Goal: Task Accomplishment & Management: Complete application form

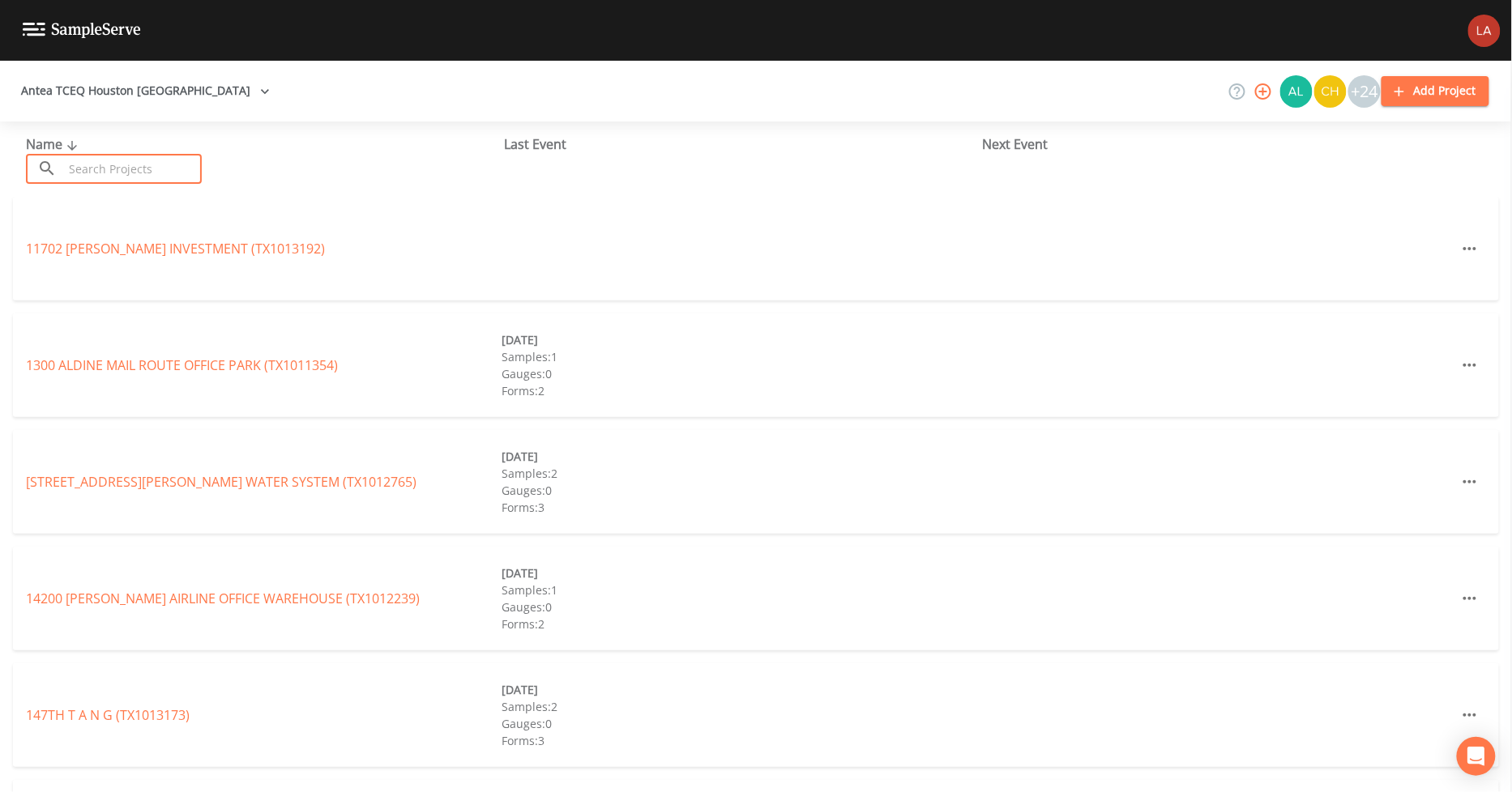
click at [91, 180] on input "text" at bounding box center [133, 168] width 139 height 30
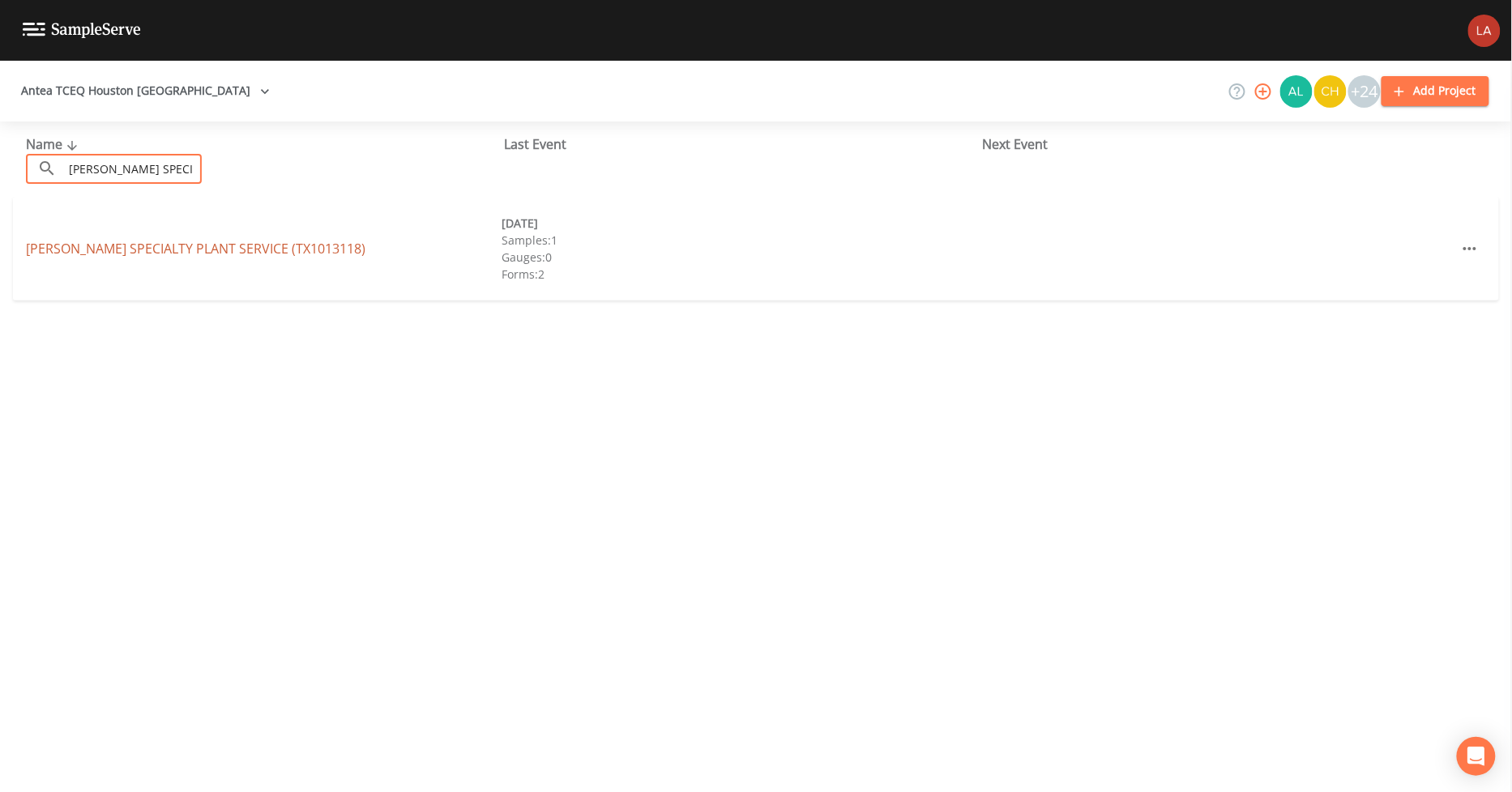
type input "[PERSON_NAME] SPECI"
click at [150, 247] on link "[PERSON_NAME] SPECIALTY PLANT SERVICE (TX1013118)" at bounding box center [196, 249] width 340 height 18
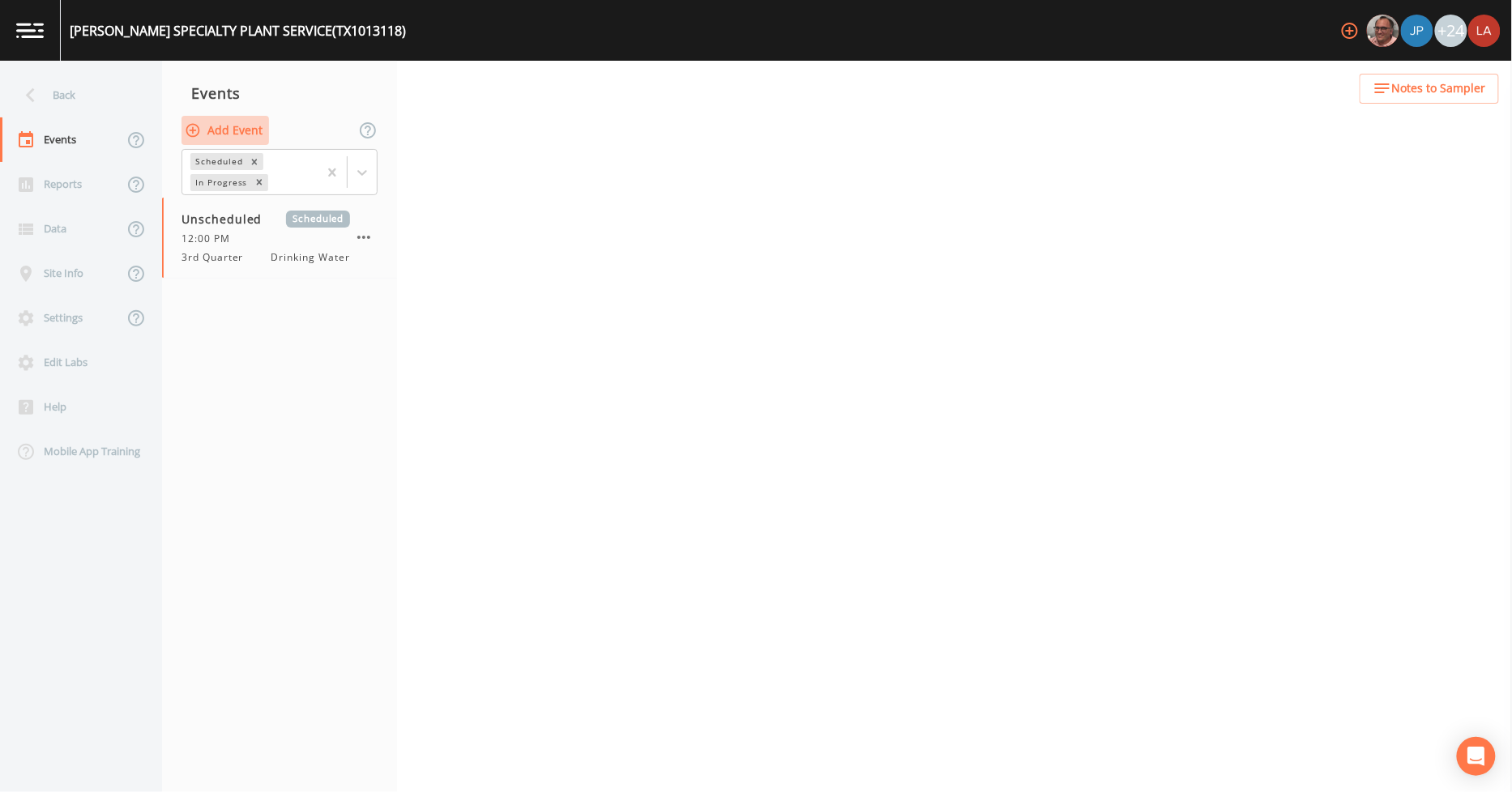
click at [240, 117] on button "Add Event" at bounding box center [226, 130] width 88 height 30
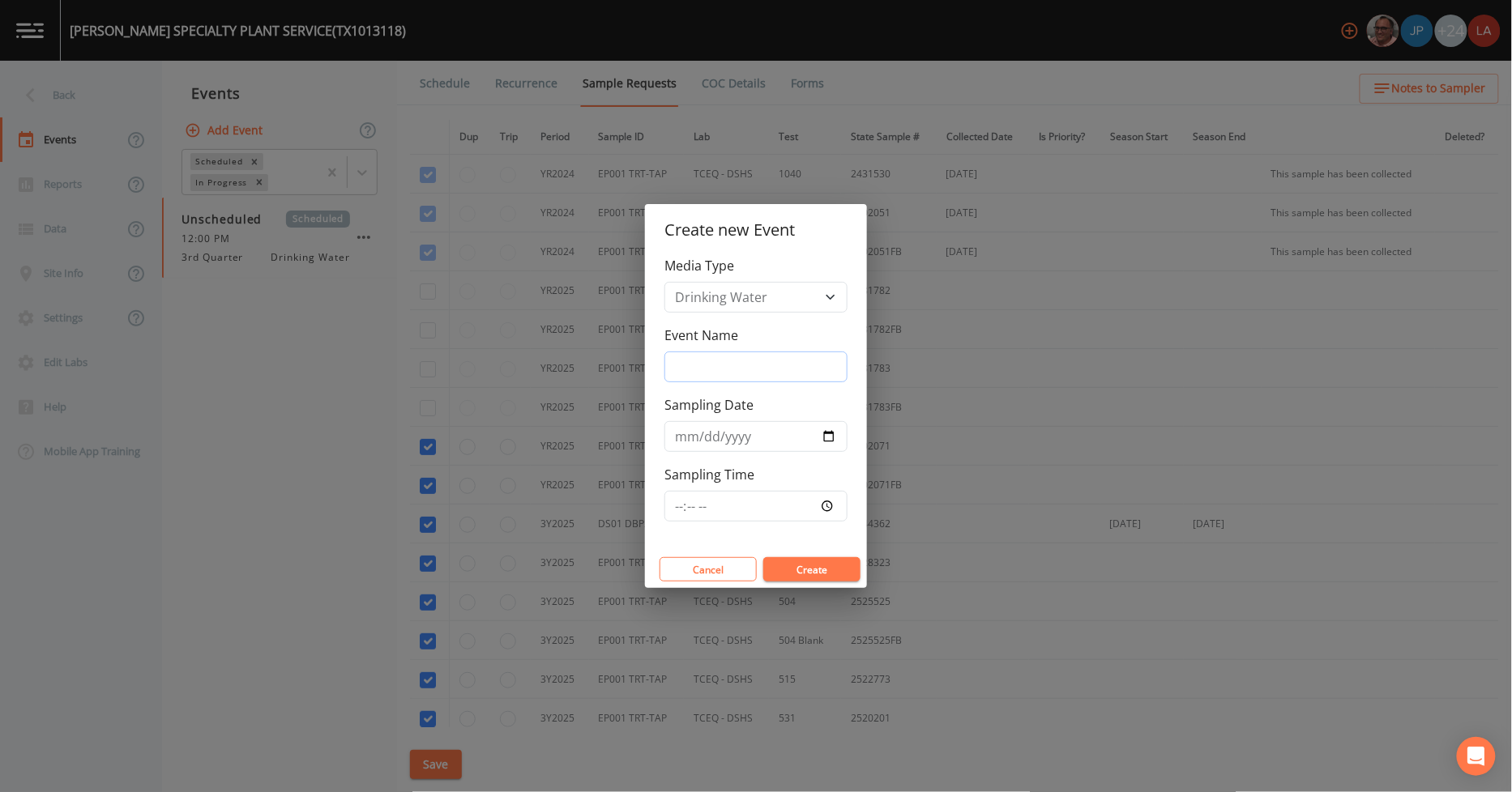
click at [729, 360] on input "Event Name" at bounding box center [756, 367] width 183 height 30
drag, startPoint x: 790, startPoint y: 378, endPoint x: 554, endPoint y: 357, distance: 236.9
click at [554, 357] on div "Create new Event Media Type Drinking Water Event Name [DATE] PFAS Sampling Date…" at bounding box center [756, 396] width 1512 height 792
type input "[DATE] PFAS"
click at [685, 440] on input "Sampling Date" at bounding box center [756, 436] width 183 height 30
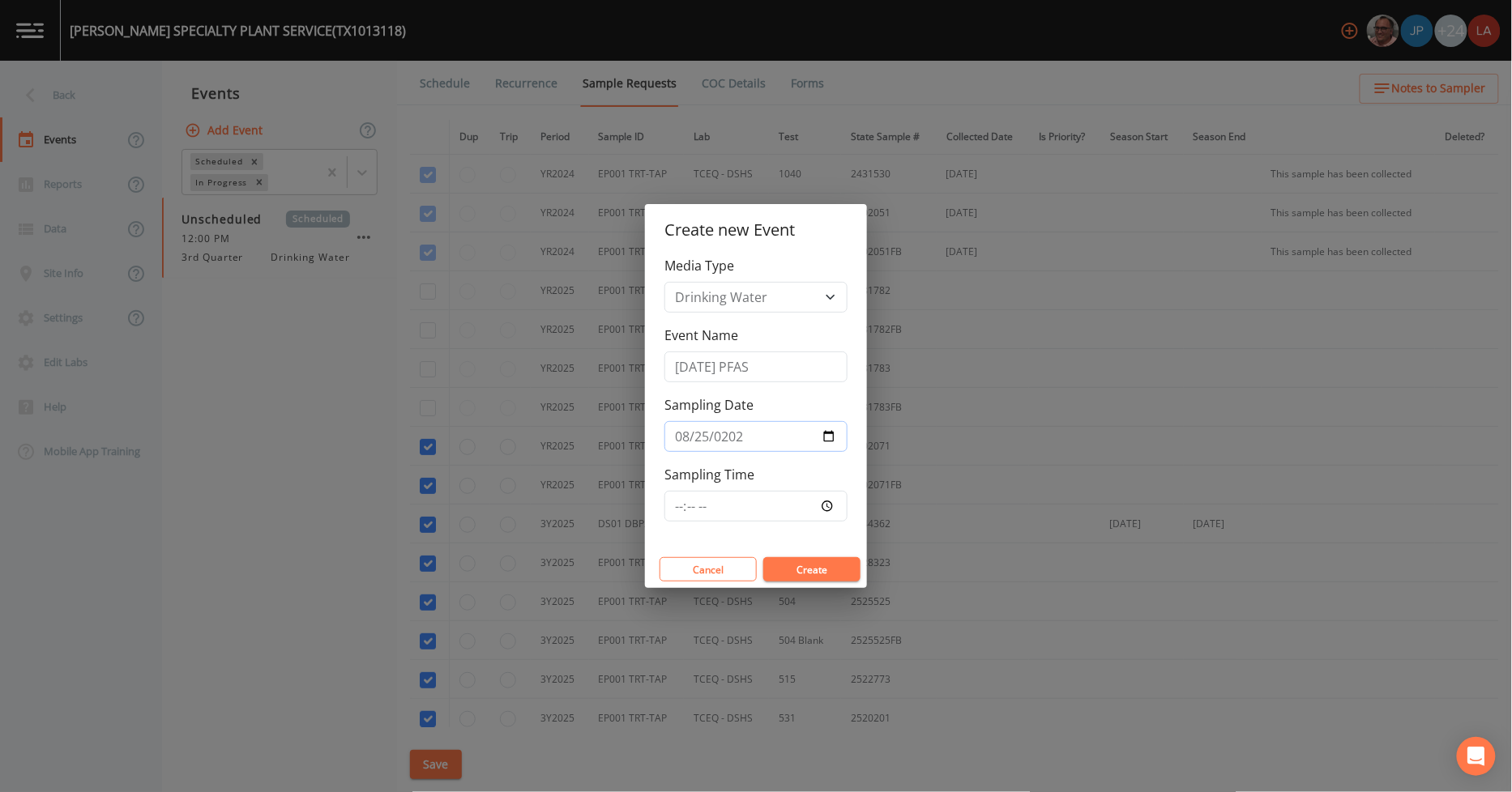
type input "[DATE]"
type input "10:00"
click at [763, 557] on button "Create" at bounding box center [811, 569] width 97 height 25
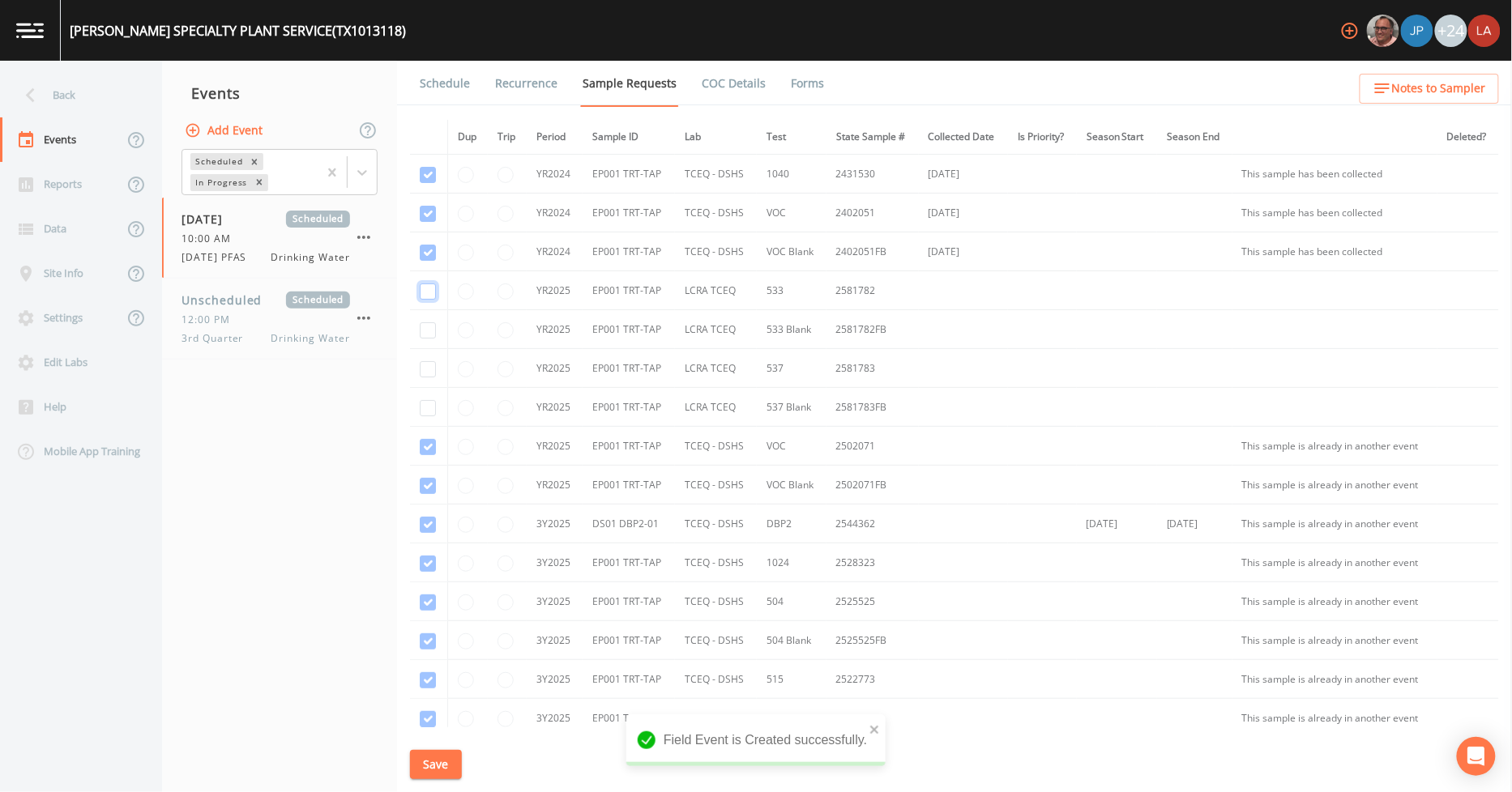
click at [434, 294] on input "checkbox" at bounding box center [428, 291] width 16 height 16
checkbox input "true"
click at [430, 339] on td at bounding box center [428, 330] width 37 height 39
click at [427, 369] on input "checkbox" at bounding box center [428, 369] width 16 height 16
checkbox input "true"
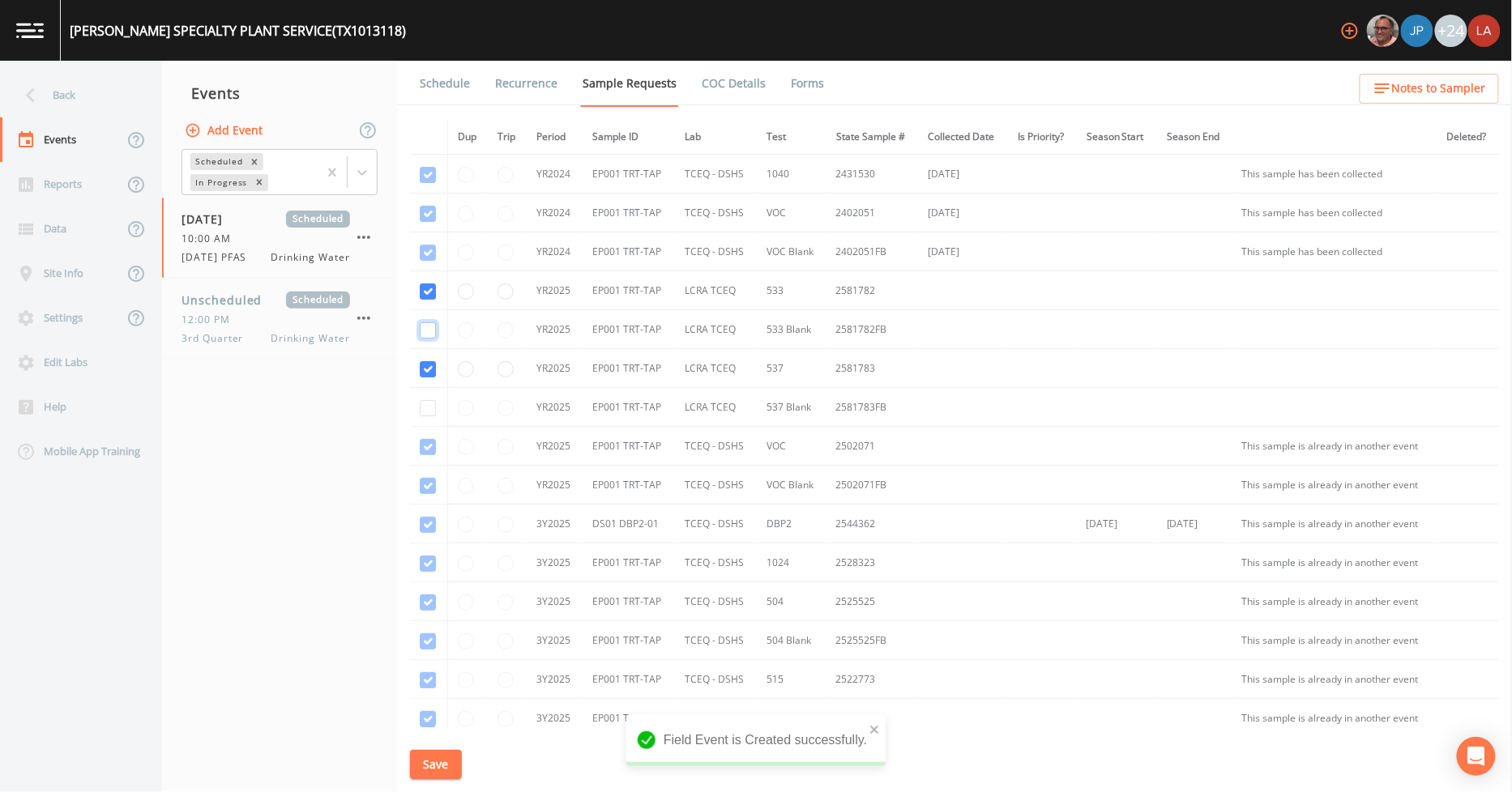
click at [430, 334] on input "checkbox" at bounding box center [428, 330] width 16 height 16
checkbox input "true"
click at [428, 408] on input "checkbox" at bounding box center [428, 407] width 16 height 16
checkbox input "true"
click at [456, 760] on button "Save" at bounding box center [435, 765] width 52 height 30
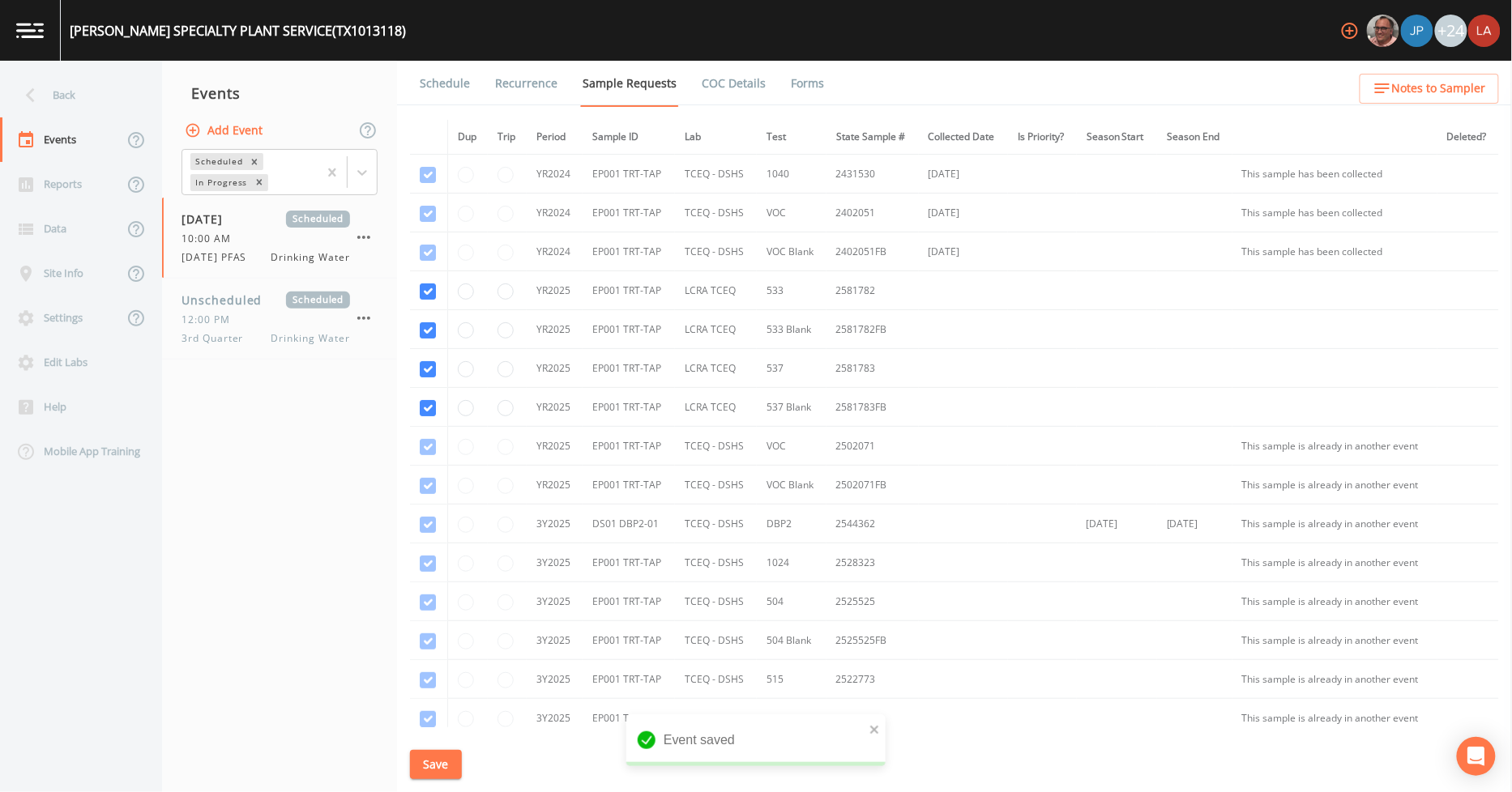
click at [441, 85] on link "Schedule" at bounding box center [445, 84] width 55 height 46
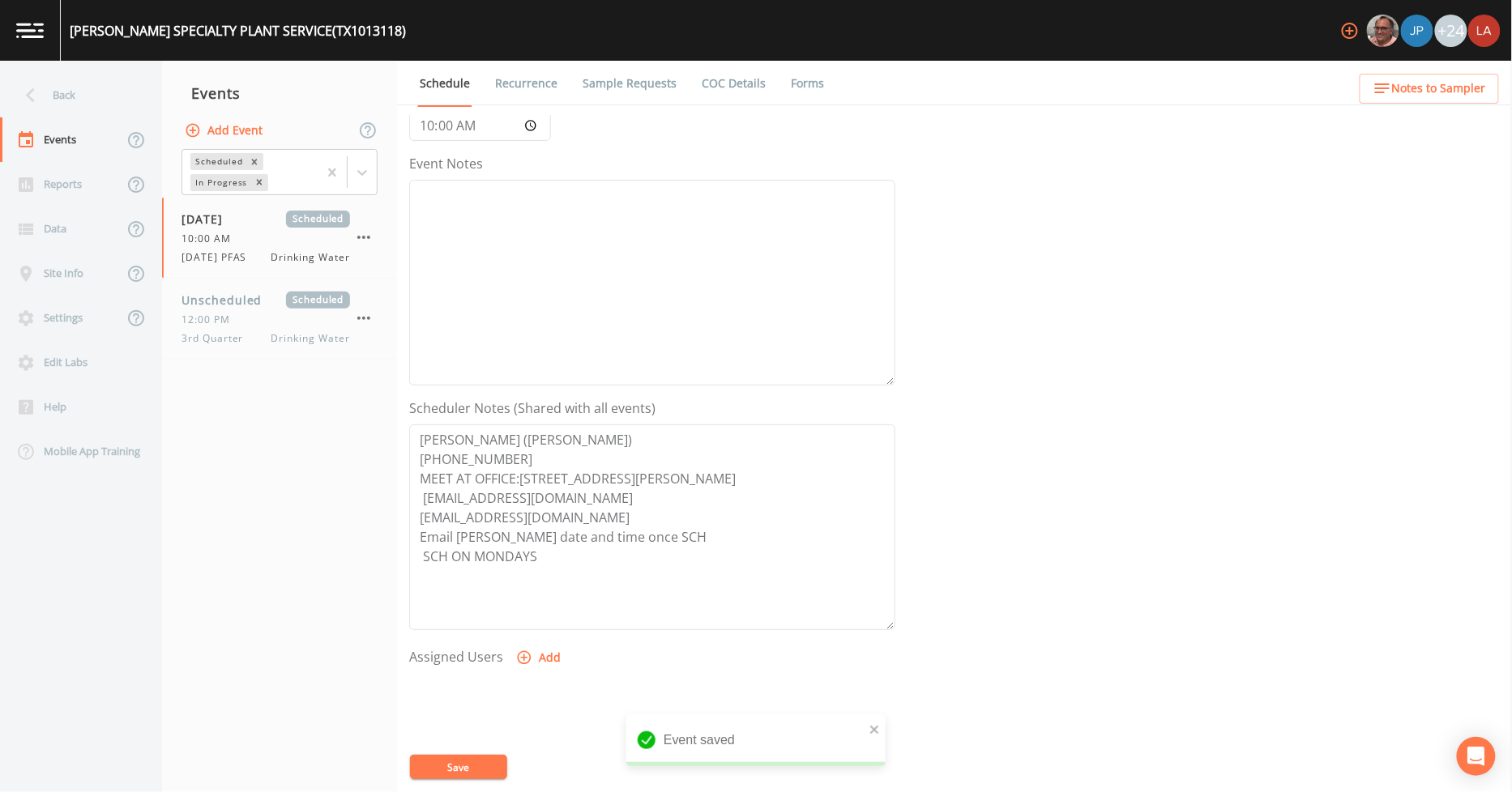
scroll to position [350, 0]
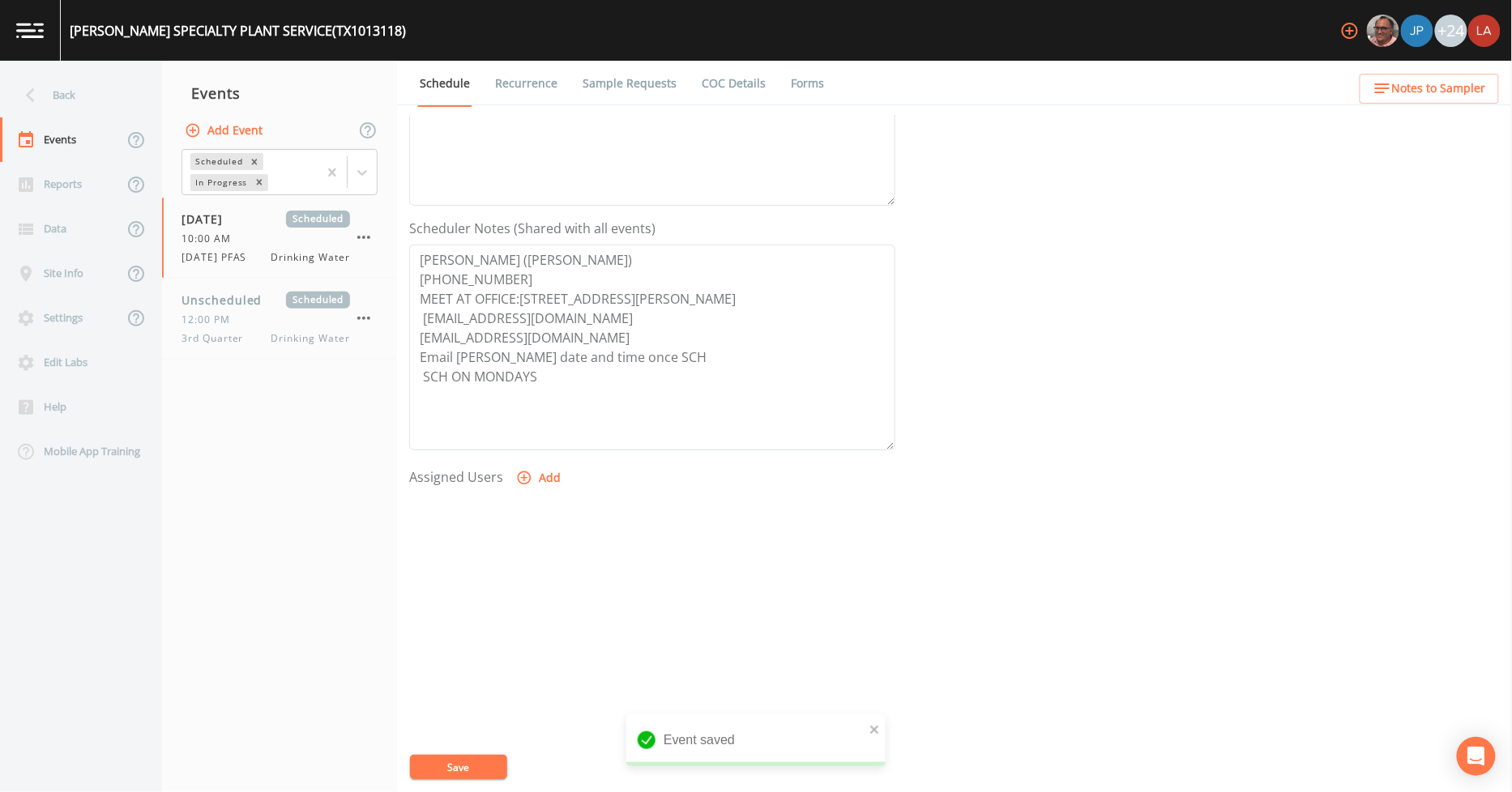
click at [549, 477] on button "Add" at bounding box center [540, 478] width 54 height 30
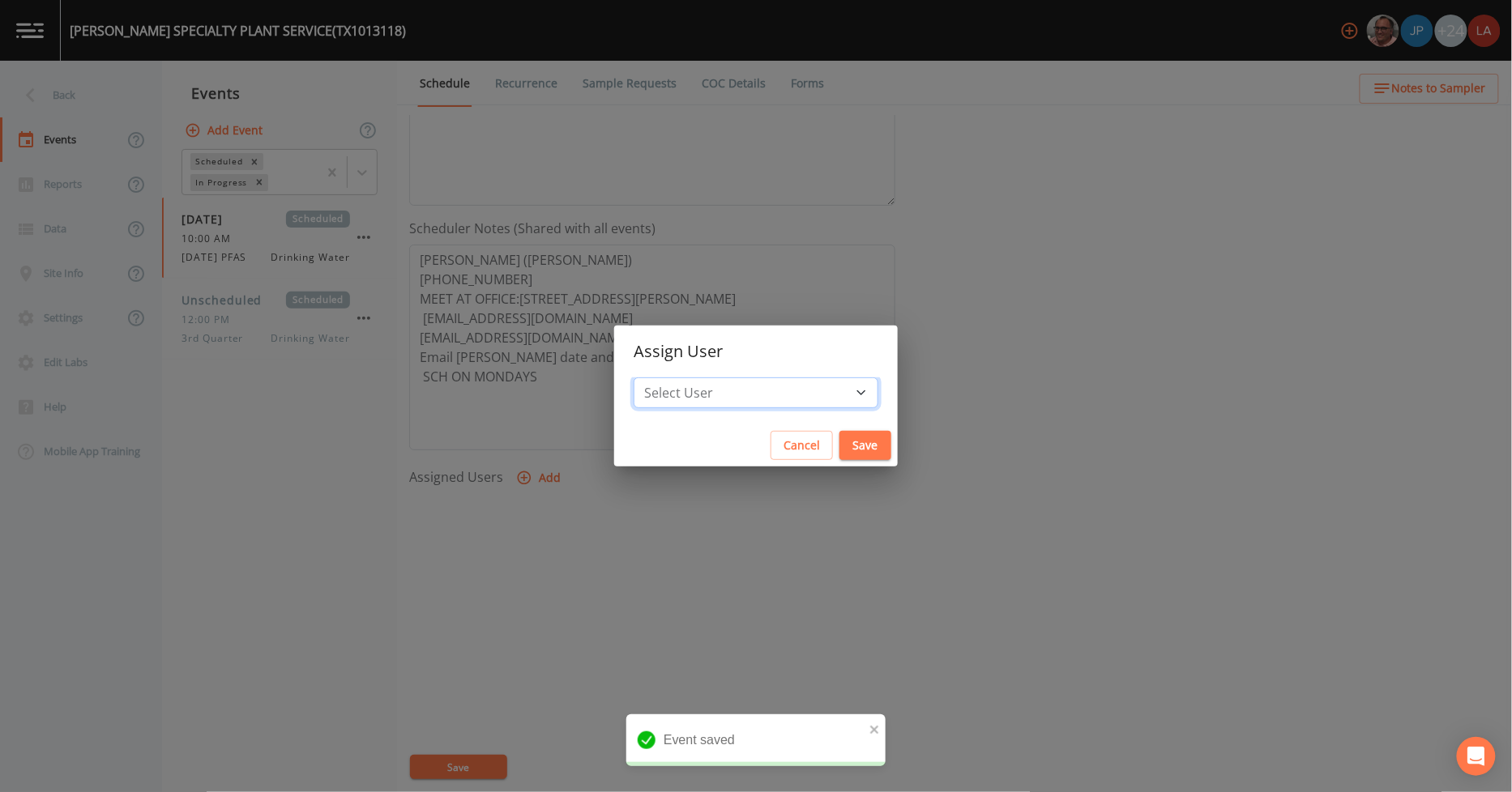
click at [712, 401] on select "Select User [PERSON_NAME] [PERSON_NAME] [PERSON_NAME] [PERSON_NAME] [PERSON_NAM…" at bounding box center [756, 393] width 244 height 30
select select "0c4ac92a-2052-4971-af99-d49bdd27a7b1"
click at [670, 378] on select "Select User [PERSON_NAME] [PERSON_NAME] [PERSON_NAME] [PERSON_NAME] [PERSON_NAM…" at bounding box center [756, 393] width 244 height 30
click at [839, 447] on button "Save" at bounding box center [865, 445] width 52 height 30
select select
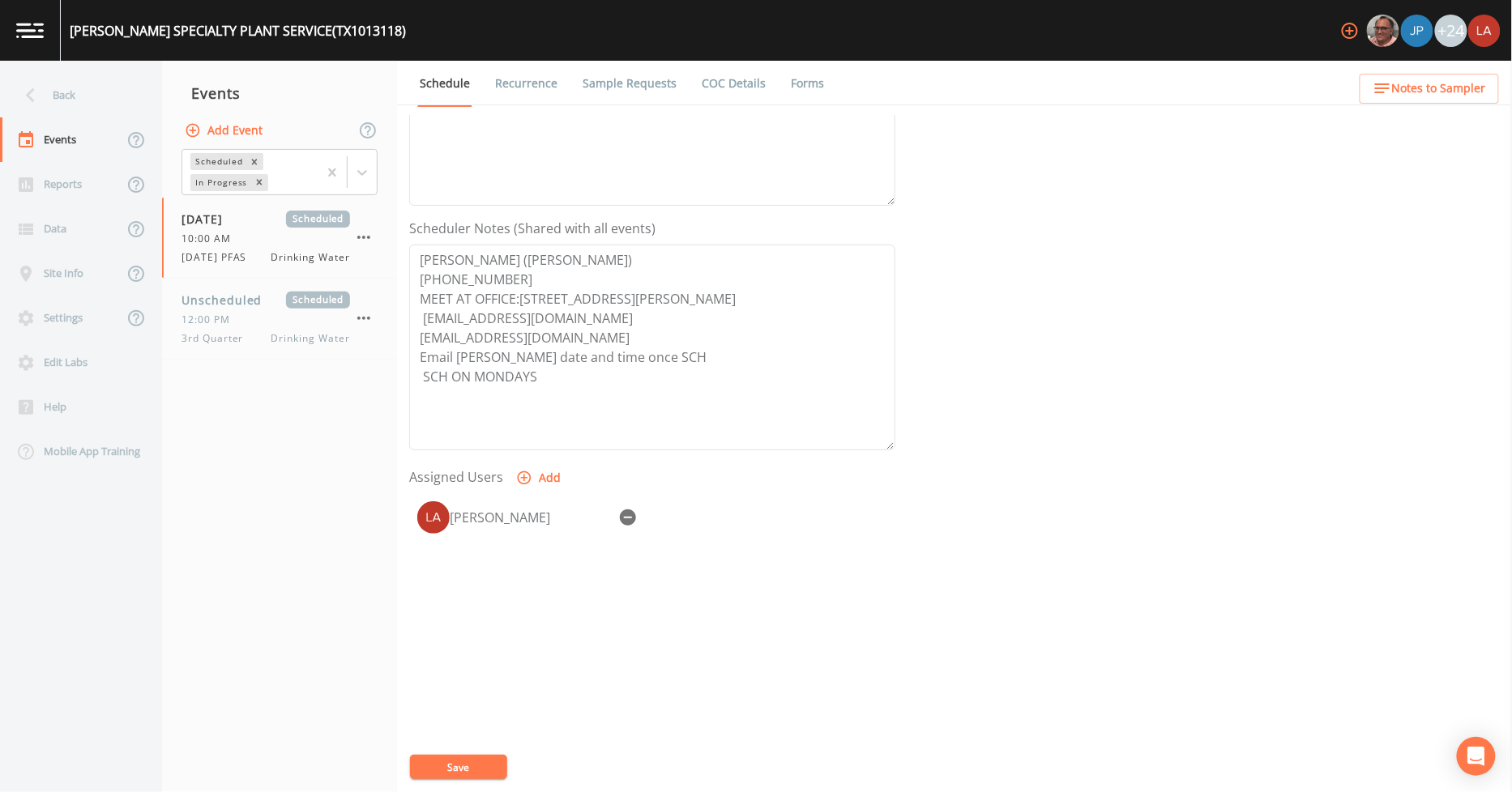
click at [456, 771] on button "Save" at bounding box center [458, 767] width 97 height 25
click at [57, 104] on div "Back" at bounding box center [73, 95] width 146 height 45
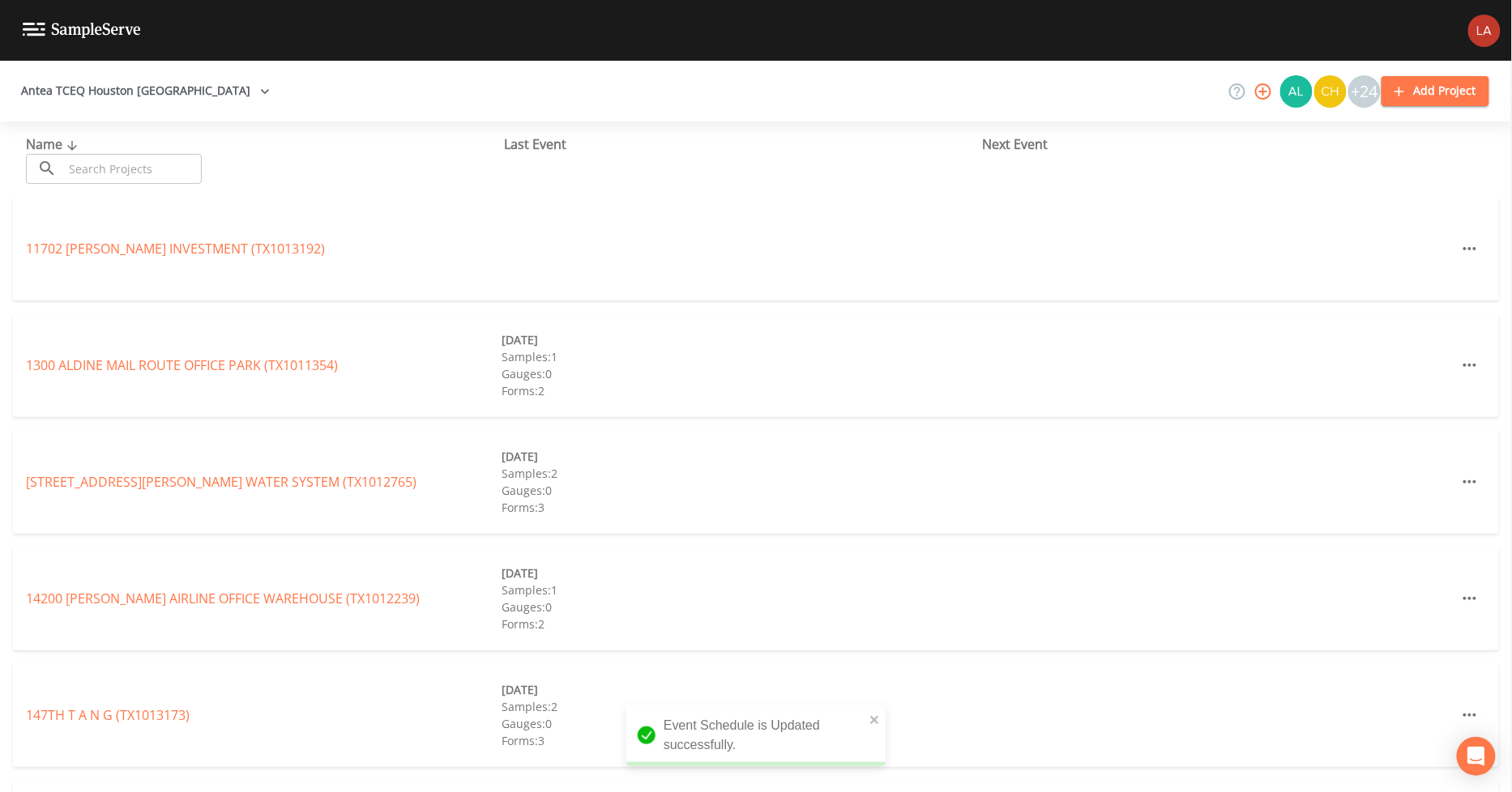
click at [150, 176] on input "text" at bounding box center [133, 168] width 139 height 30
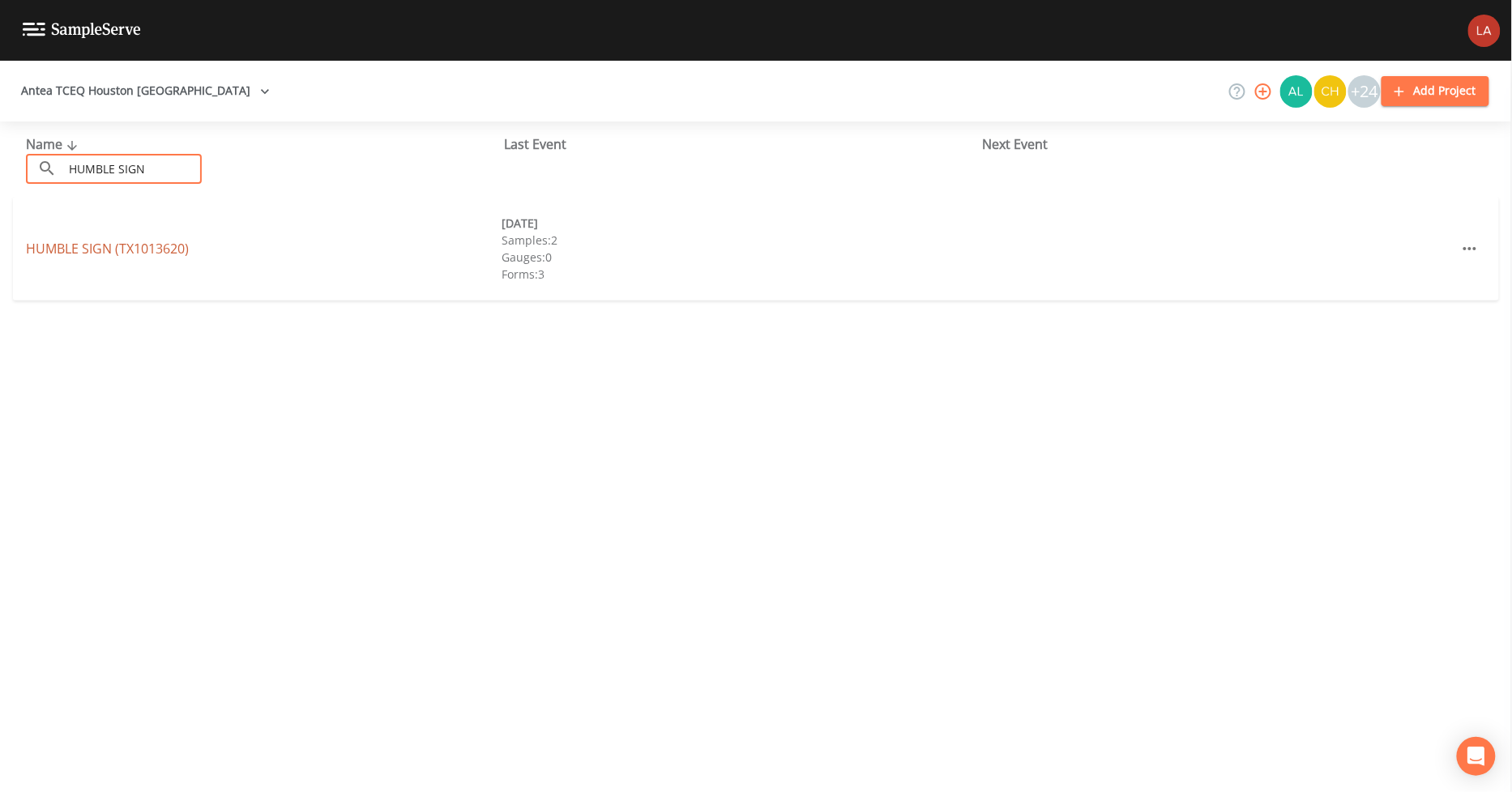
type input "HUMBLE SIGN"
click at [95, 247] on link "HUMBLE SIGN (TX1013620)" at bounding box center [107, 249] width 163 height 18
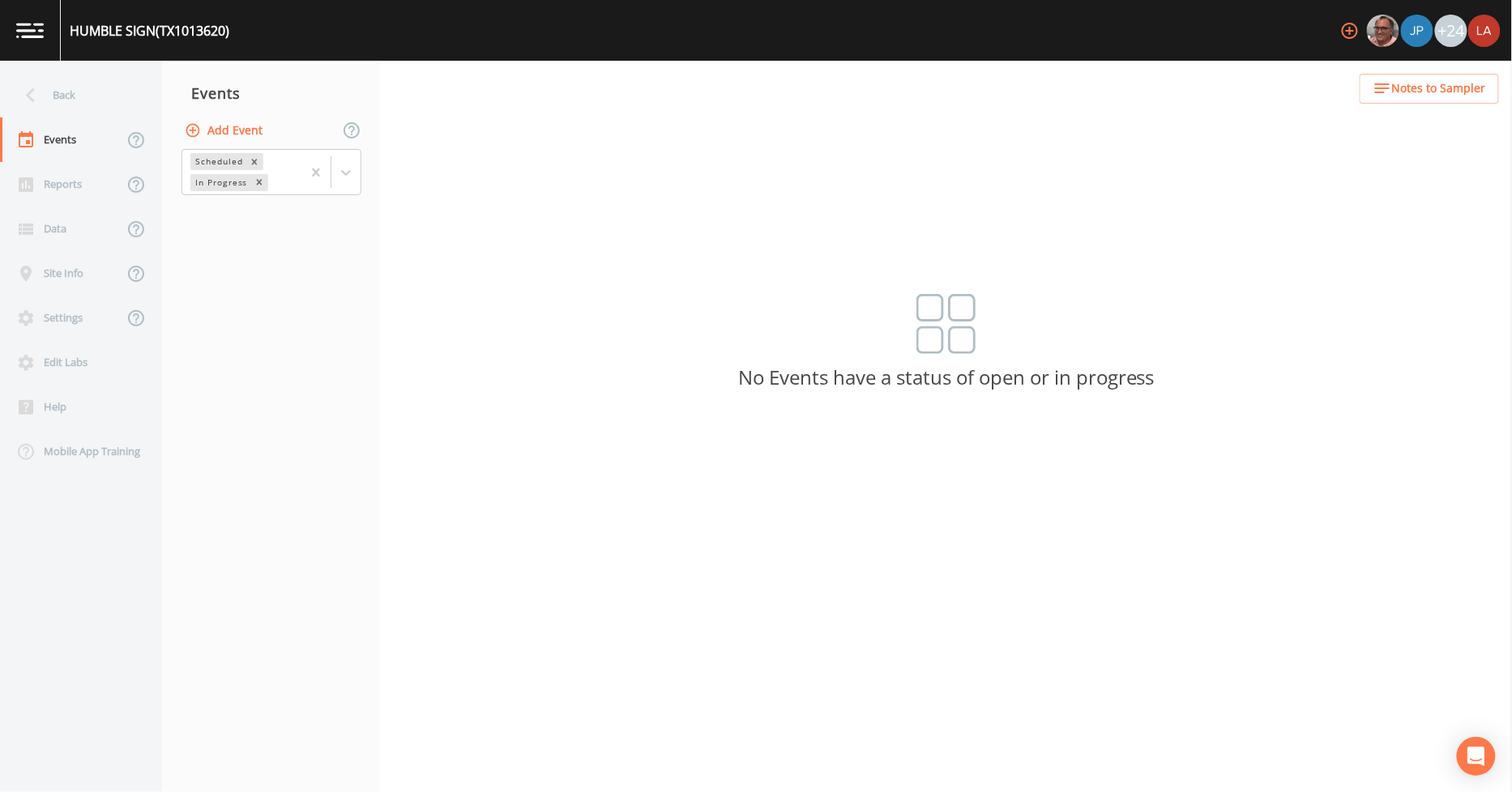
click at [225, 123] on button "Add Event" at bounding box center [226, 130] width 88 height 30
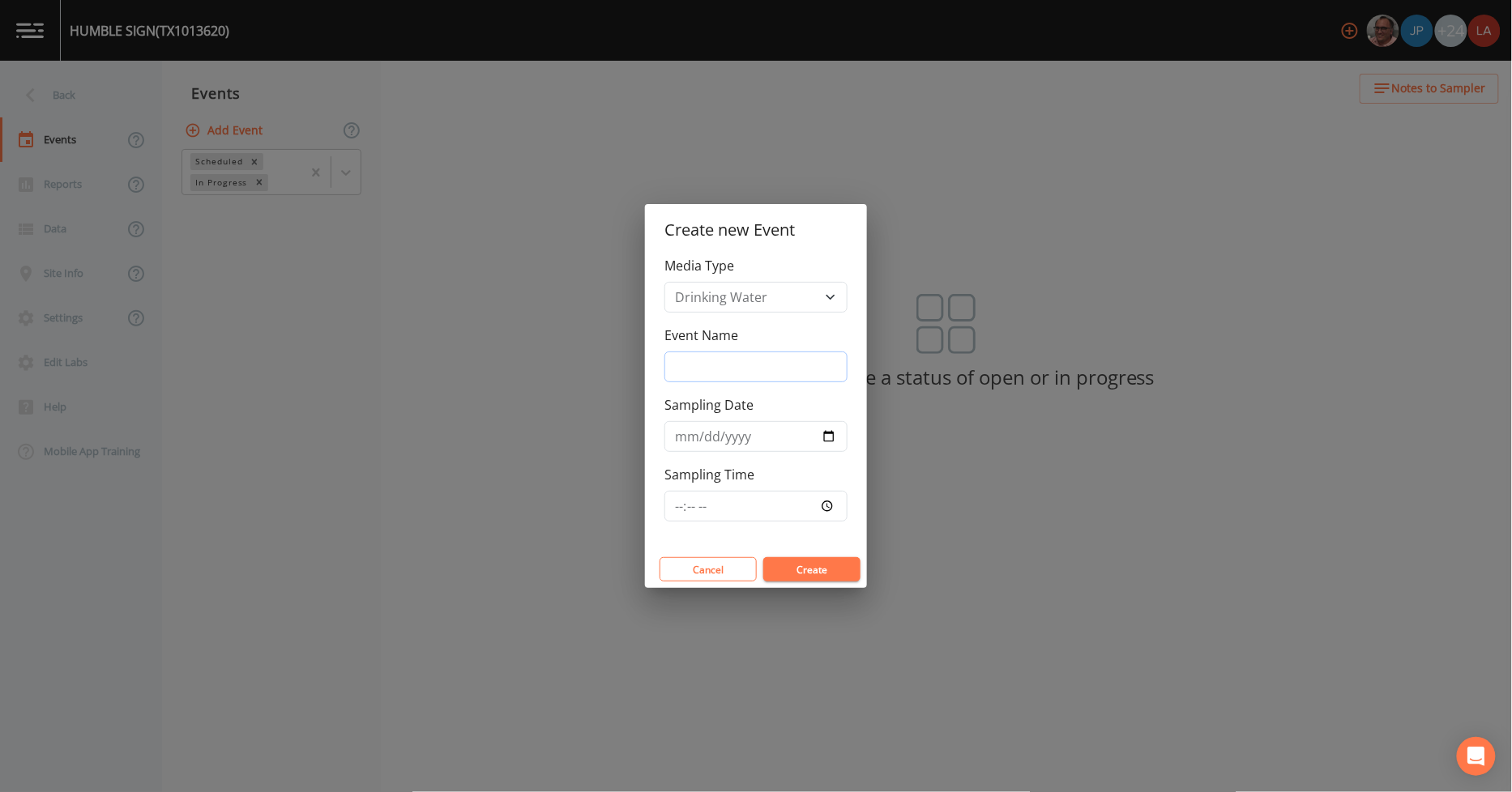
click at [716, 380] on input "Event Name" at bounding box center [756, 367] width 183 height 30
paste input "[DATE] PFAS"
type input "[DATE] PFAS"
click at [678, 415] on label "Sampling Date" at bounding box center [708, 405] width 89 height 19
click at [678, 421] on input "Sampling Date" at bounding box center [756, 436] width 183 height 30
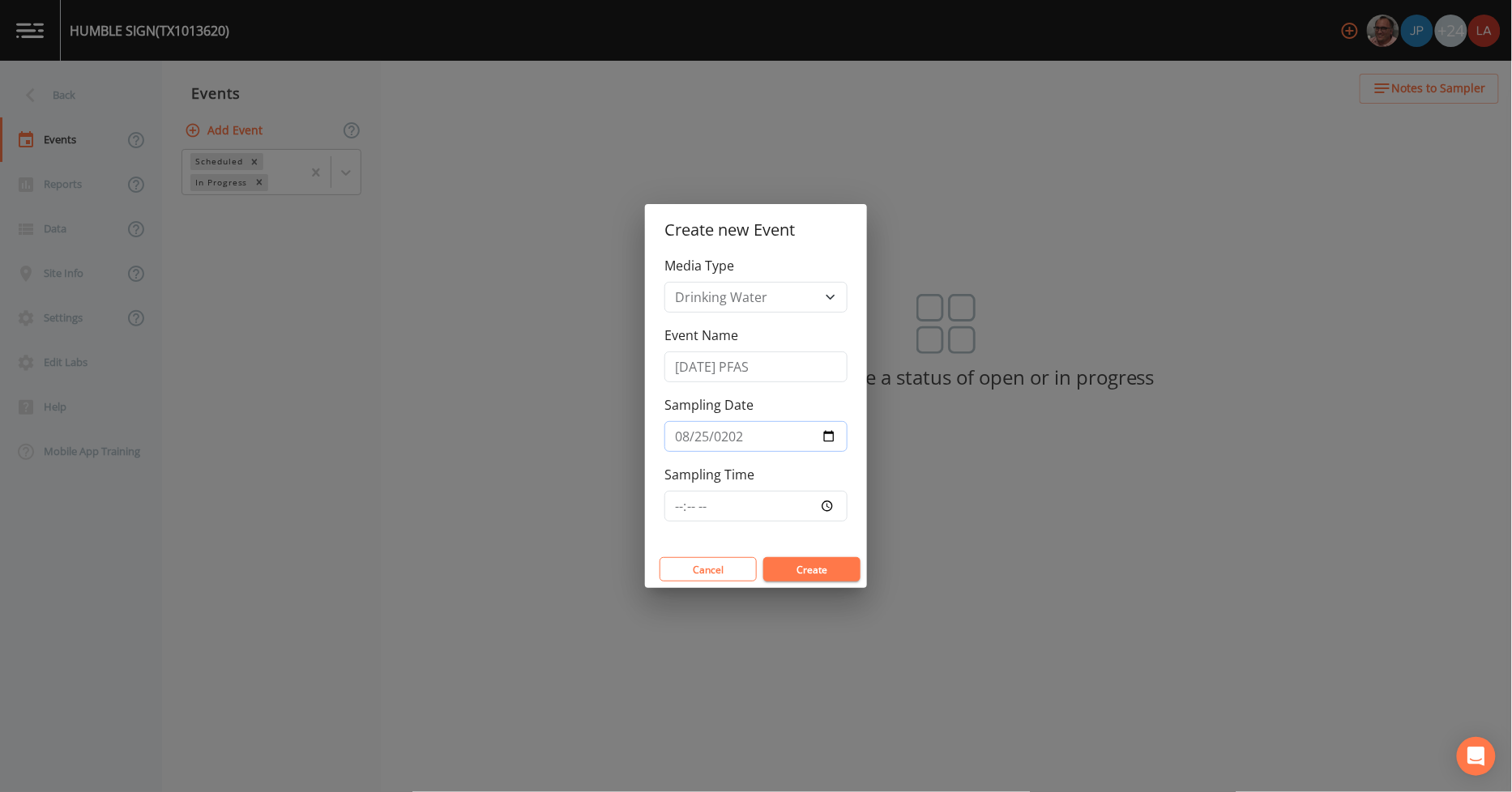
type input "[DATE]"
type input "10:45"
click at [763, 557] on button "Create" at bounding box center [811, 569] width 97 height 25
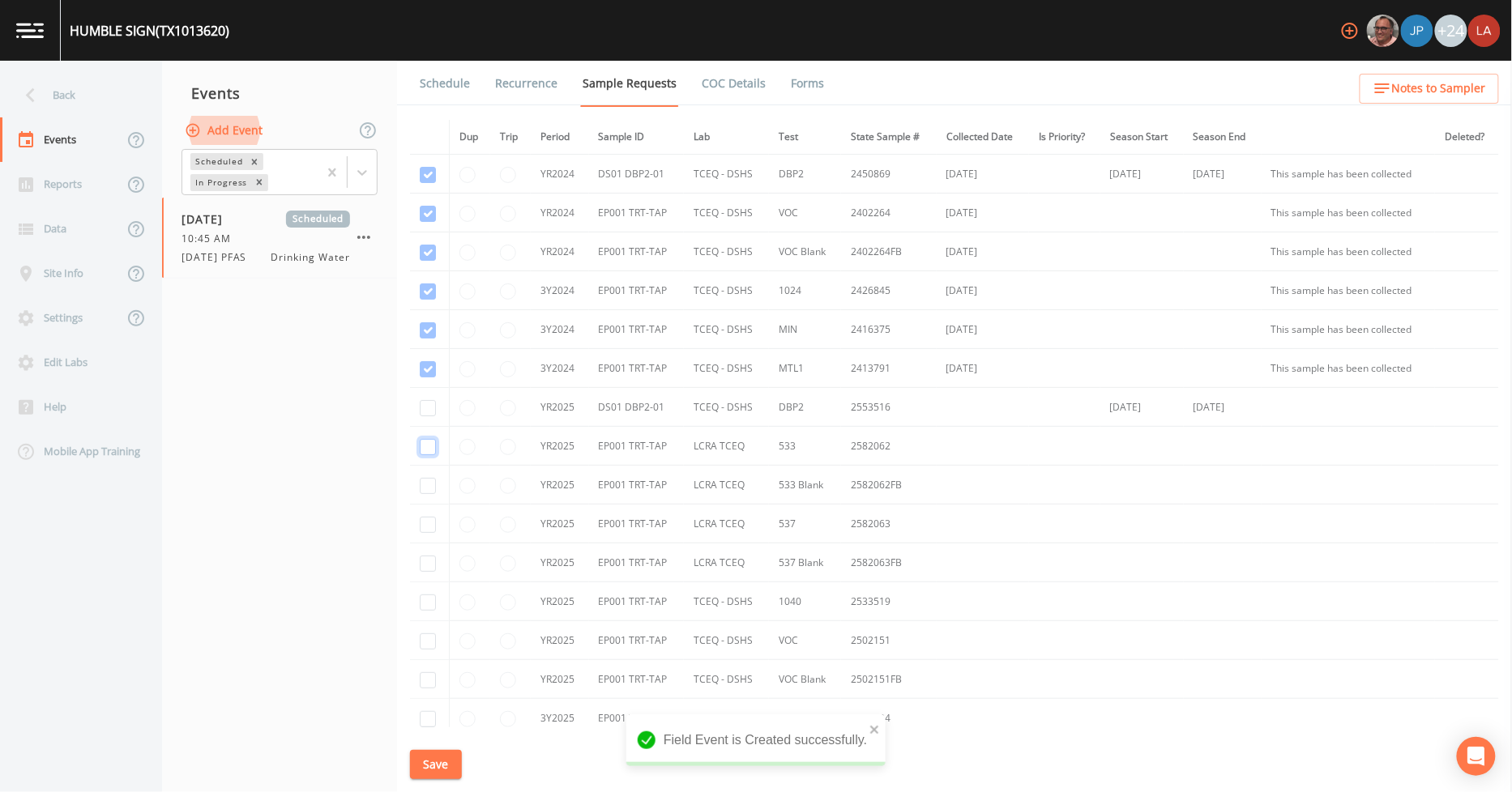
click at [431, 446] on input "checkbox" at bounding box center [428, 447] width 16 height 16
checkbox input "true"
click at [430, 489] on input "checkbox" at bounding box center [428, 486] width 16 height 16
checkbox input "true"
click at [433, 523] on input "checkbox" at bounding box center [428, 525] width 16 height 16
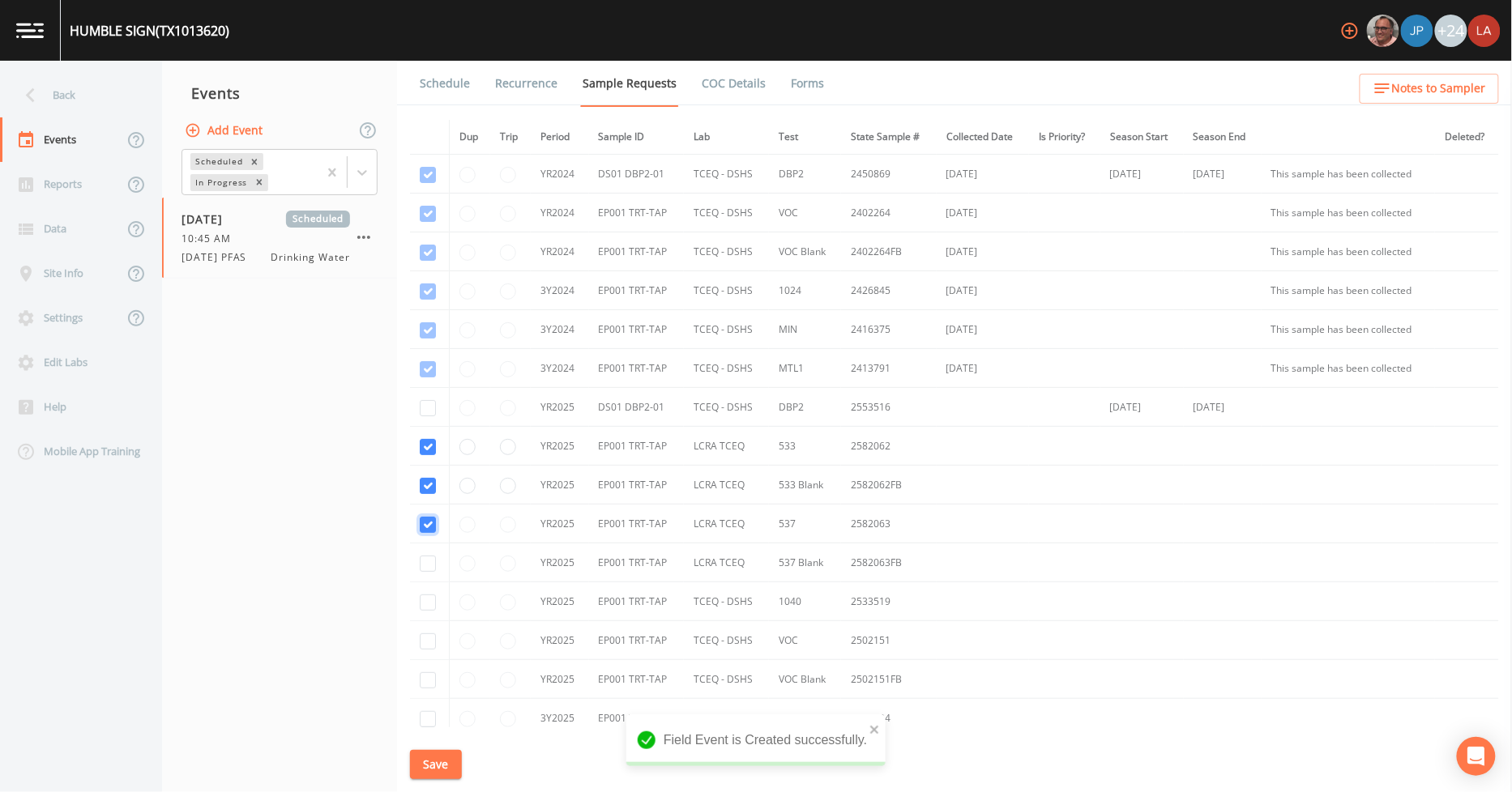
checkbox input "true"
drag, startPoint x: 434, startPoint y: 559, endPoint x: 426, endPoint y: 576, distance: 18.8
click at [432, 561] on input "checkbox" at bounding box center [428, 564] width 16 height 16
checkbox input "true"
click at [458, 773] on button "Save" at bounding box center [435, 765] width 52 height 30
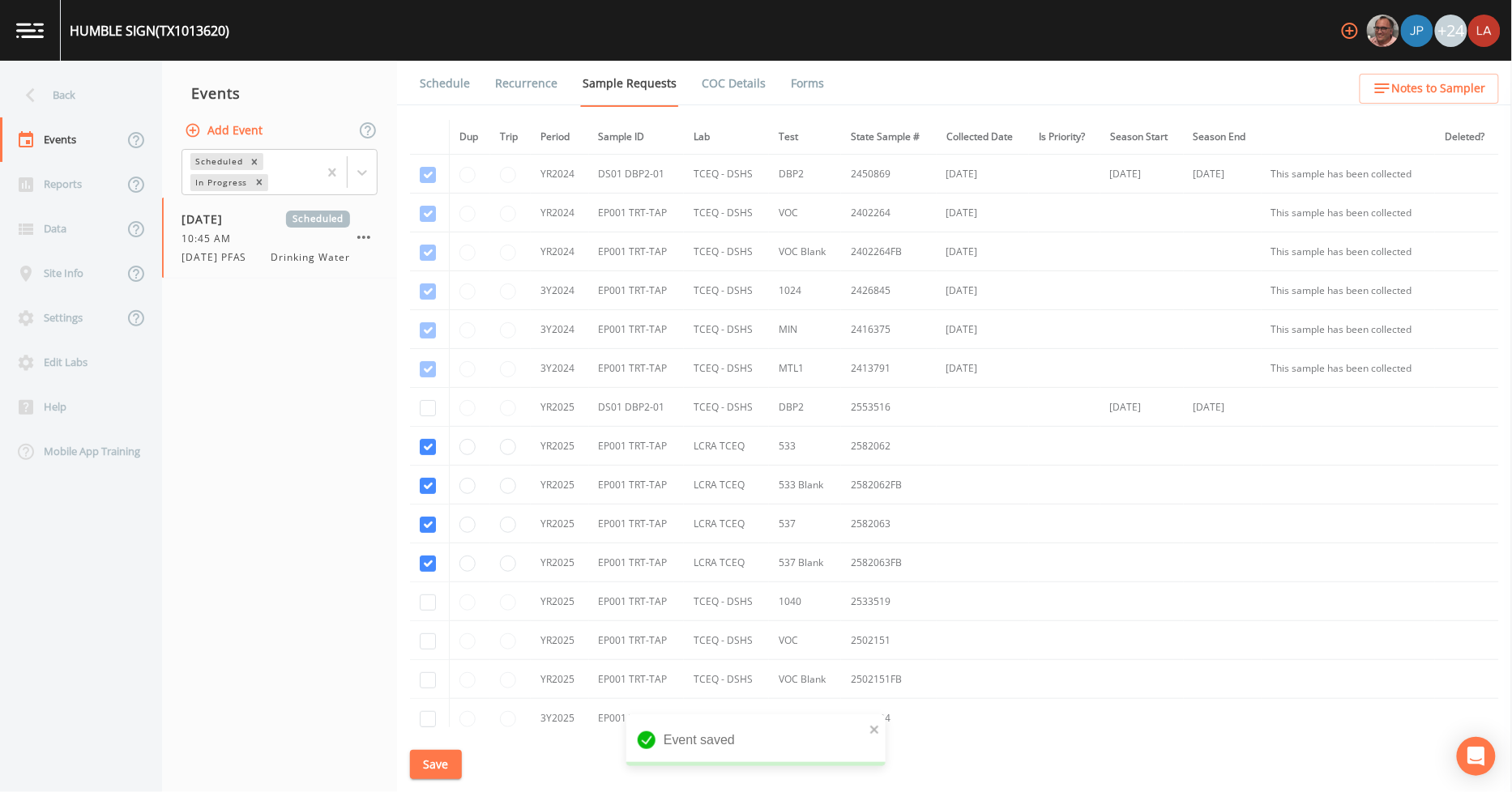
click at [447, 92] on link "Schedule" at bounding box center [445, 84] width 55 height 46
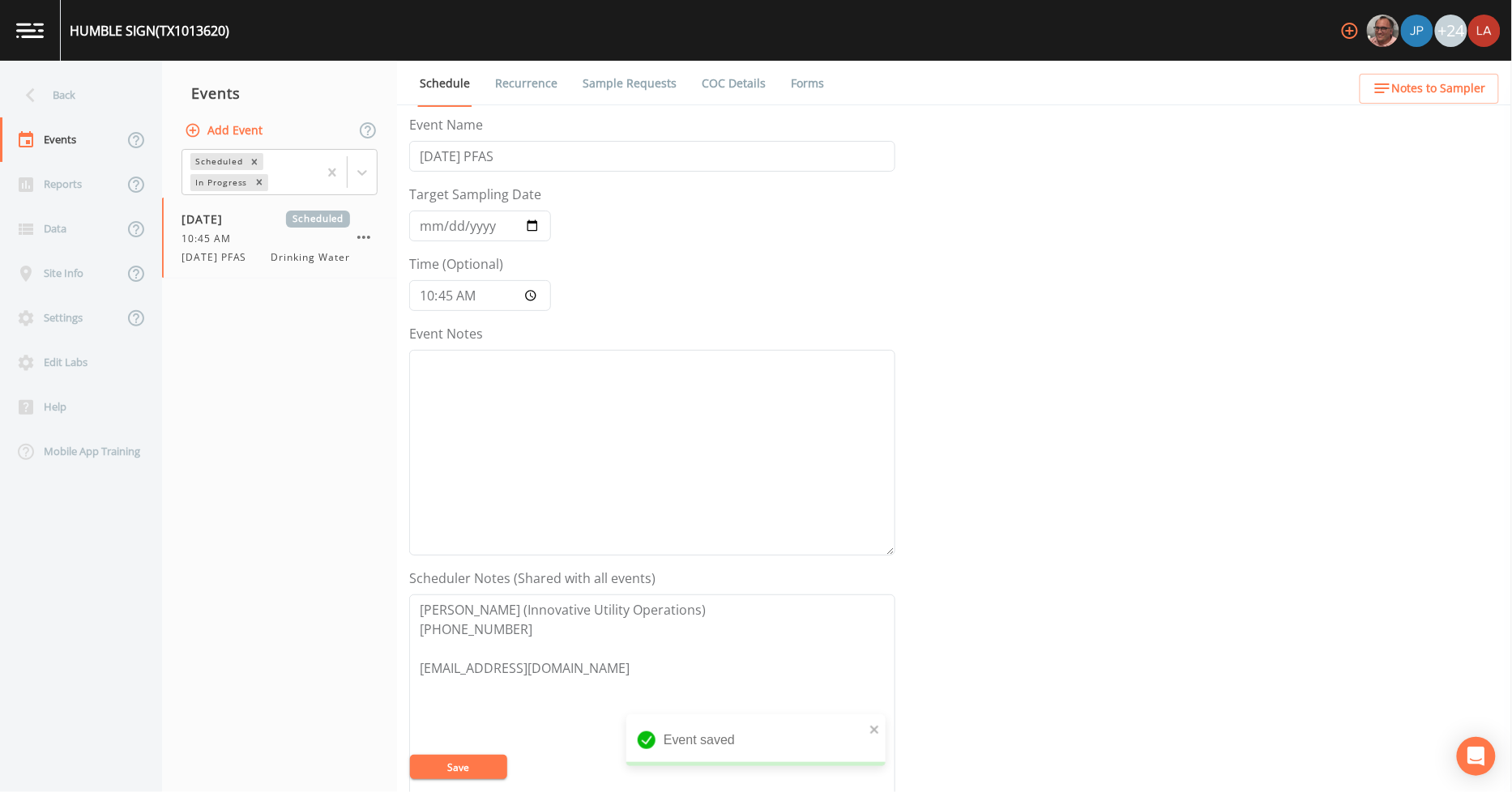
scroll to position [350, 0]
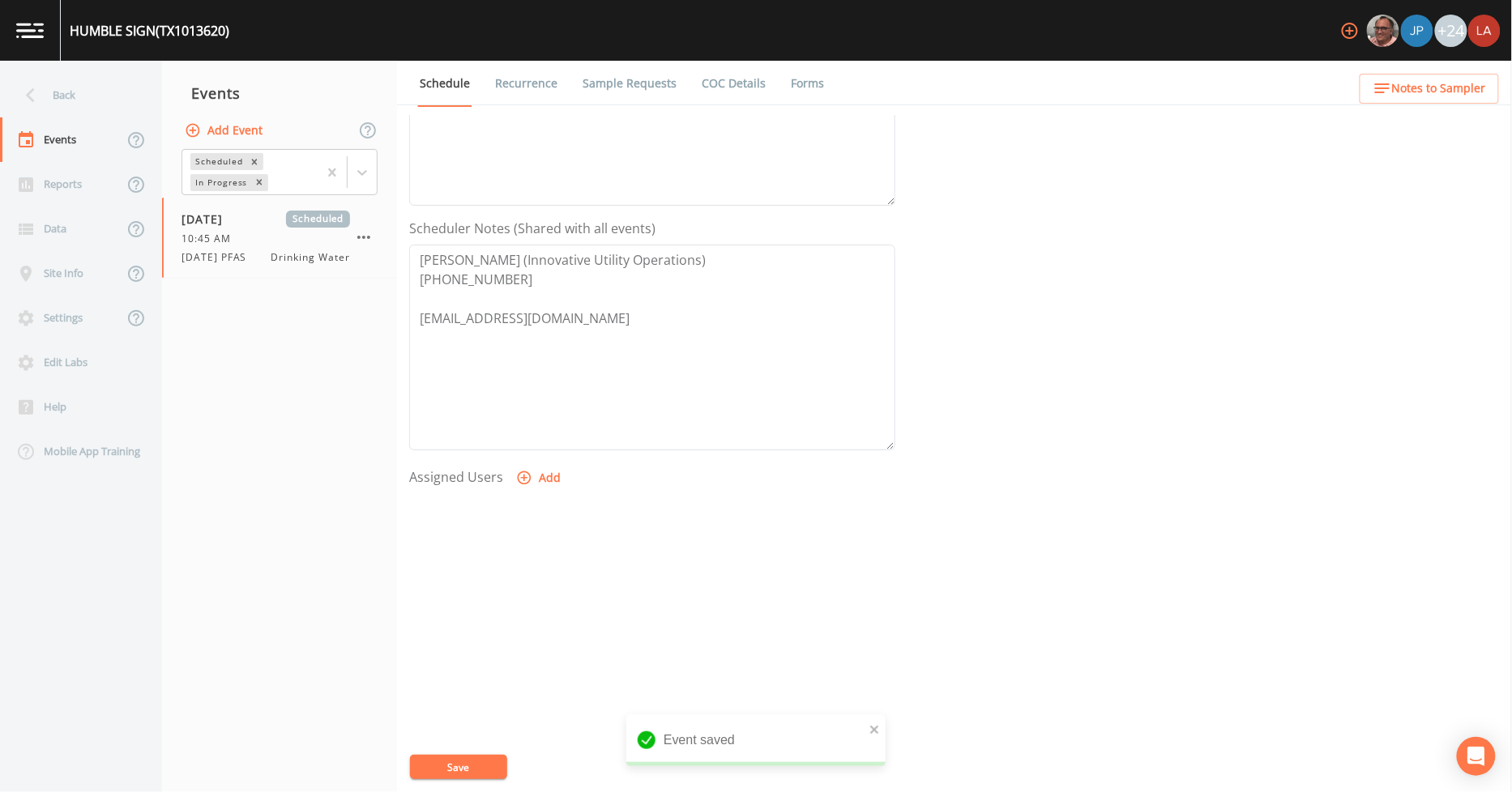
click at [545, 493] on div "Assigned Users Add" at bounding box center [652, 563] width 486 height 200
click at [532, 464] on button "Add" at bounding box center [540, 478] width 54 height 30
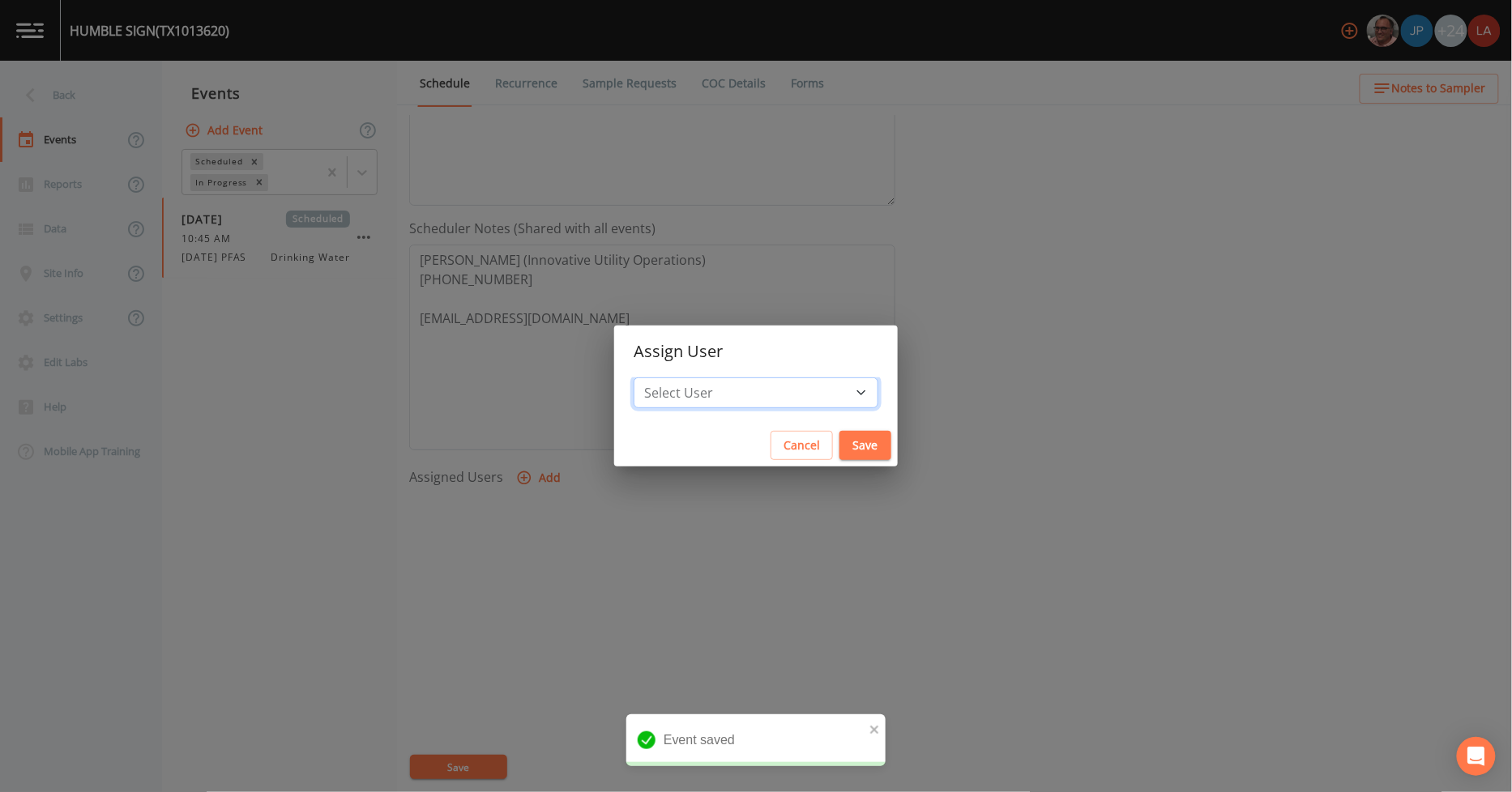
click at [703, 400] on select "Select User [PERSON_NAME] [PERSON_NAME] [PERSON_NAME] [PERSON_NAME] [PERSON_NAM…" at bounding box center [756, 393] width 244 height 30
select select "0c4ac92a-2052-4971-af99-d49bdd27a7b1"
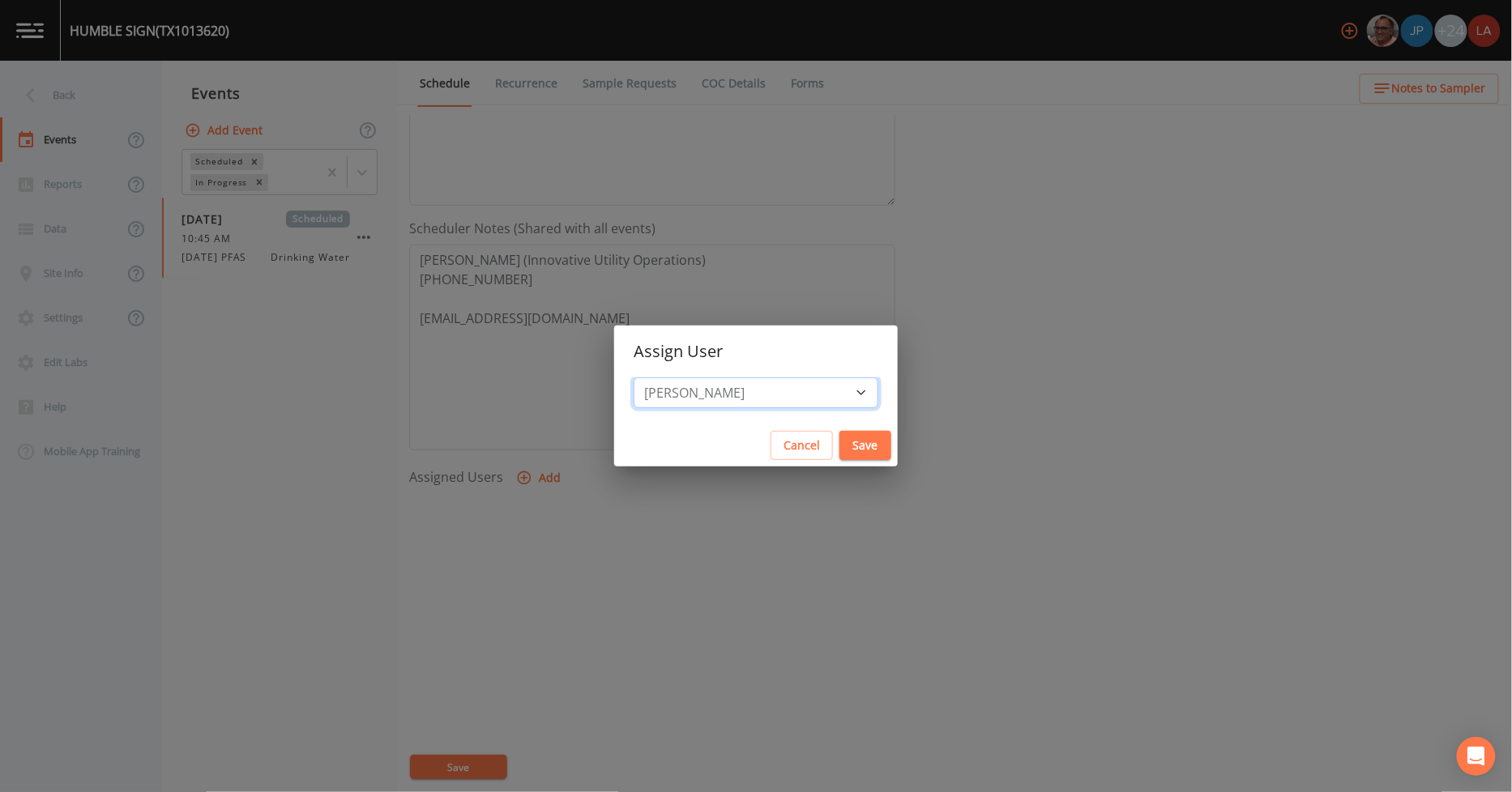
click at [670, 378] on select "Select User [PERSON_NAME] [PERSON_NAME] [PERSON_NAME] [PERSON_NAME] [PERSON_NAM…" at bounding box center [756, 393] width 244 height 30
click at [839, 447] on button "Save" at bounding box center [865, 445] width 52 height 30
select select
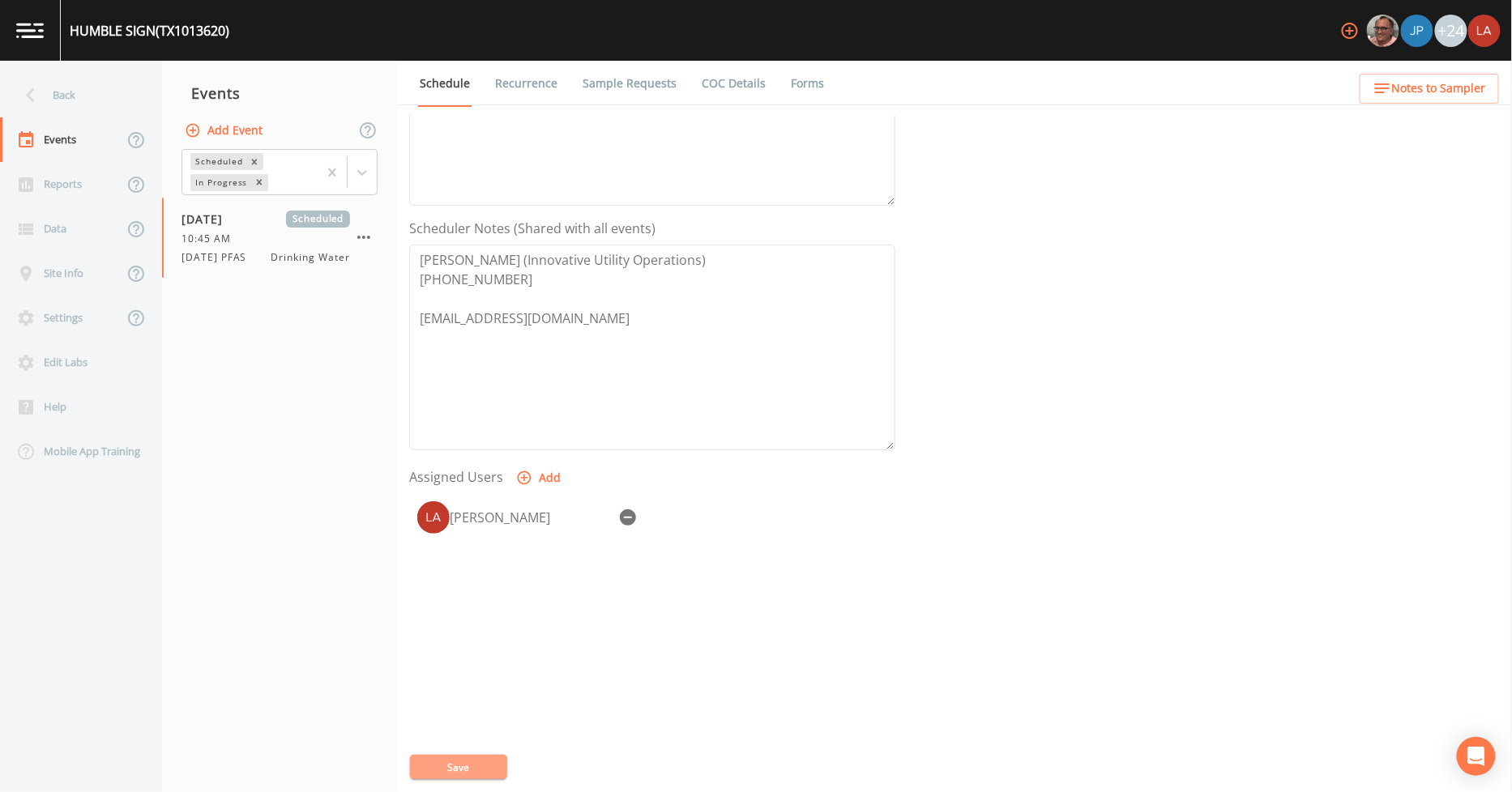
click at [475, 775] on button "Save" at bounding box center [458, 767] width 97 height 25
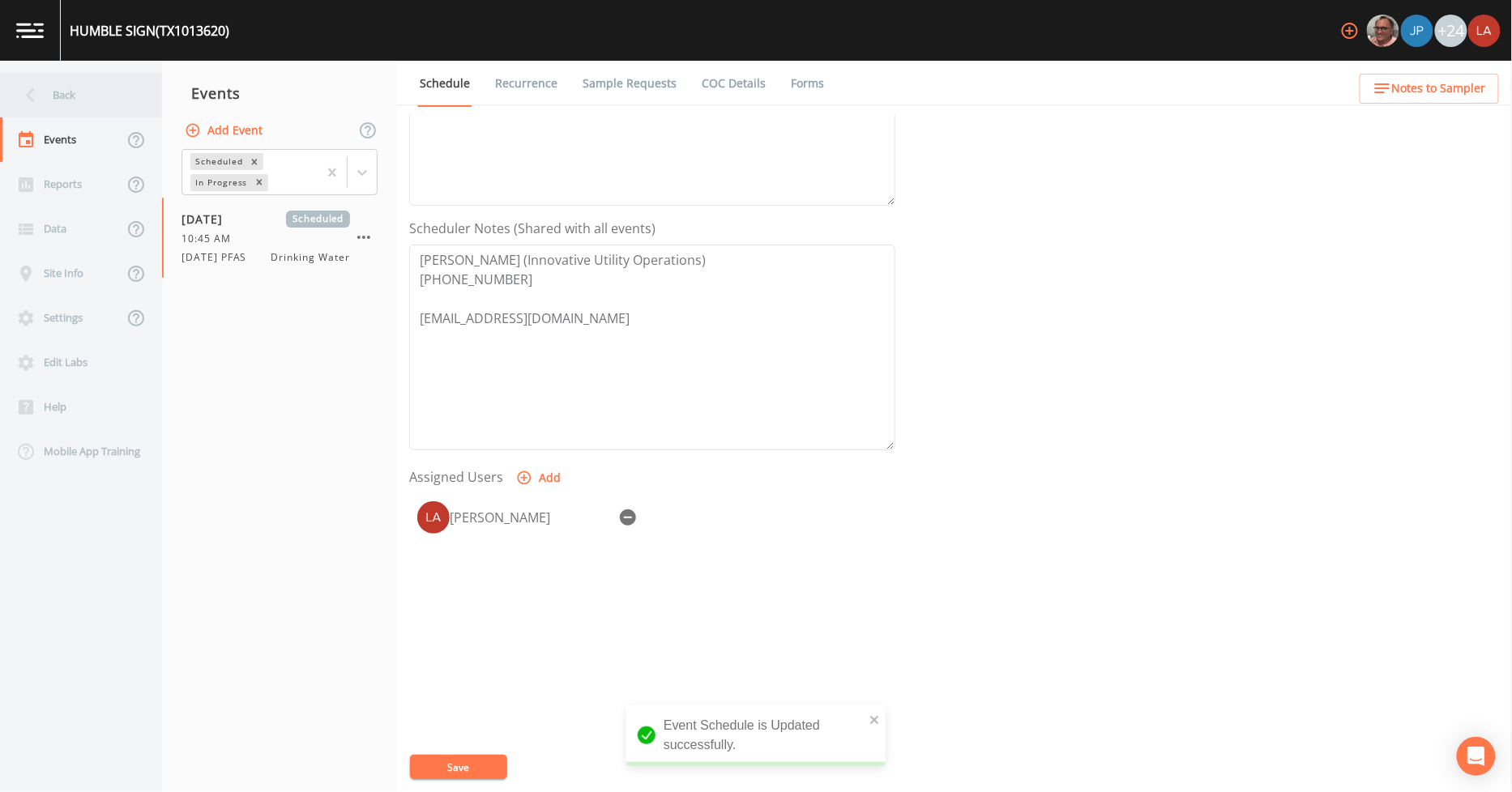
click at [57, 83] on div "Back" at bounding box center [73, 95] width 146 height 45
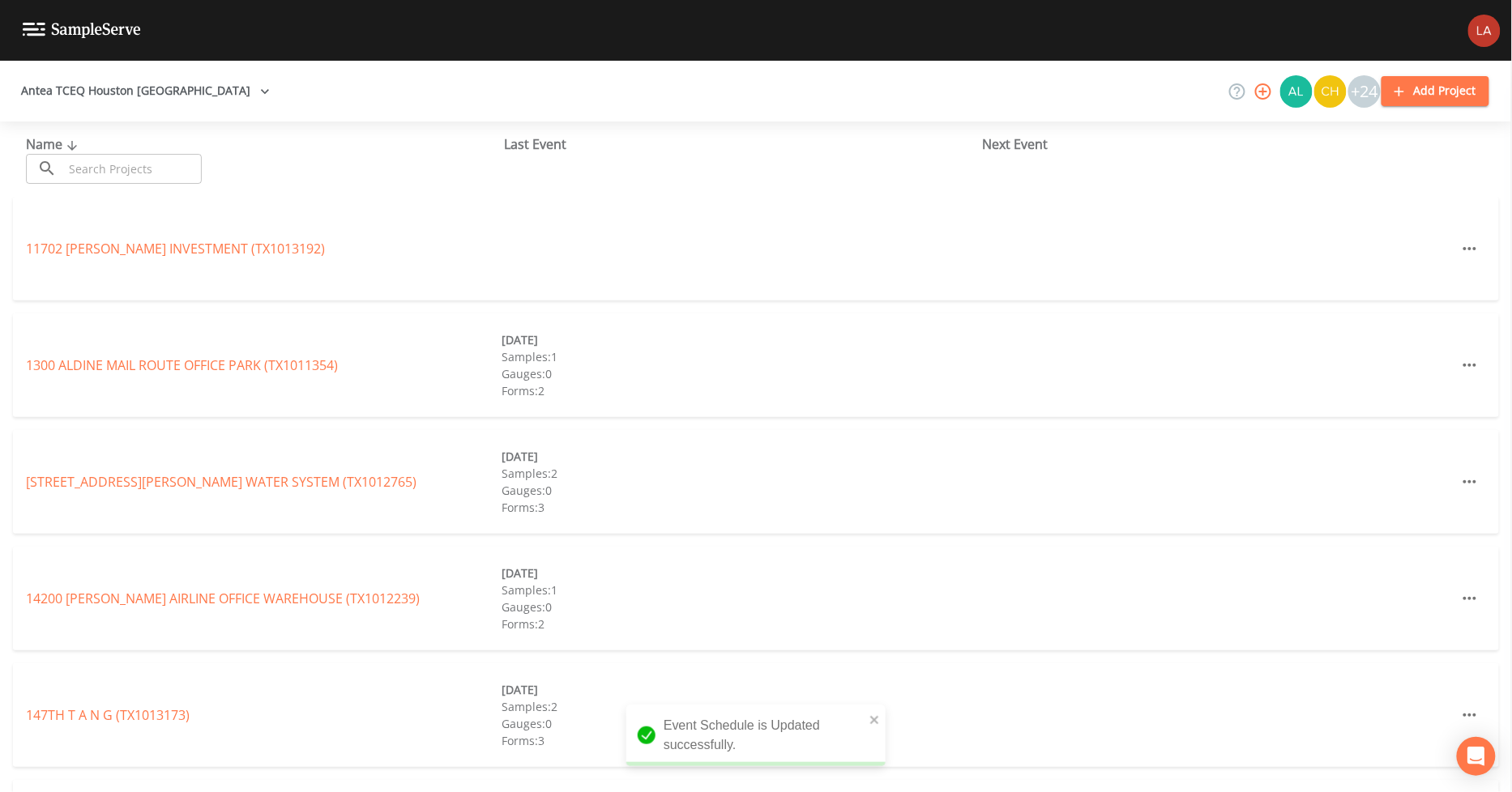
click at [129, 176] on input "text" at bounding box center [133, 168] width 139 height 30
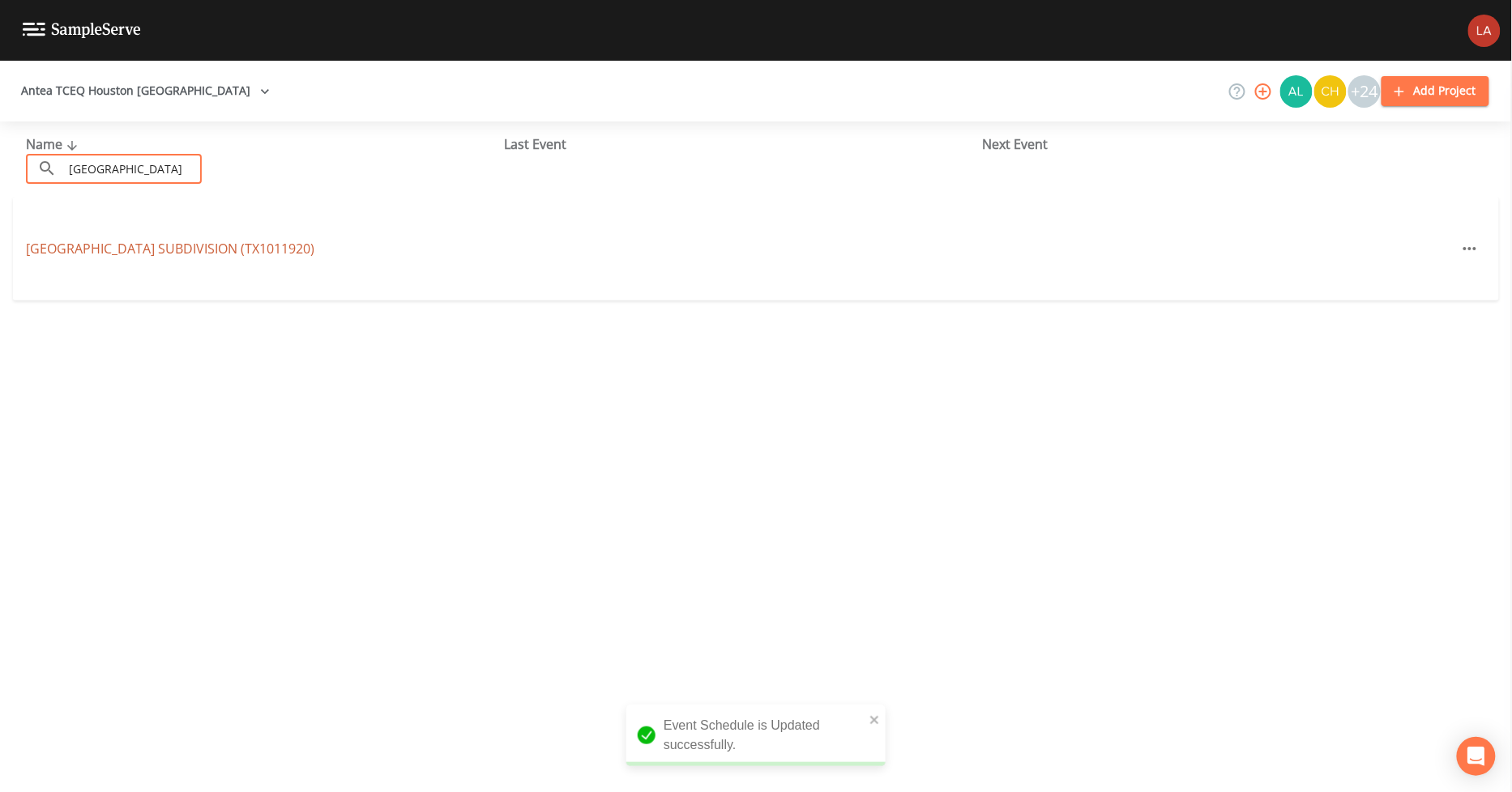
type input "[GEOGRAPHIC_DATA]"
click at [139, 248] on link "[GEOGRAPHIC_DATA] (TX1011920)" at bounding box center [170, 249] width 288 height 18
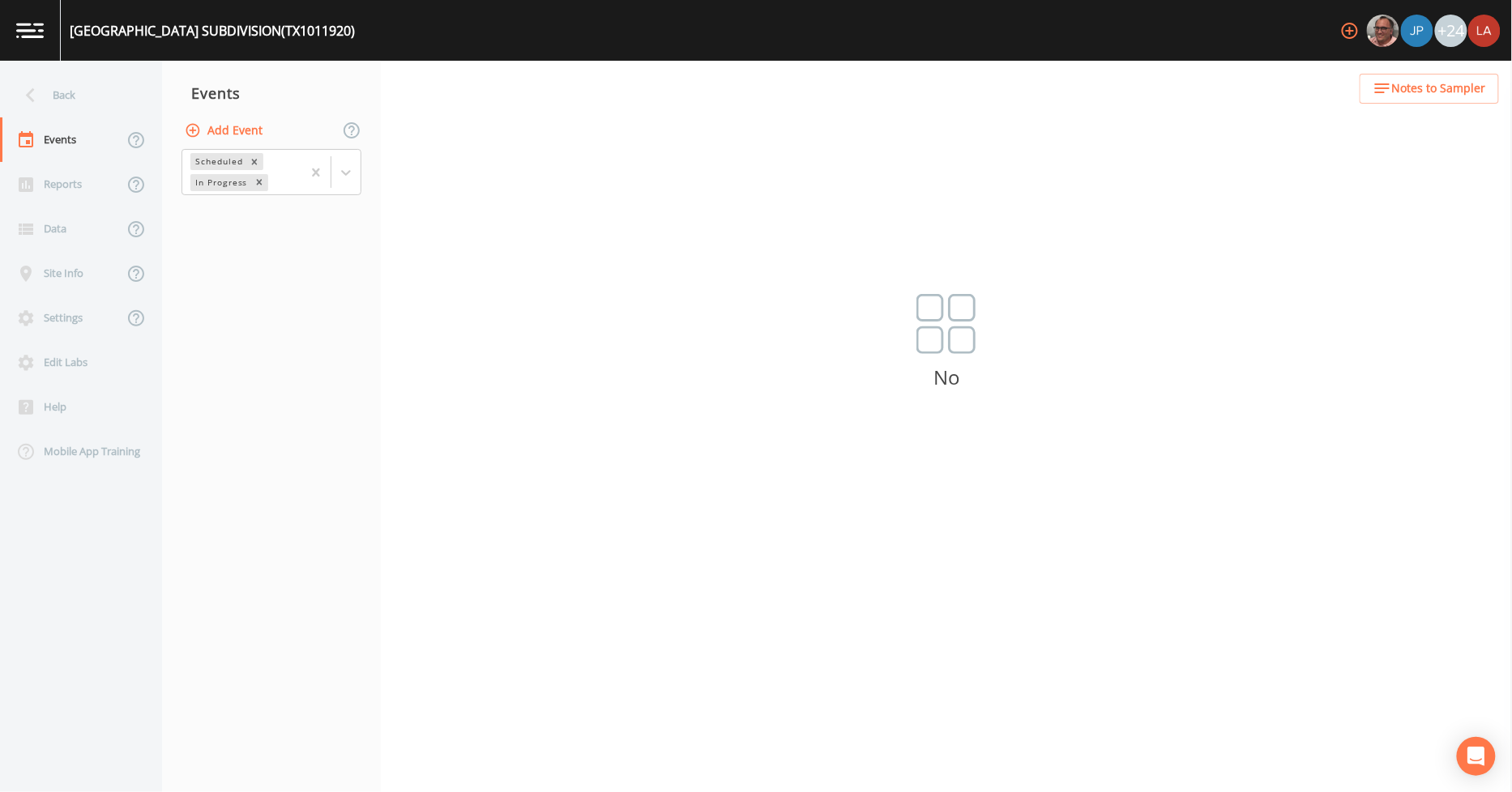
click at [244, 123] on button "Add Event" at bounding box center [226, 130] width 88 height 30
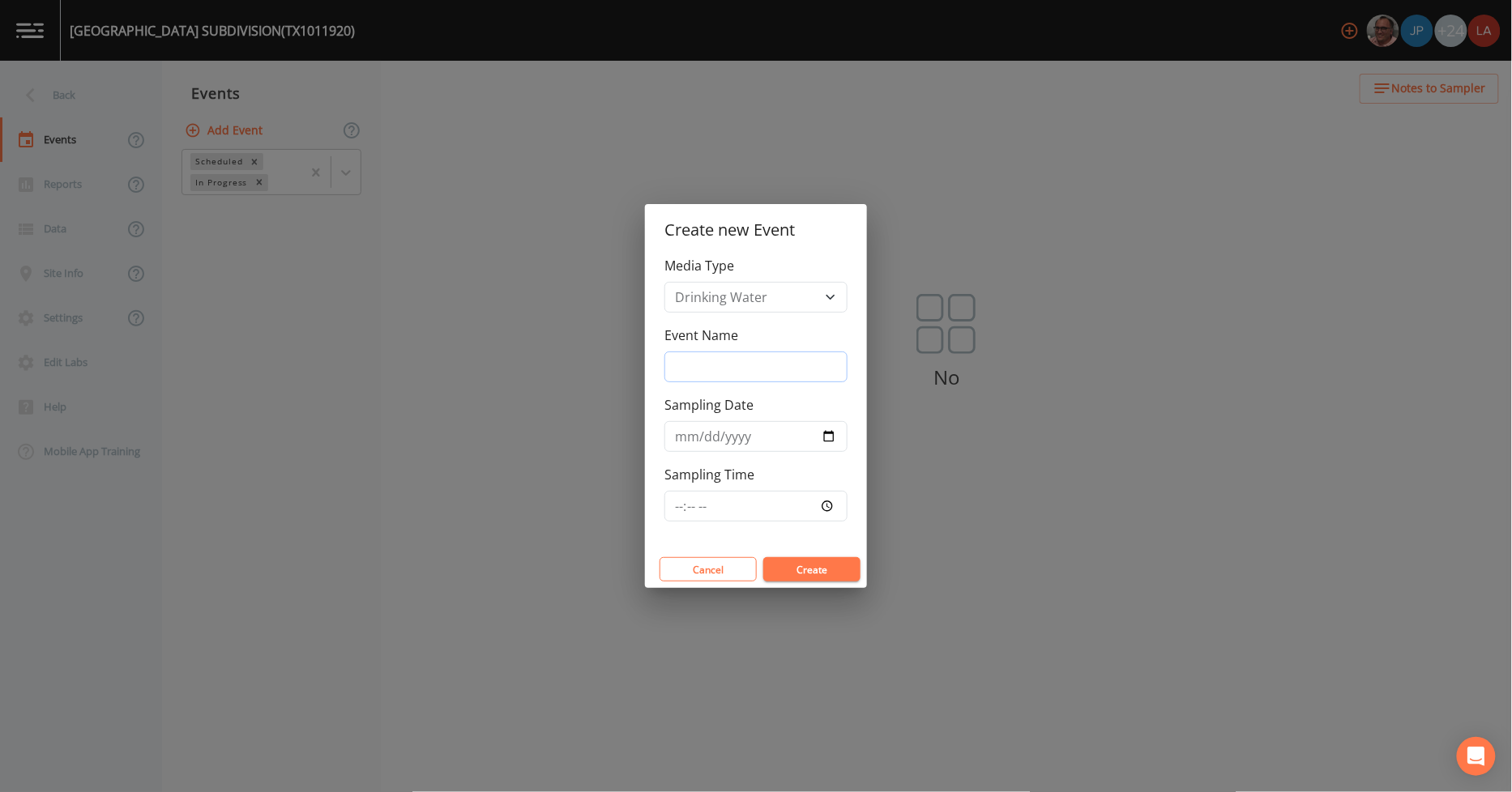
click at [710, 377] on input "Event Name" at bounding box center [756, 367] width 183 height 30
paste input "[DATE] PFAS"
type input "[DATE] PFAS"
click at [676, 440] on input "Sampling Date" at bounding box center [756, 436] width 183 height 30
type input "[DATE]"
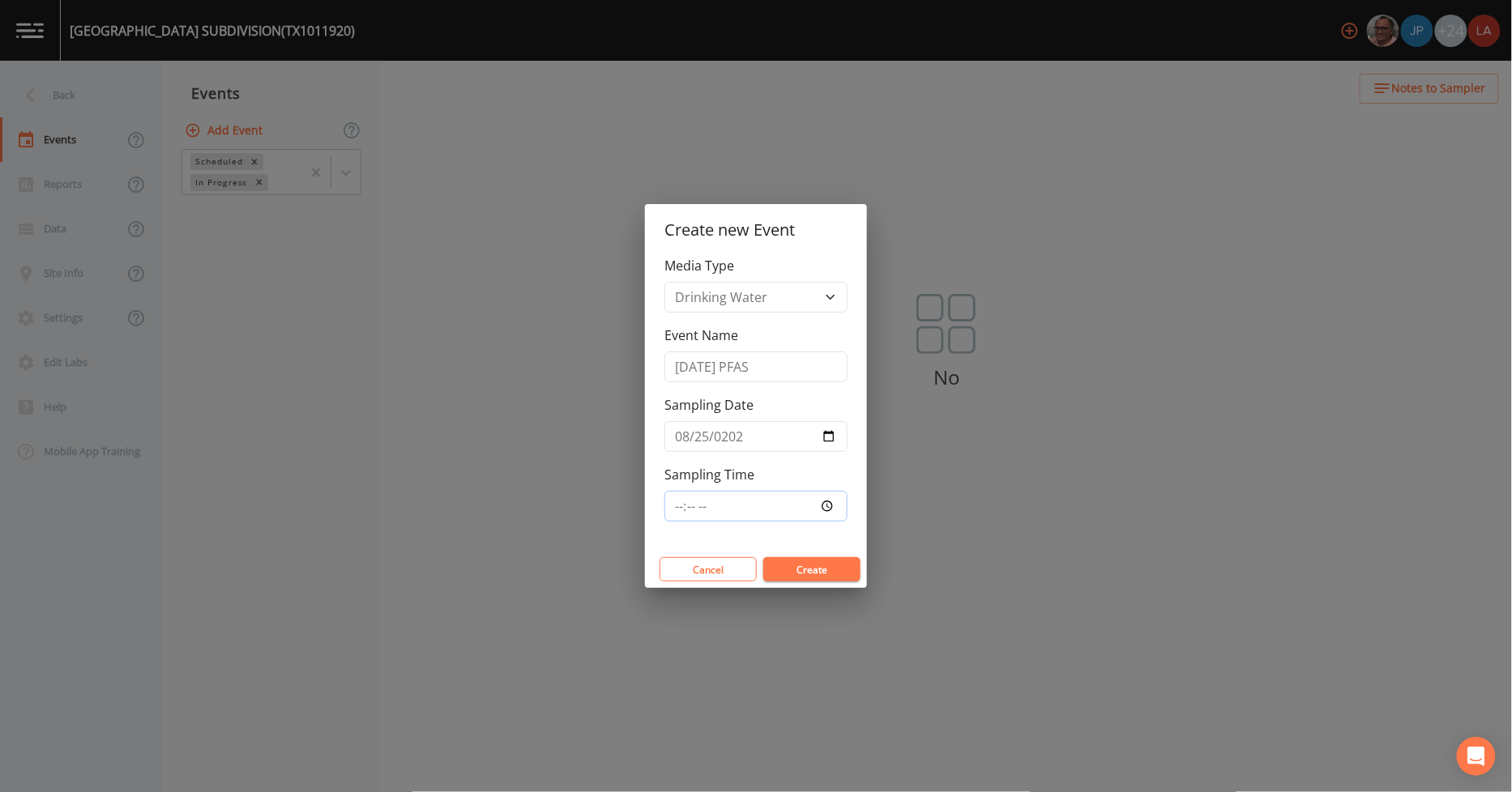
type input "11:15"
click at [763, 557] on button "Create" at bounding box center [811, 569] width 97 height 25
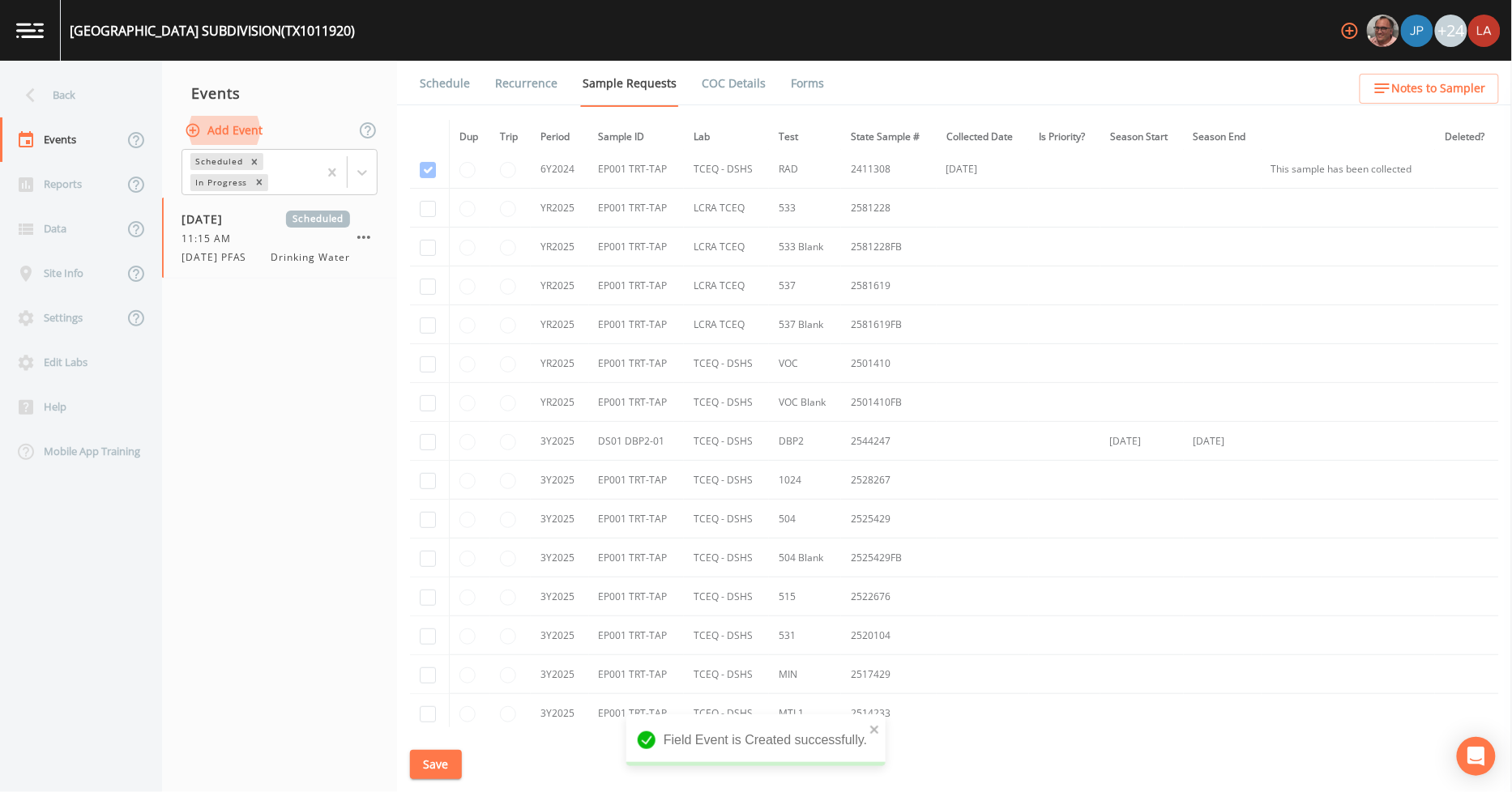
scroll to position [90, 0]
click at [424, 246] on input "checkbox" at bounding box center [428, 240] width 16 height 16
checkbox input "true"
click at [426, 280] on input "checkbox" at bounding box center [428, 279] width 16 height 16
checkbox input "true"
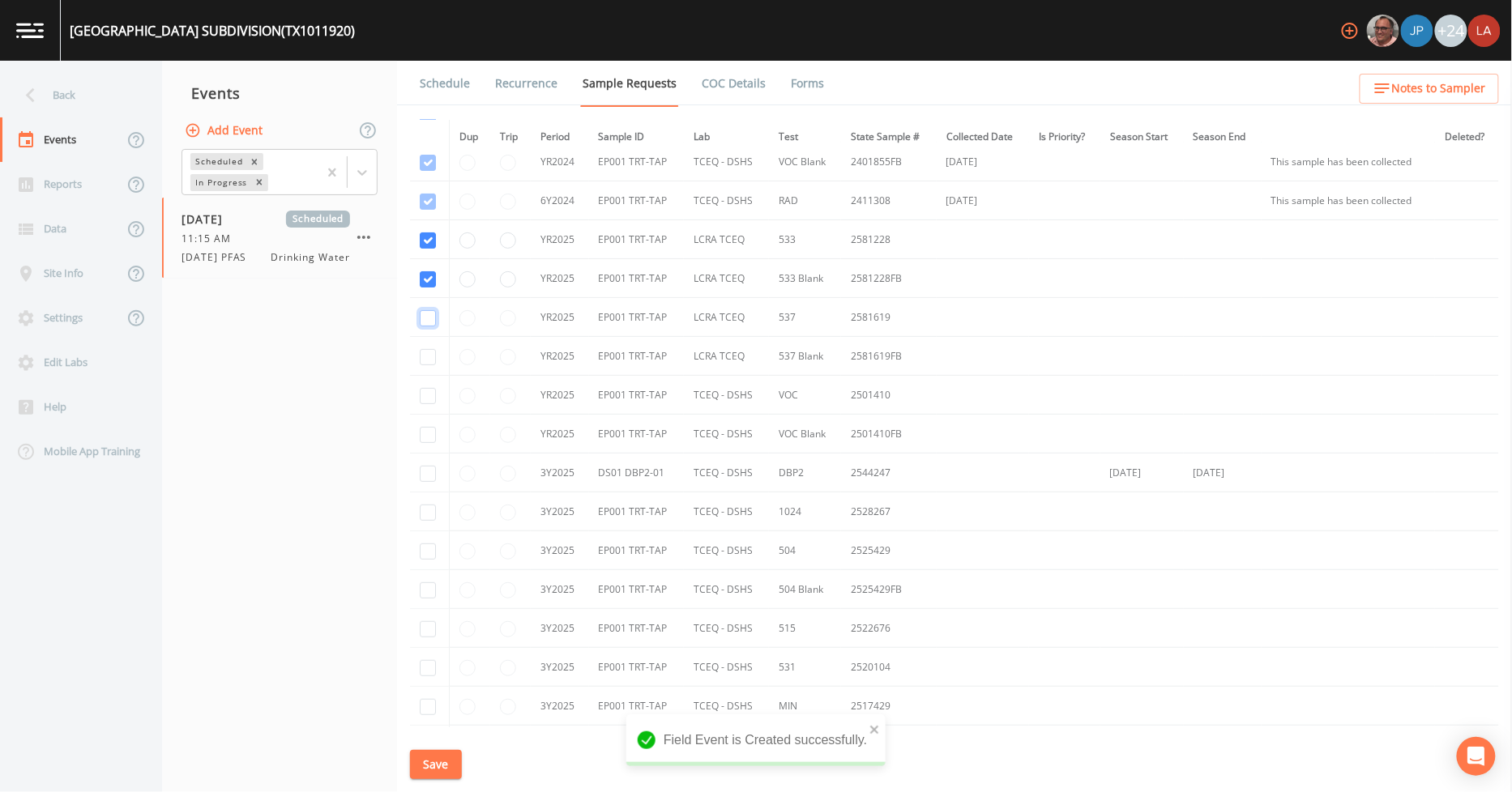
click at [427, 320] on input "checkbox" at bounding box center [428, 318] width 16 height 16
checkbox input "true"
click at [430, 358] on input "checkbox" at bounding box center [428, 357] width 16 height 16
checkbox input "true"
click at [429, 775] on button "Save" at bounding box center [435, 765] width 52 height 30
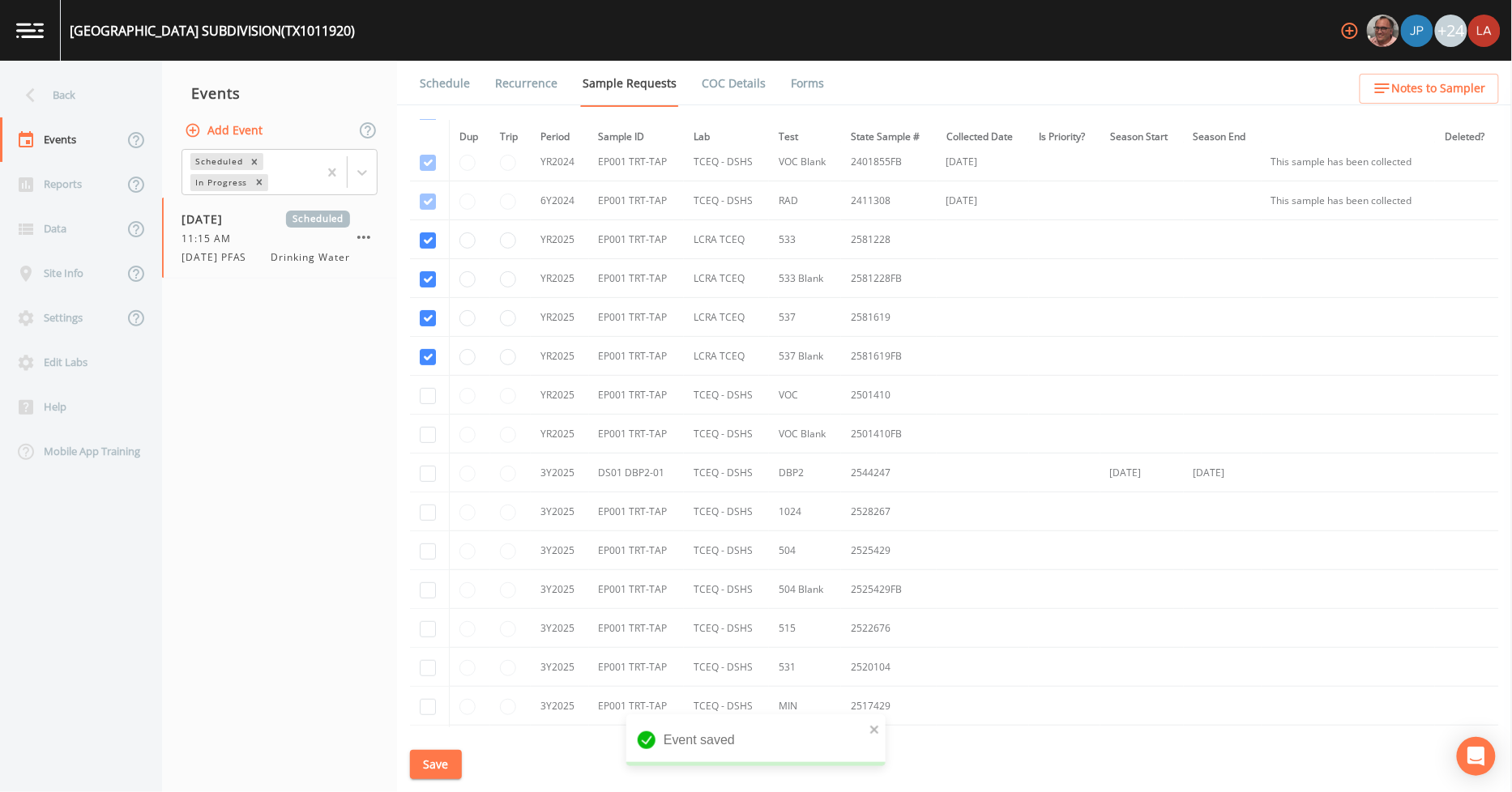
click at [451, 99] on link "Schedule" at bounding box center [445, 84] width 55 height 46
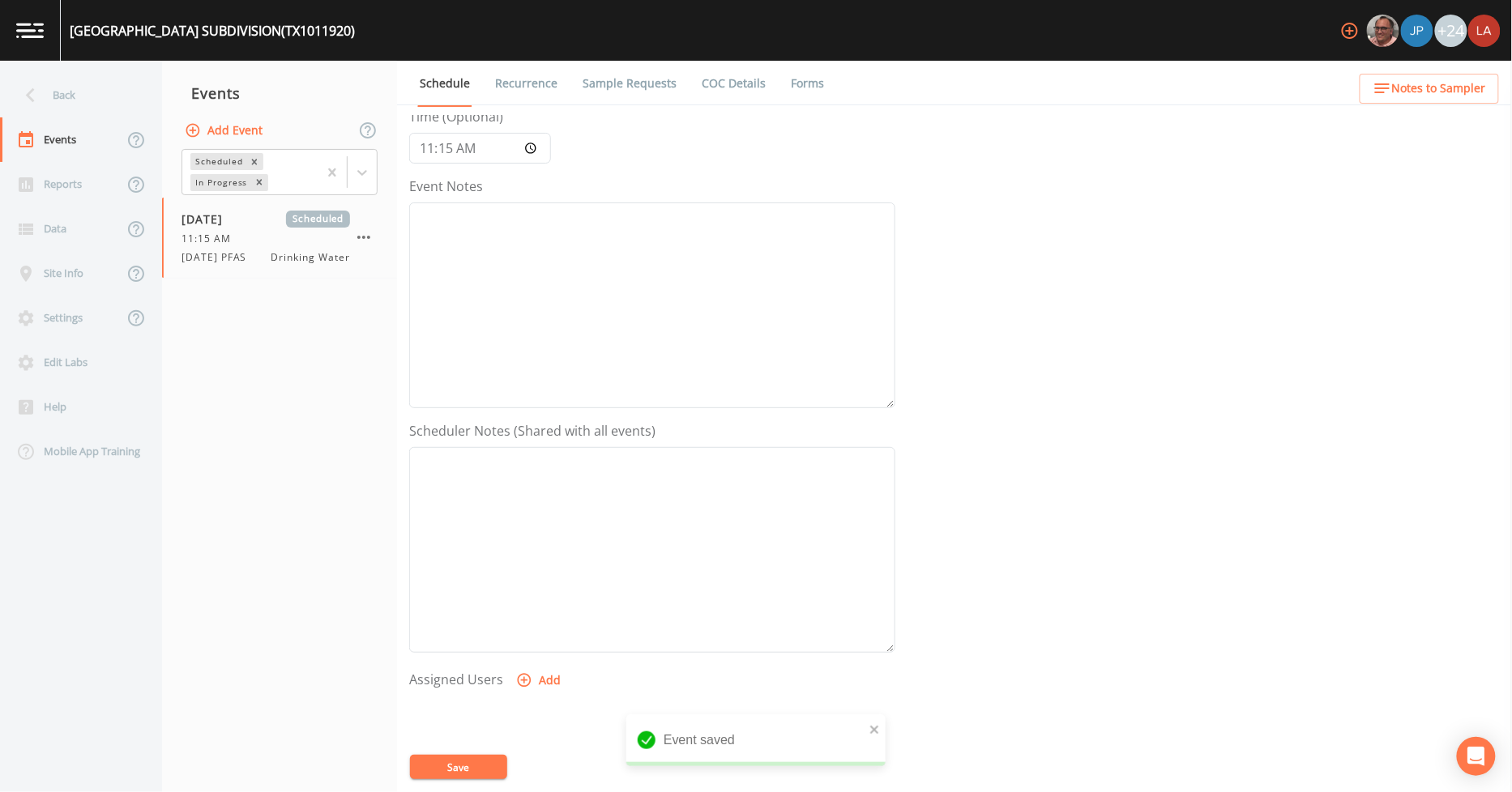
scroll to position [180, 0]
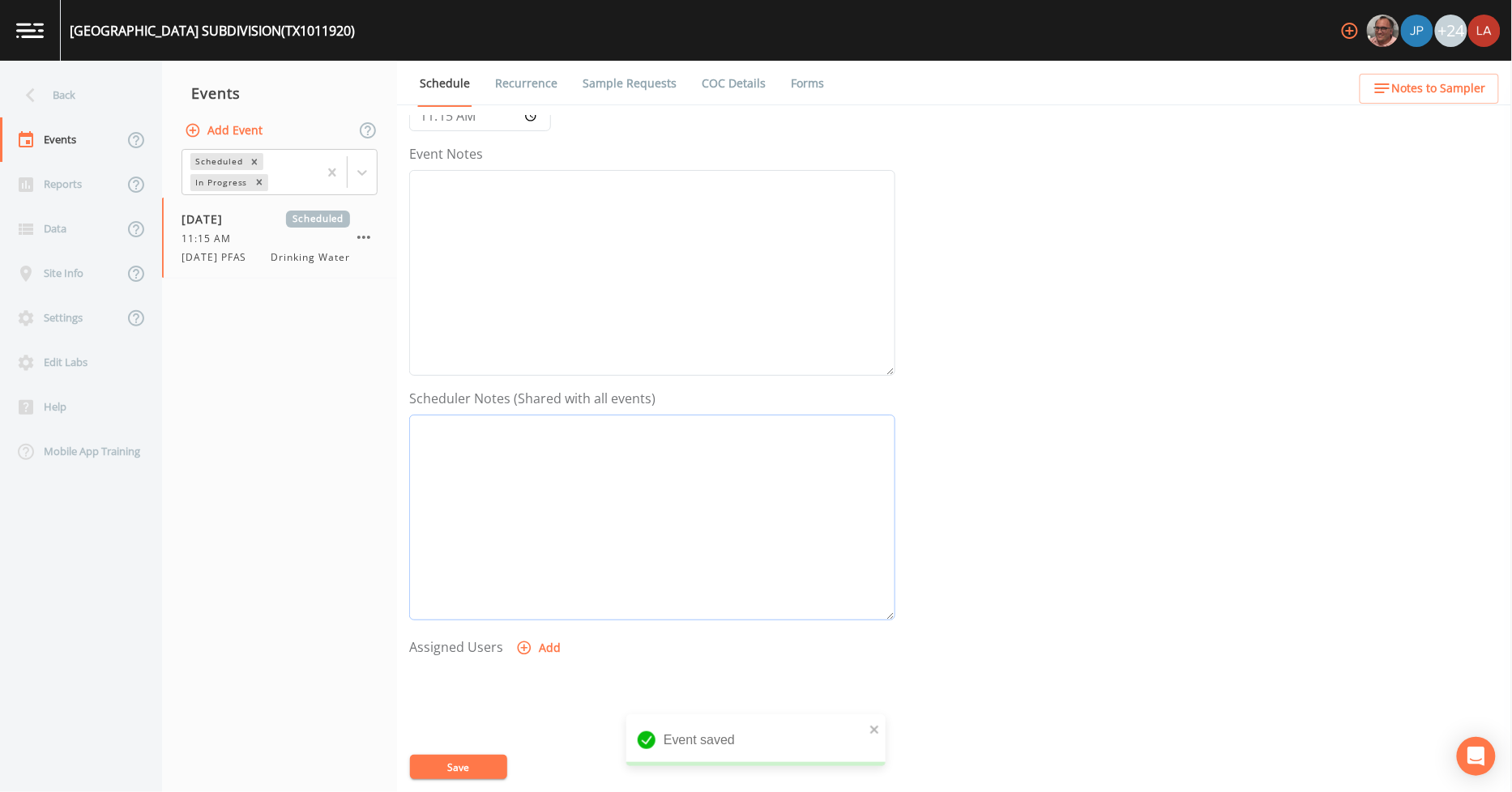
click at [605, 459] on textarea "Event Notes" at bounding box center [652, 517] width 486 height 205
type textarea "[PERSON_NAME] [PHONE_NUMBER]"
click at [543, 641] on button "Add" at bounding box center [540, 648] width 54 height 30
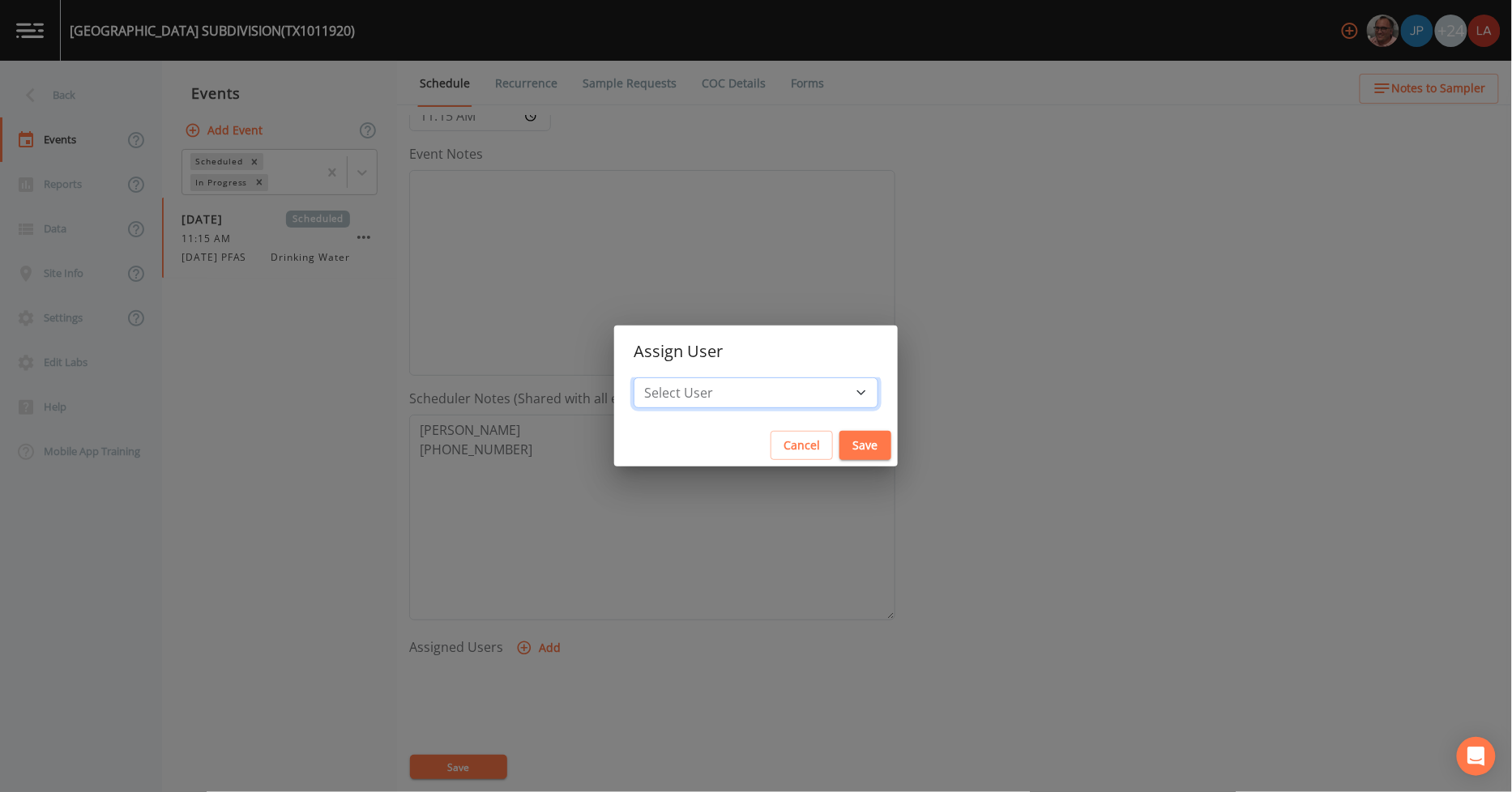
click at [717, 407] on select "Select User [PERSON_NAME] [PERSON_NAME] [PERSON_NAME] [PERSON_NAME] [PERSON_NAM…" at bounding box center [756, 393] width 244 height 30
select select "0c4ac92a-2052-4971-af99-d49bdd27a7b1"
click at [670, 378] on select "Select User [PERSON_NAME] [PERSON_NAME] [PERSON_NAME] [PERSON_NAME] [PERSON_NAM…" at bounding box center [756, 393] width 244 height 30
click at [851, 450] on button "Save" at bounding box center [865, 445] width 52 height 30
select select
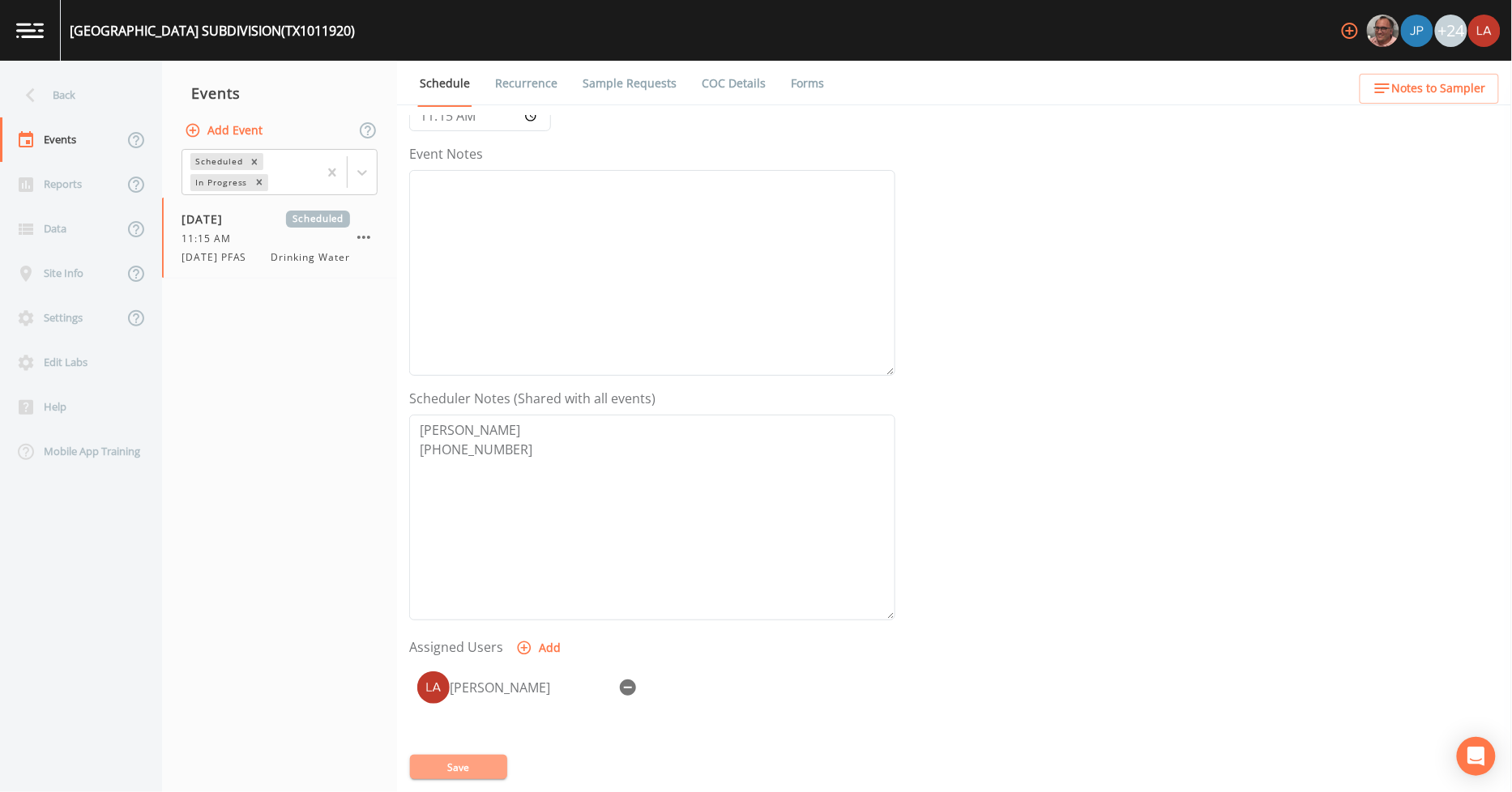
click at [455, 760] on button "Save" at bounding box center [458, 767] width 97 height 25
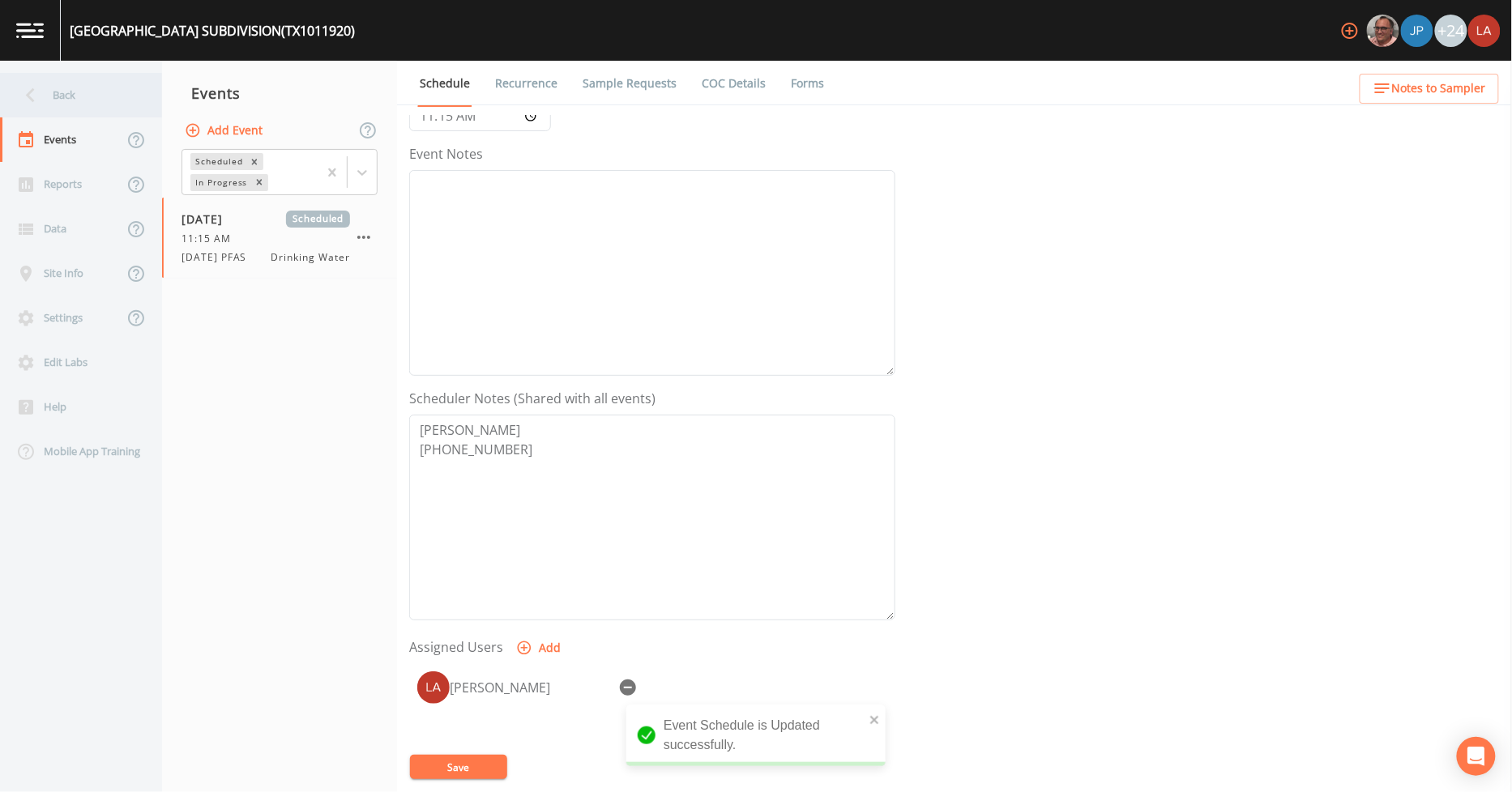
click at [49, 88] on div "Back" at bounding box center [73, 95] width 146 height 45
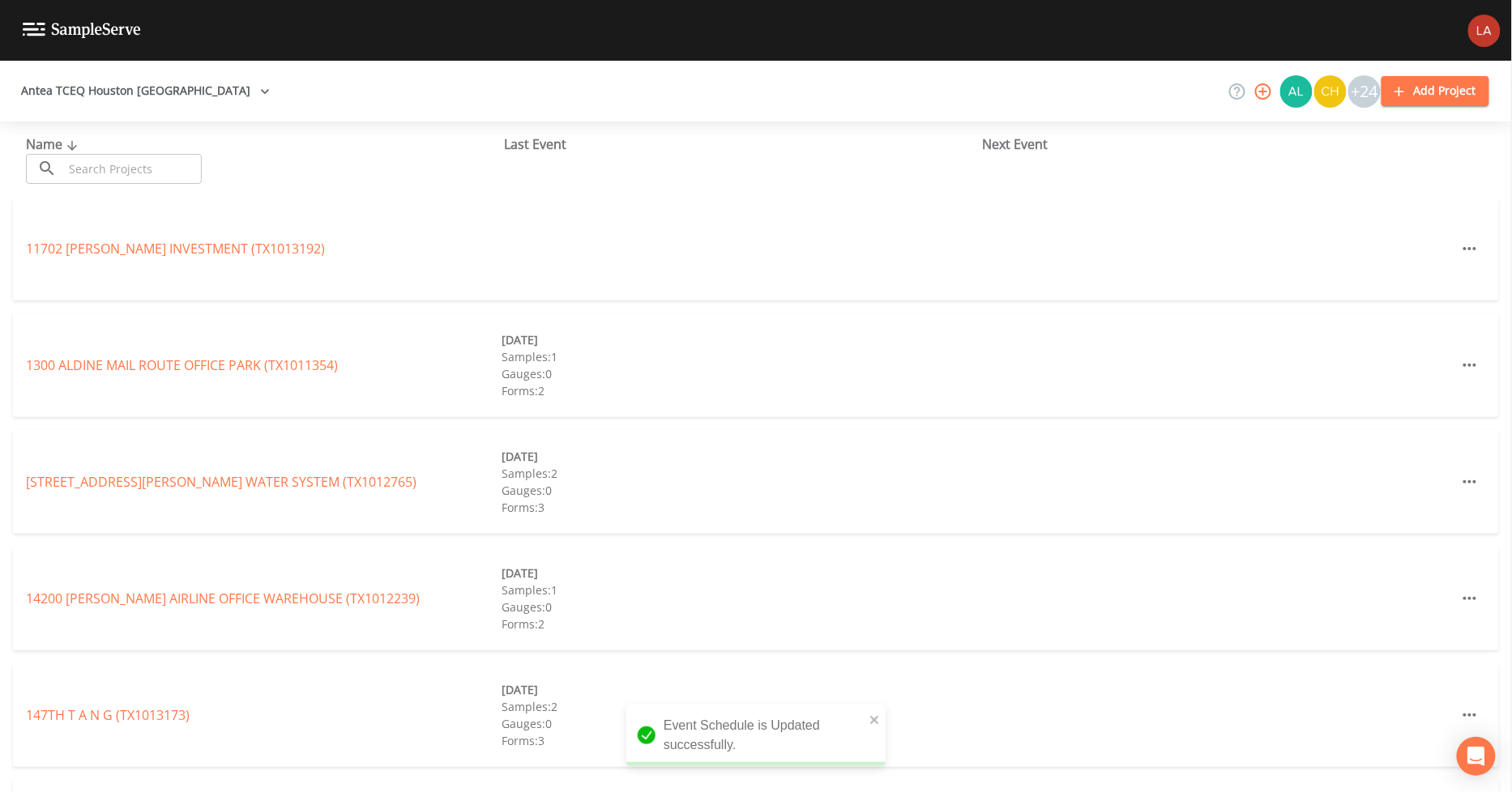
click at [133, 158] on input "text" at bounding box center [133, 168] width 139 height 30
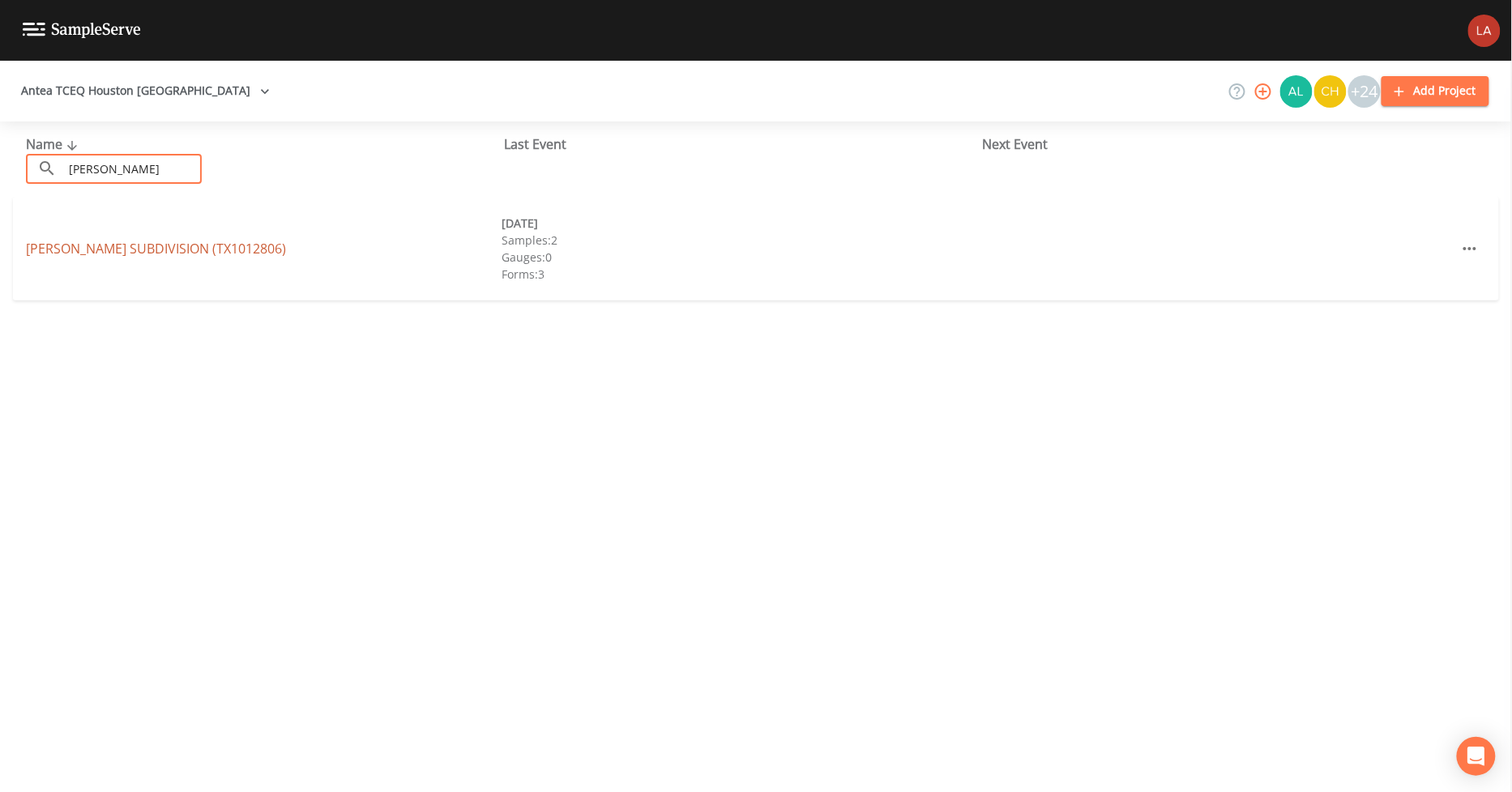
type input "[PERSON_NAME]"
click at [79, 253] on link "[PERSON_NAME] SUBDIVISION (TX1012806)" at bounding box center [156, 249] width 260 height 18
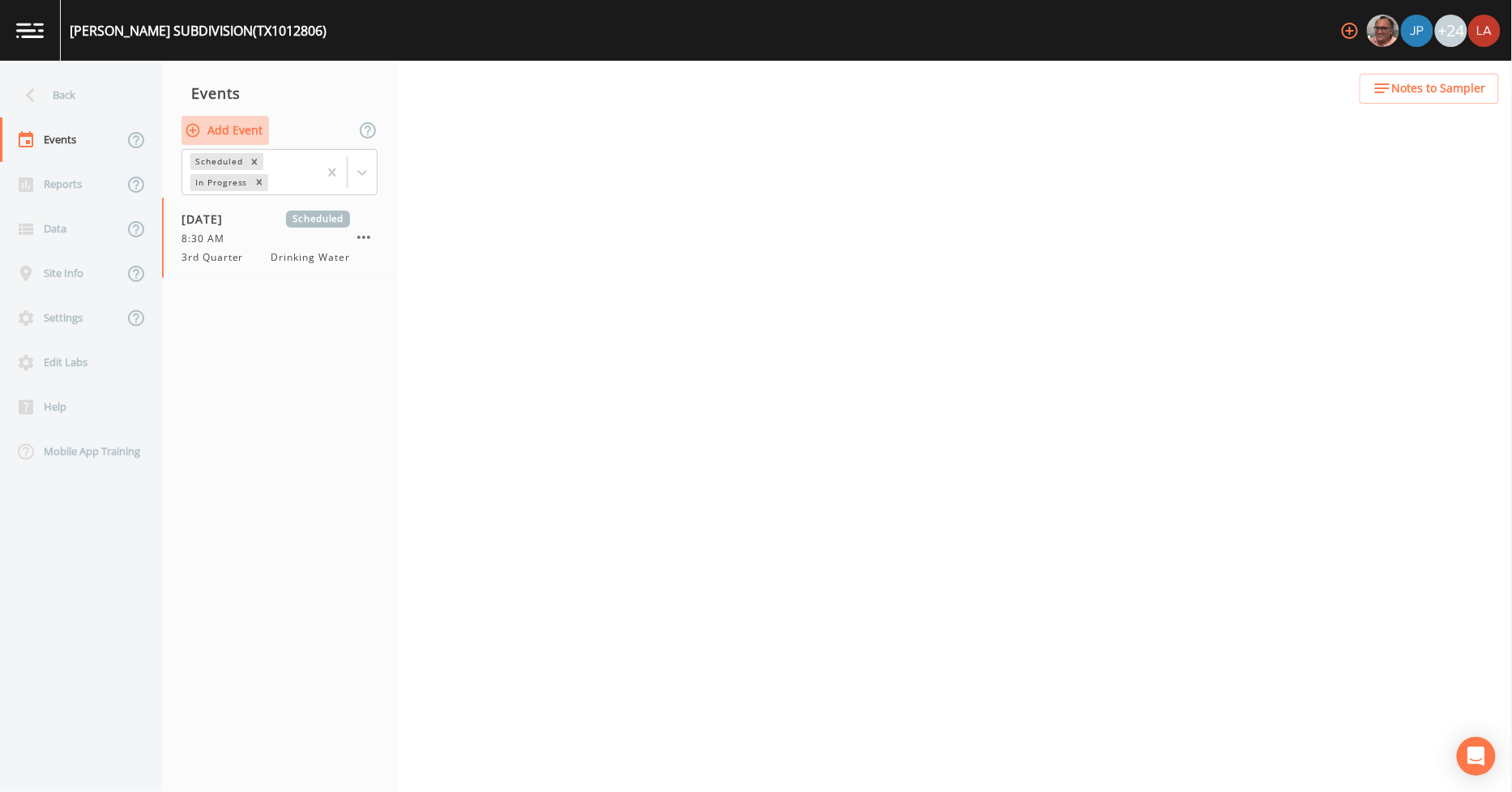
click at [242, 127] on button "Add Event" at bounding box center [226, 130] width 88 height 30
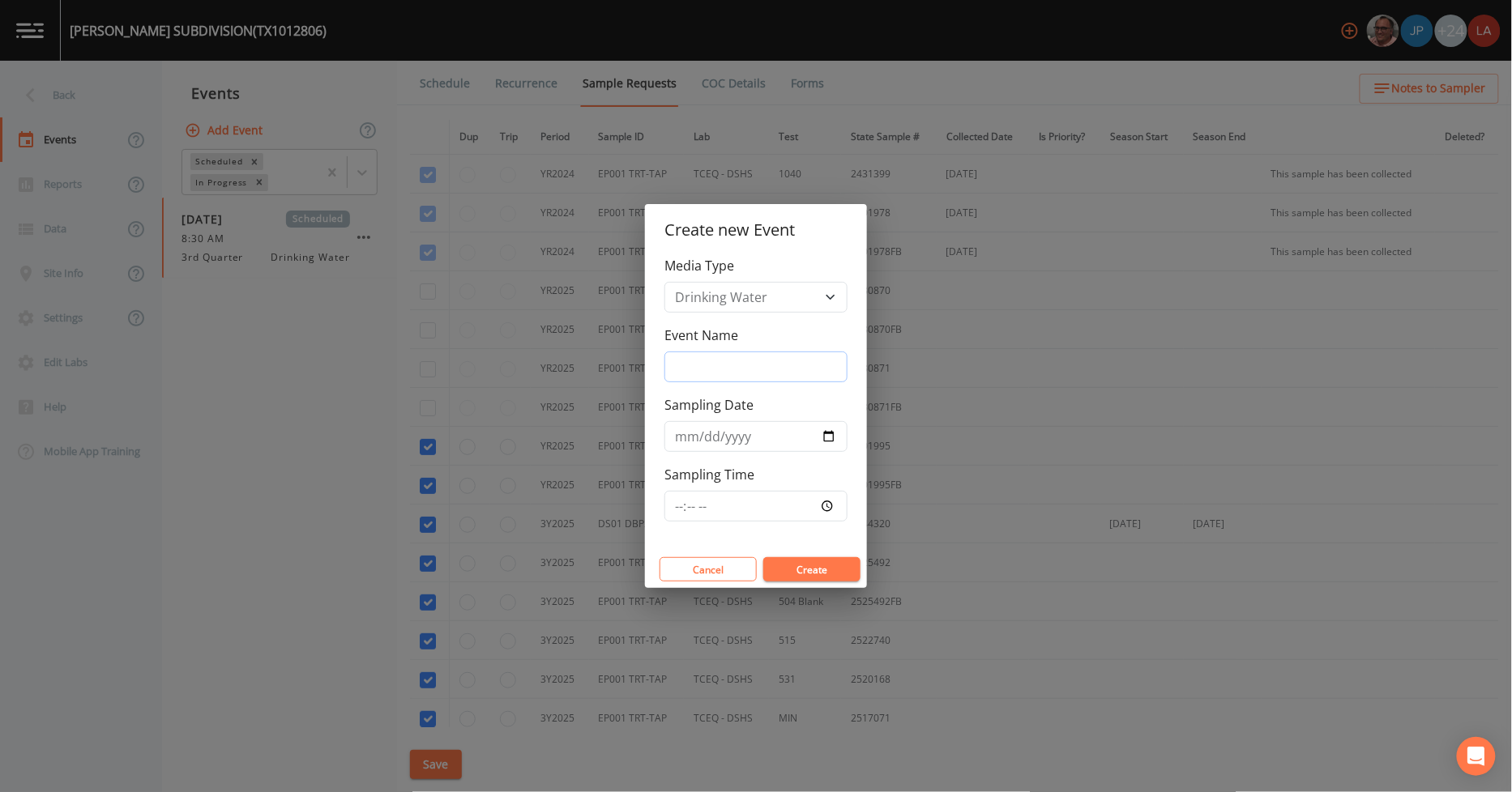
click at [717, 368] on input "Event Name" at bounding box center [756, 367] width 183 height 30
paste input "[DATE] PFAS"
type input "[DATE] PFAS"
click at [681, 440] on input "Sampling Date" at bounding box center [756, 436] width 183 height 30
type input "[DATE]"
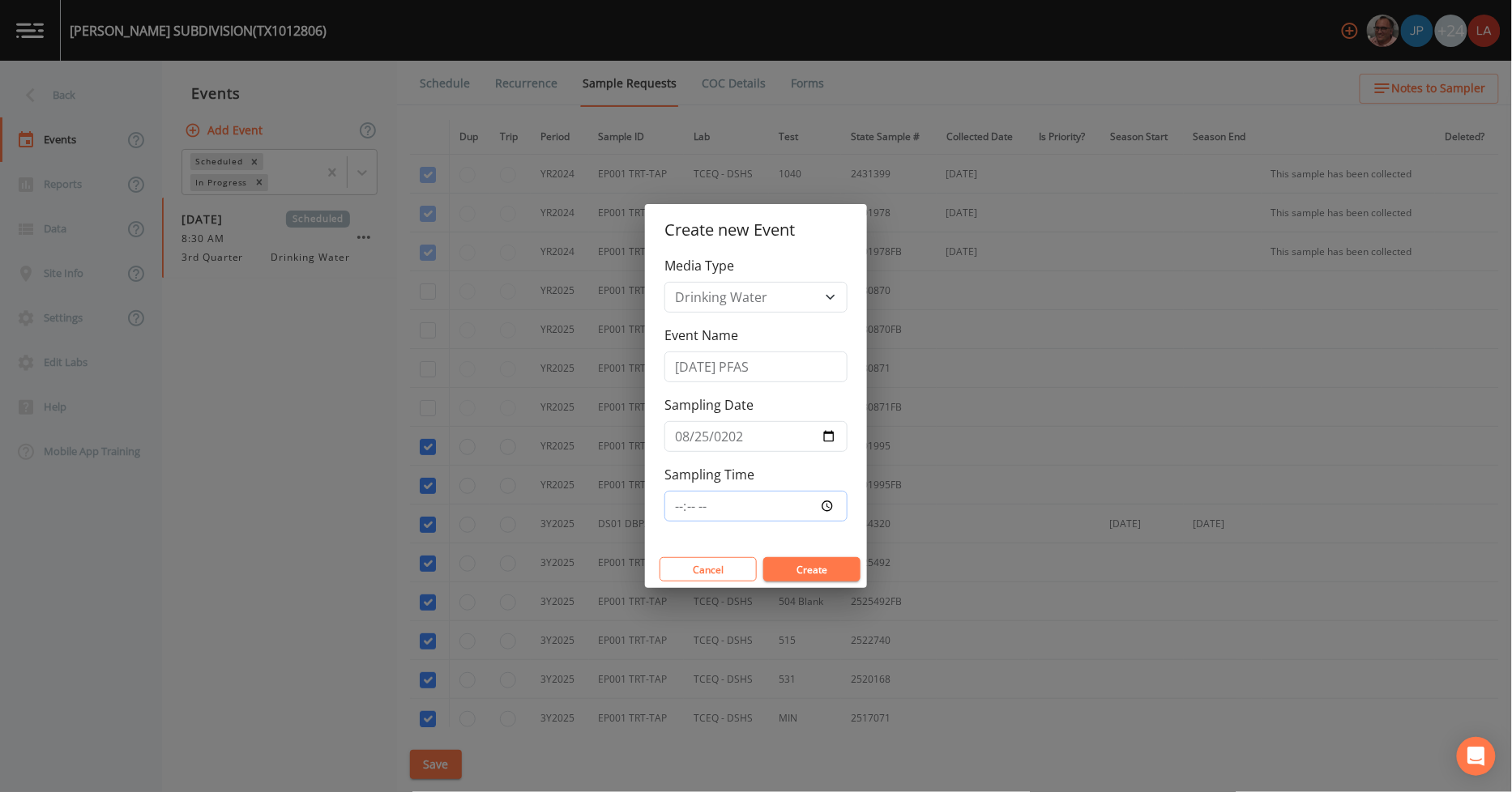
type input "11:45"
click at [763, 557] on button "Create" at bounding box center [811, 569] width 97 height 25
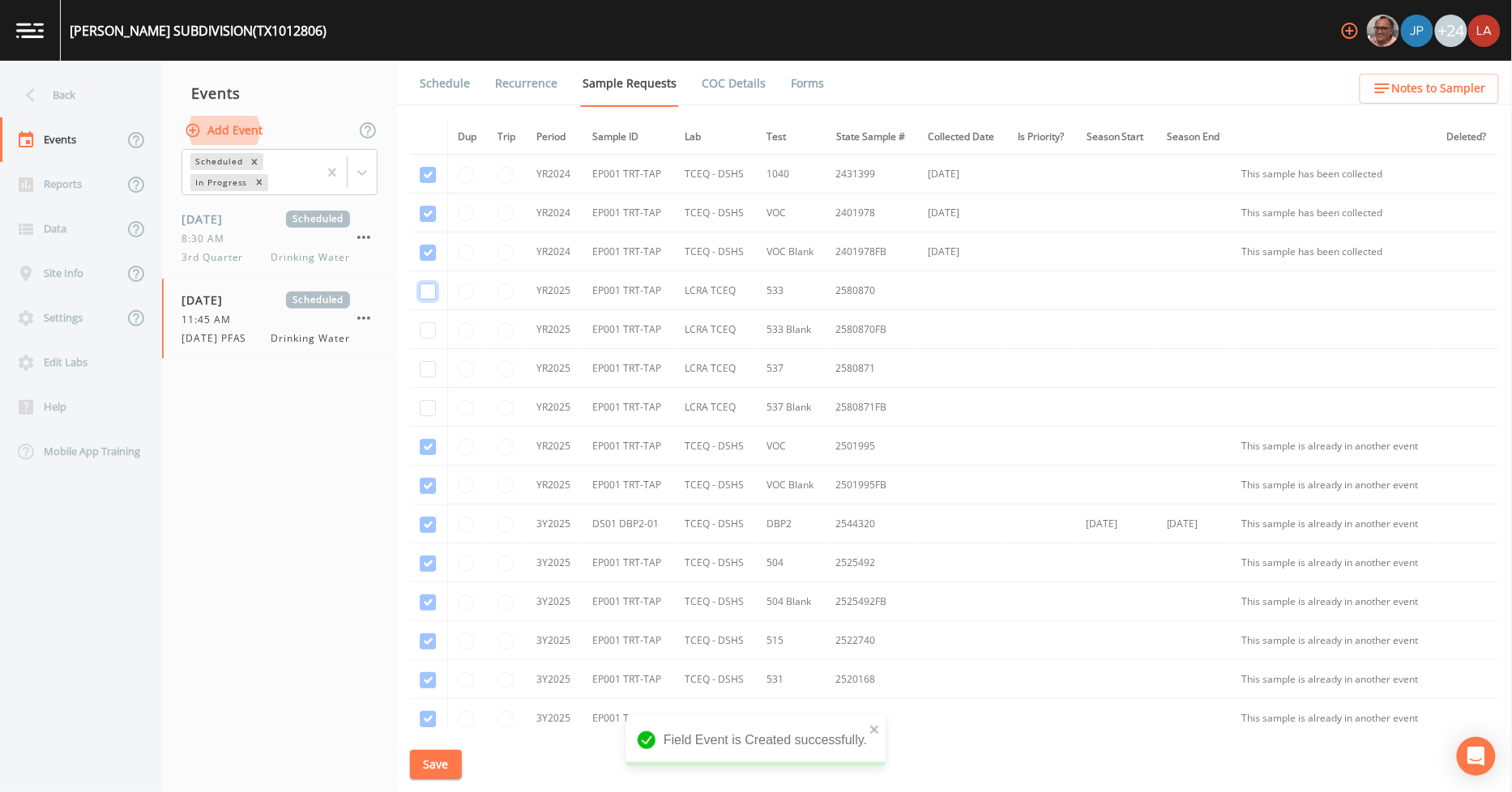
click at [423, 293] on input "checkbox" at bounding box center [428, 291] width 16 height 16
checkbox input "true"
drag, startPoint x: 439, startPoint y: 352, endPoint x: 436, endPoint y: 343, distance: 9.5
click at [438, 346] on tbody "YR2024 EP001 TRT-TAP TCEQ - DSHS 1040 2431399 [DATE] This sample has been colle…" at bounding box center [954, 485] width 1089 height 661
click at [434, 337] on input "checkbox" at bounding box center [428, 330] width 16 height 16
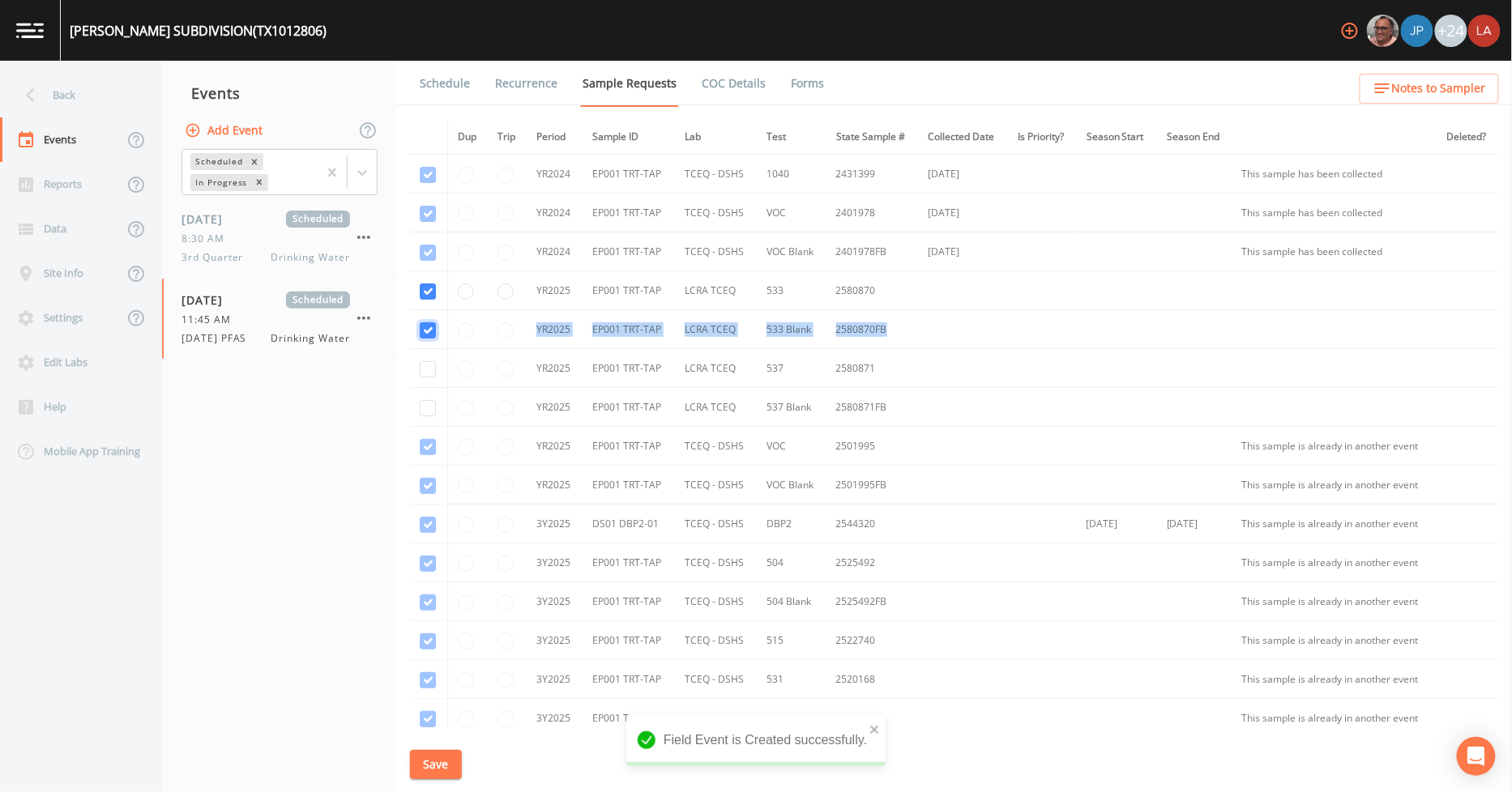
checkbox input "true"
click at [426, 401] on input "checkbox" at bounding box center [428, 407] width 16 height 16
checkbox input "true"
click at [433, 373] on input "checkbox" at bounding box center [428, 369] width 16 height 16
checkbox input "true"
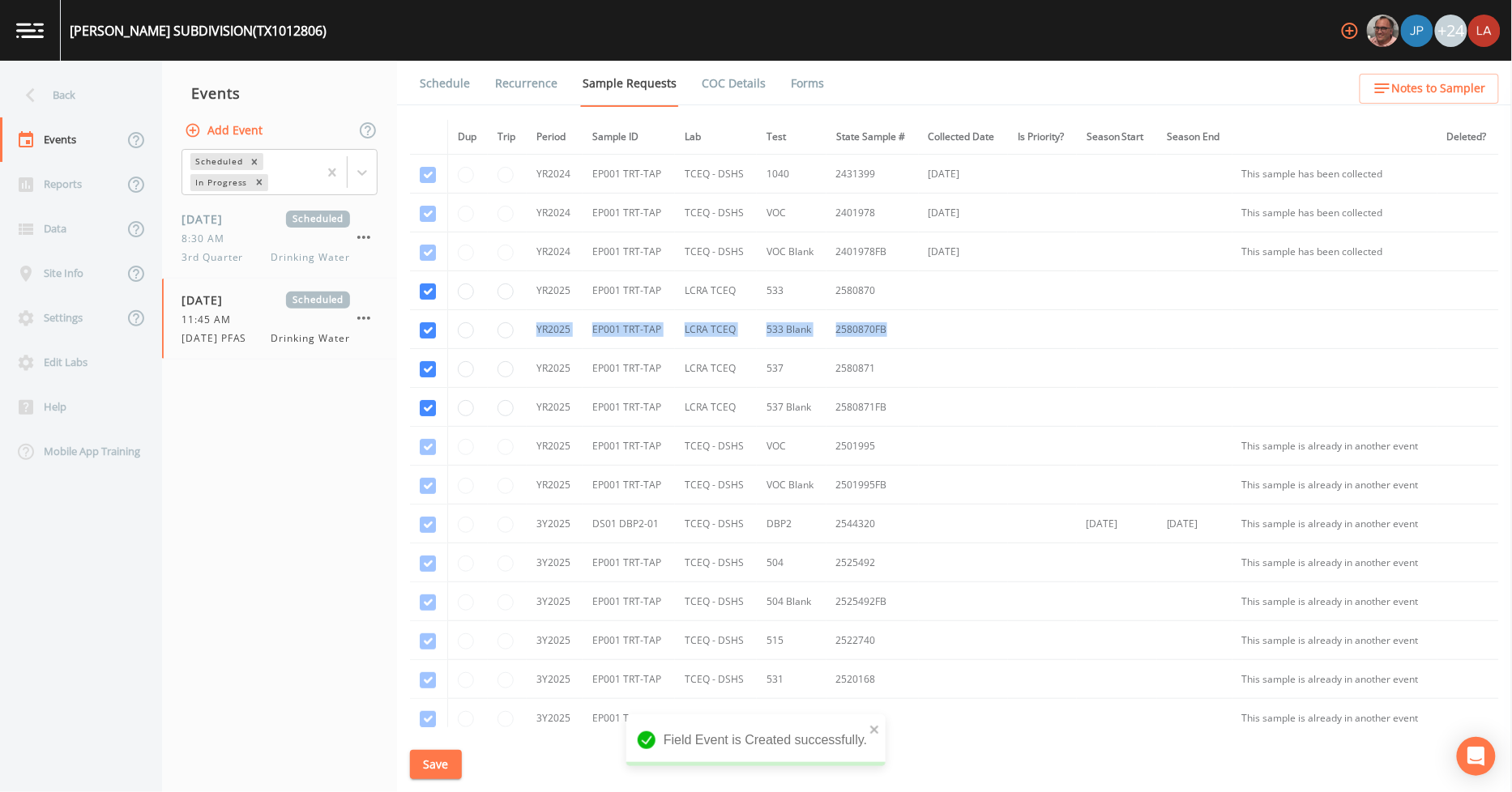
click at [588, 320] on td "EP001 TRT-TAP" at bounding box center [628, 330] width 92 height 39
click at [439, 767] on button "Save" at bounding box center [435, 765] width 52 height 30
click at [460, 77] on link "Schedule" at bounding box center [445, 84] width 55 height 46
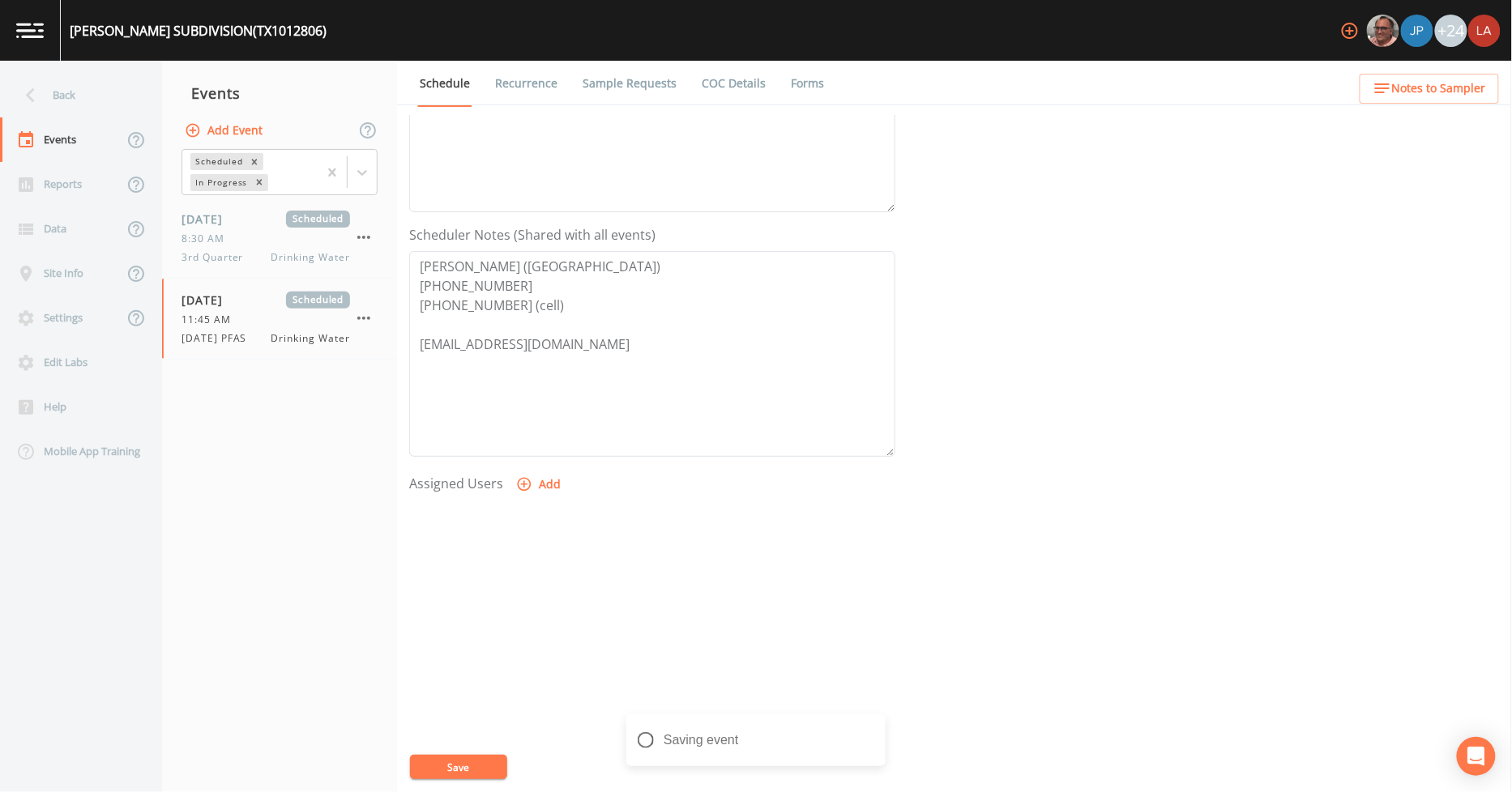
scroll to position [350, 0]
click at [535, 470] on button "Add" at bounding box center [540, 478] width 54 height 30
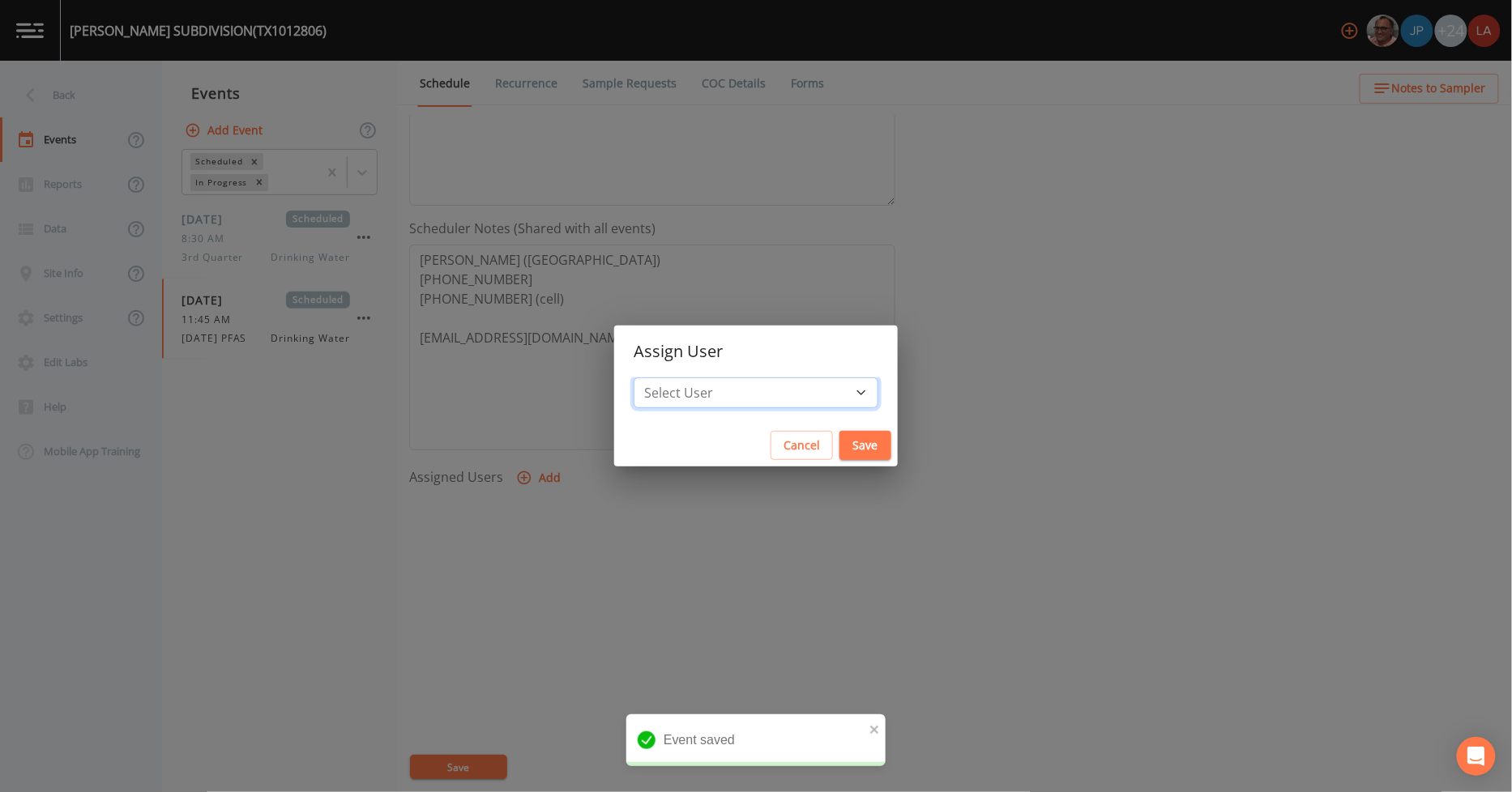
click at [691, 386] on select "Select User [PERSON_NAME] [PERSON_NAME] [PERSON_NAME] [PERSON_NAME] [PERSON_NAM…" at bounding box center [756, 393] width 244 height 30
select select "0c4ac92a-2052-4971-af99-d49bdd27a7b1"
click at [670, 378] on select "Select User [PERSON_NAME] [PERSON_NAME] [PERSON_NAME] [PERSON_NAME] [PERSON_NAM…" at bounding box center [756, 393] width 244 height 30
click at [839, 445] on button "Save" at bounding box center [865, 445] width 52 height 30
select select
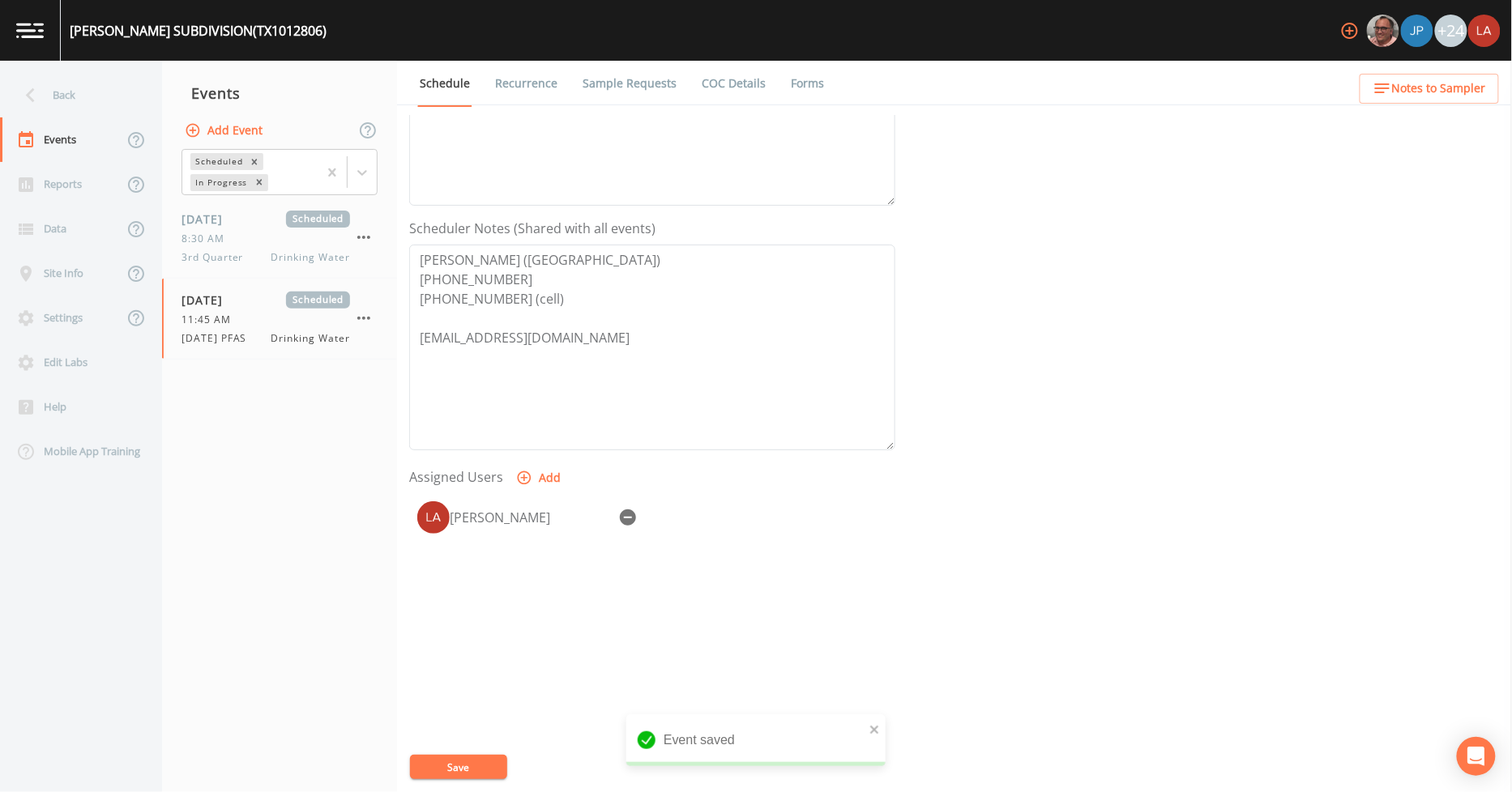
click at [489, 773] on button "Save" at bounding box center [458, 767] width 97 height 25
click at [63, 100] on div "Back" at bounding box center [73, 95] width 146 height 45
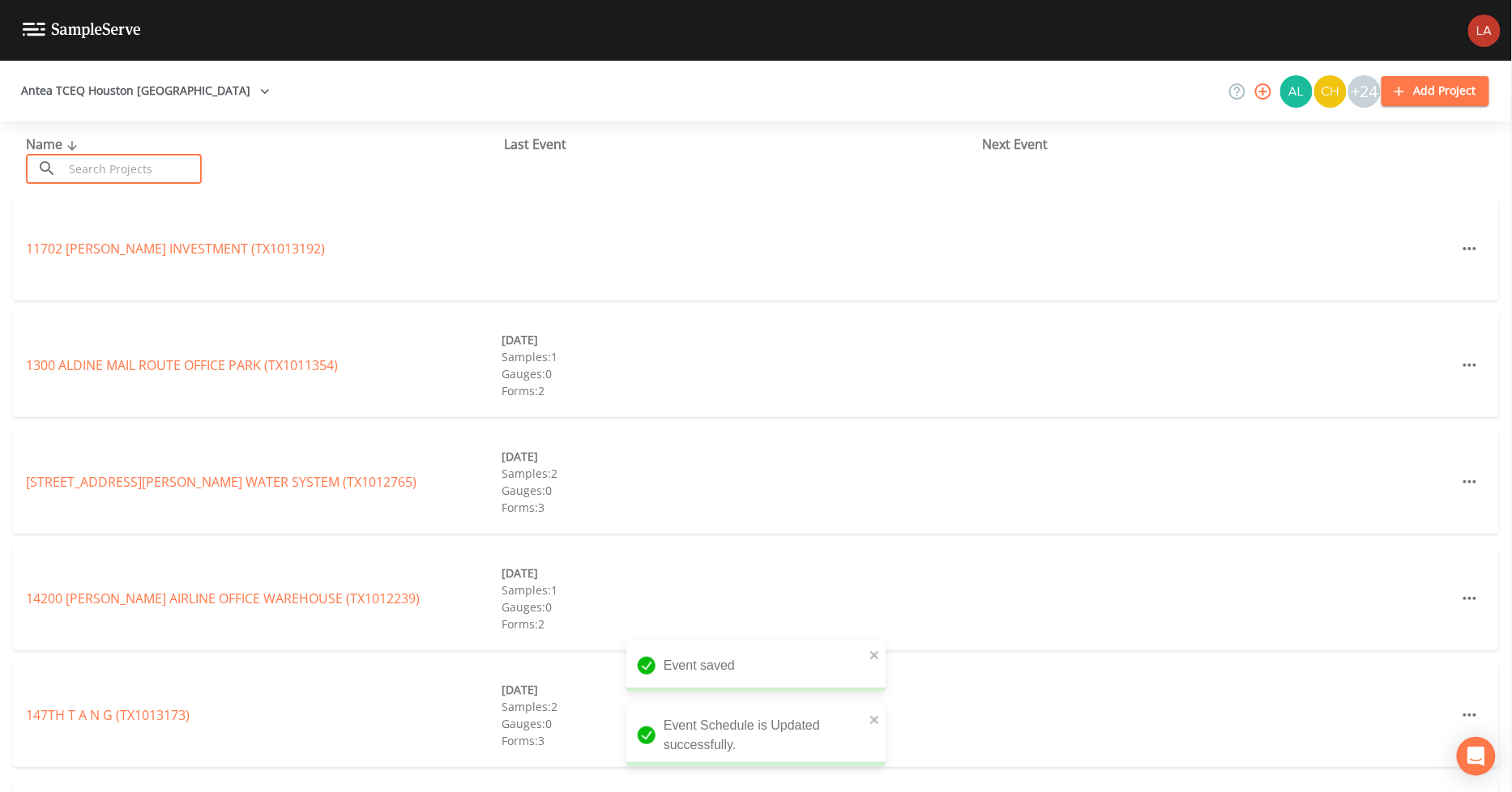
click at [166, 157] on input "text" at bounding box center [133, 168] width 139 height 30
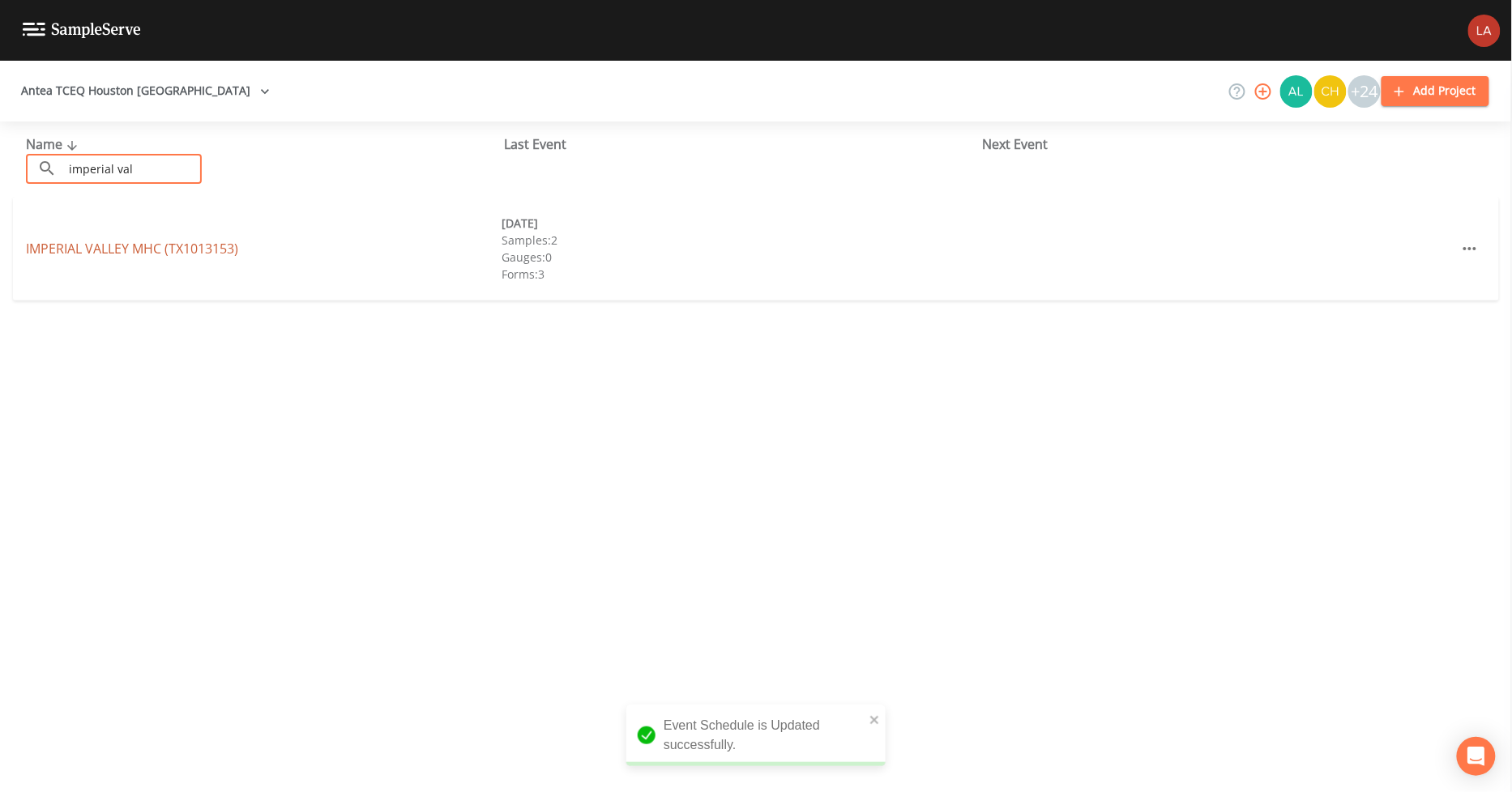
type input "imperial val"
click at [51, 249] on link "[GEOGRAPHIC_DATA] (TX1013153)" at bounding box center [132, 249] width 212 height 18
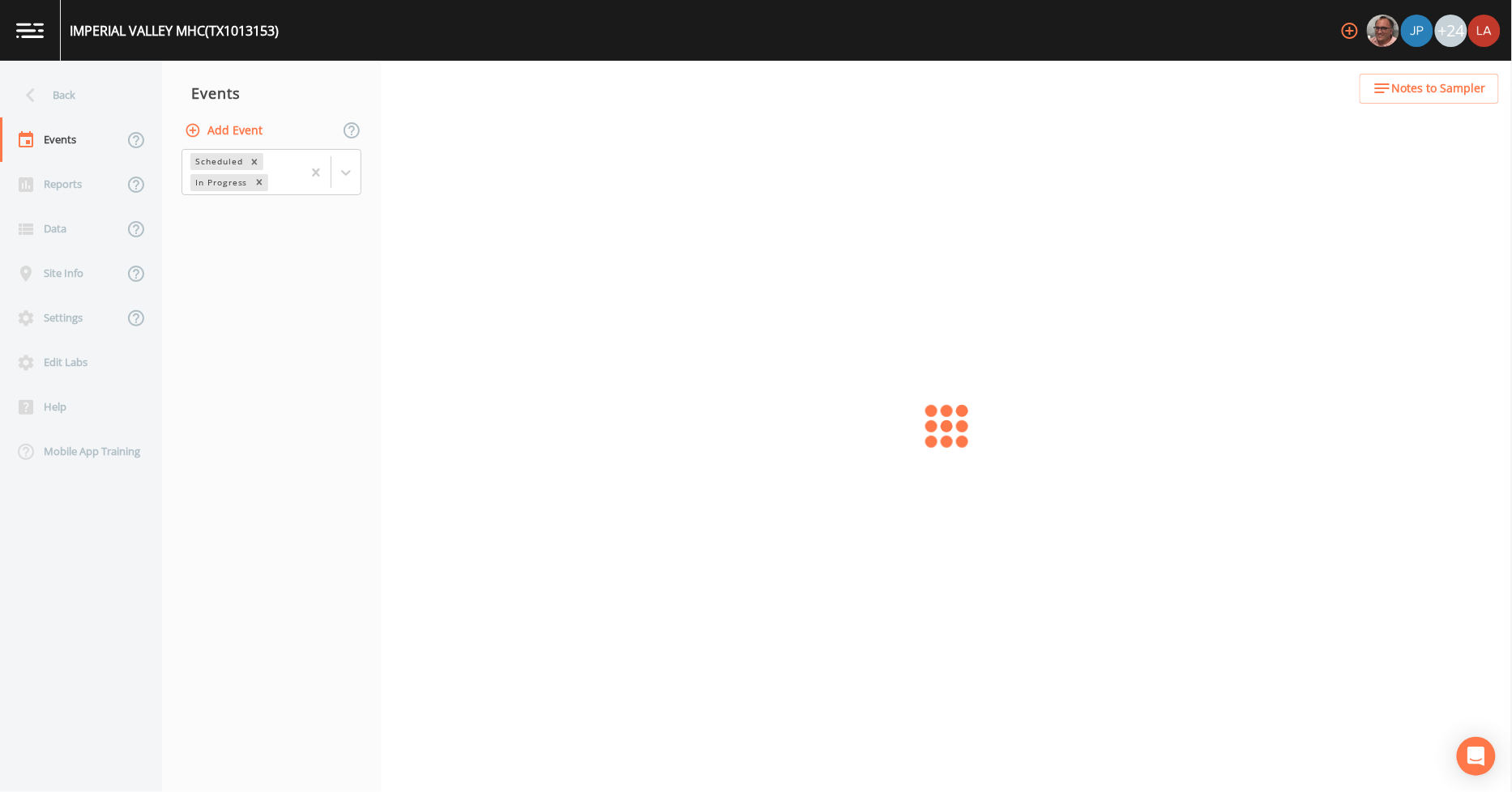
click at [214, 139] on button "Add Event" at bounding box center [226, 130] width 88 height 30
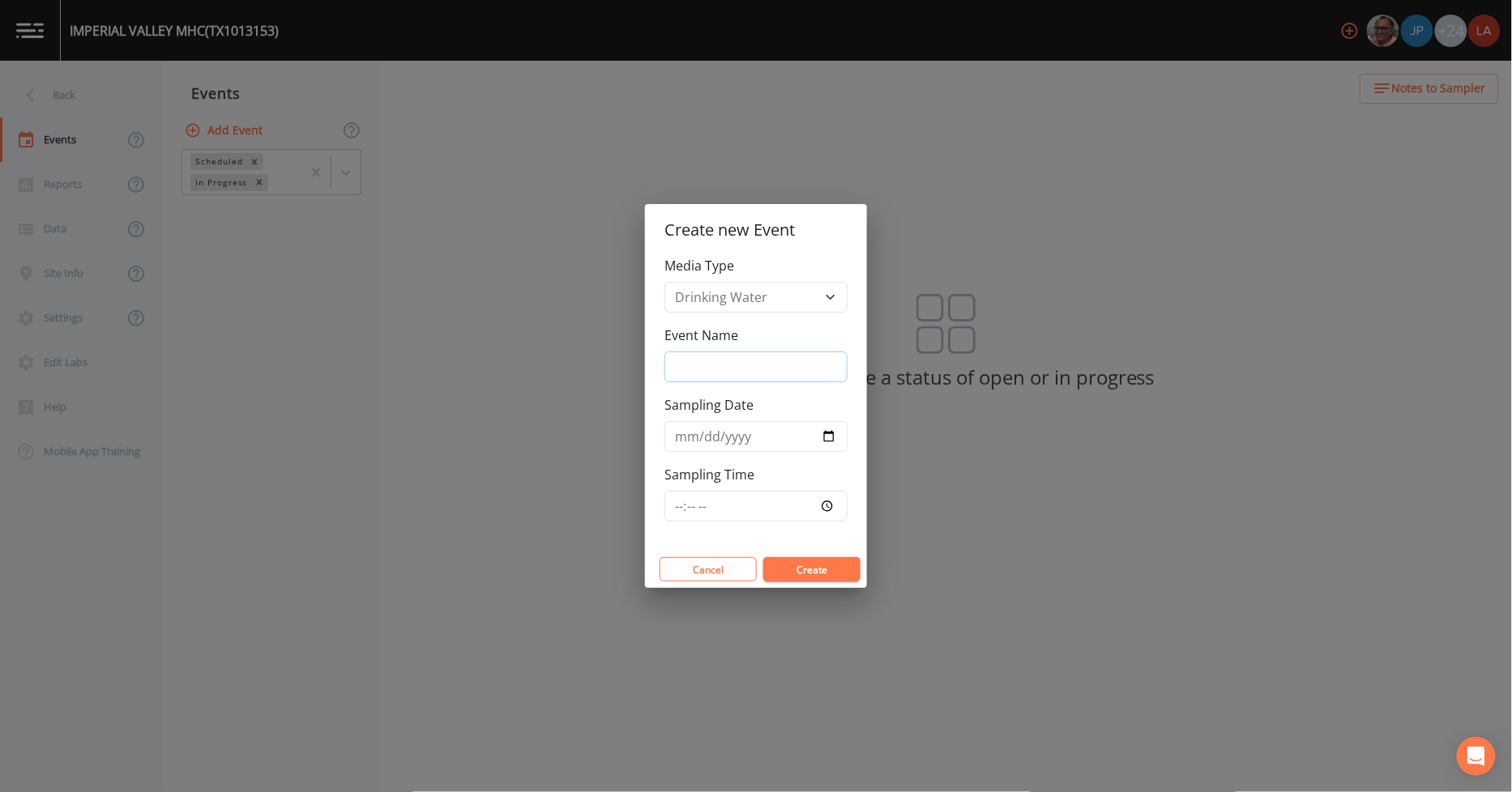
click at [694, 375] on input "Event Name" at bounding box center [756, 367] width 183 height 30
paste input "[DATE] PFAS"
type input "[DATE] PFAS"
click at [674, 433] on input "Sampling Date" at bounding box center [756, 436] width 183 height 30
type input "[DATE]"
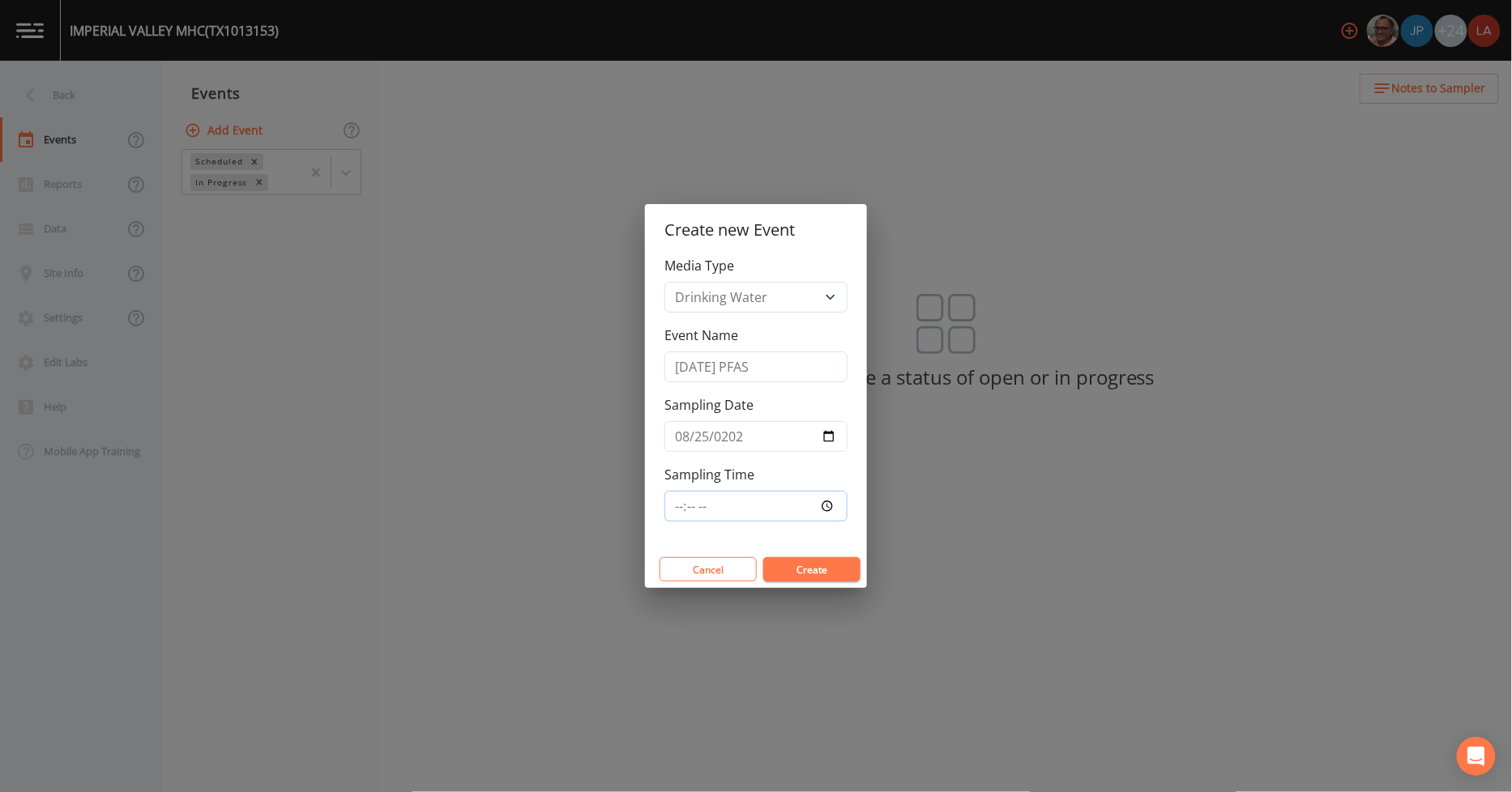
type input "12:15"
click at [763, 557] on button "Create" at bounding box center [811, 569] width 97 height 25
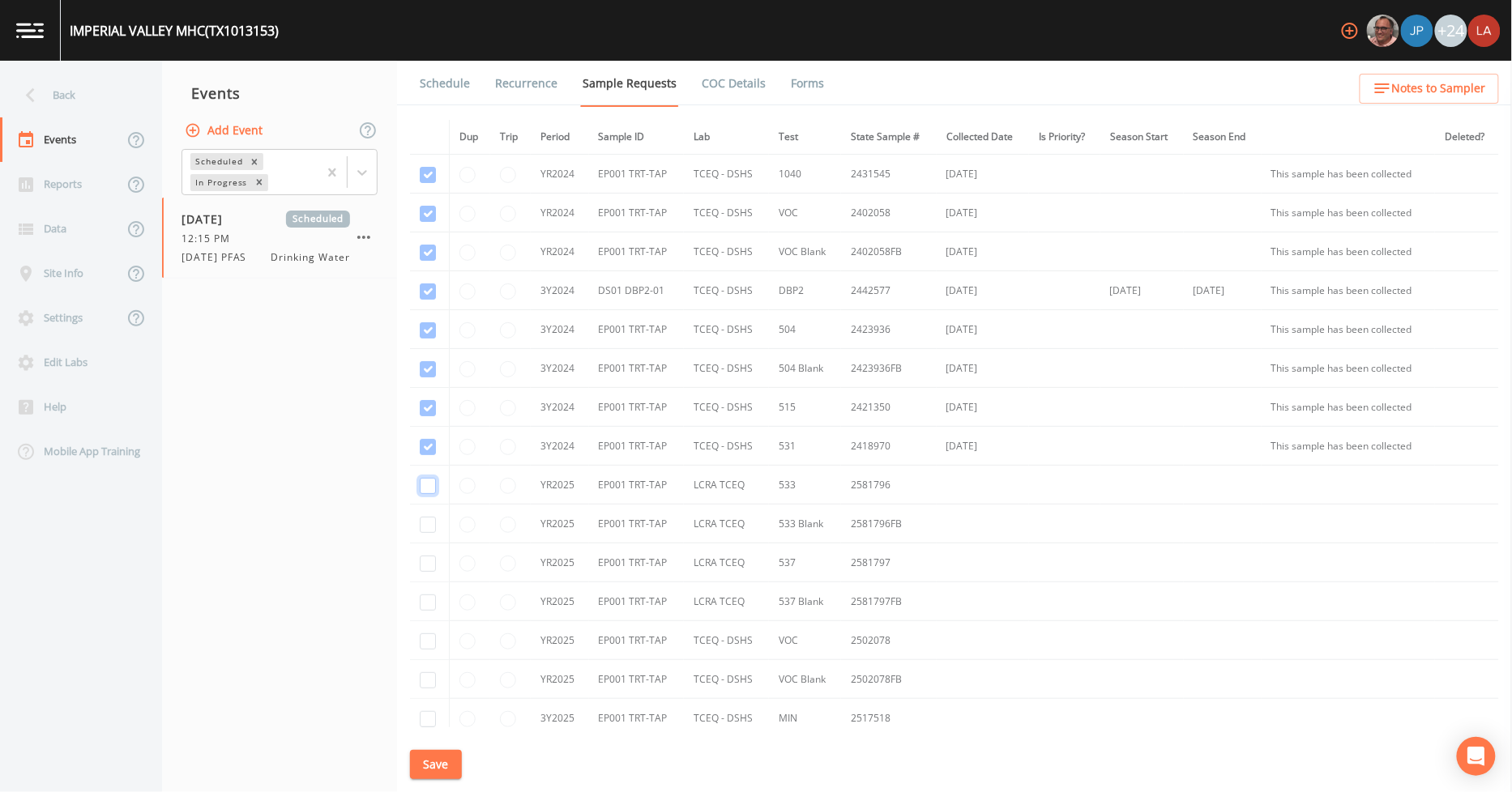
click at [420, 491] on input "checkbox" at bounding box center [428, 486] width 16 height 16
checkbox input "true"
click at [425, 527] on input "checkbox" at bounding box center [428, 525] width 16 height 16
checkbox input "true"
click at [427, 570] on input "checkbox" at bounding box center [428, 564] width 16 height 16
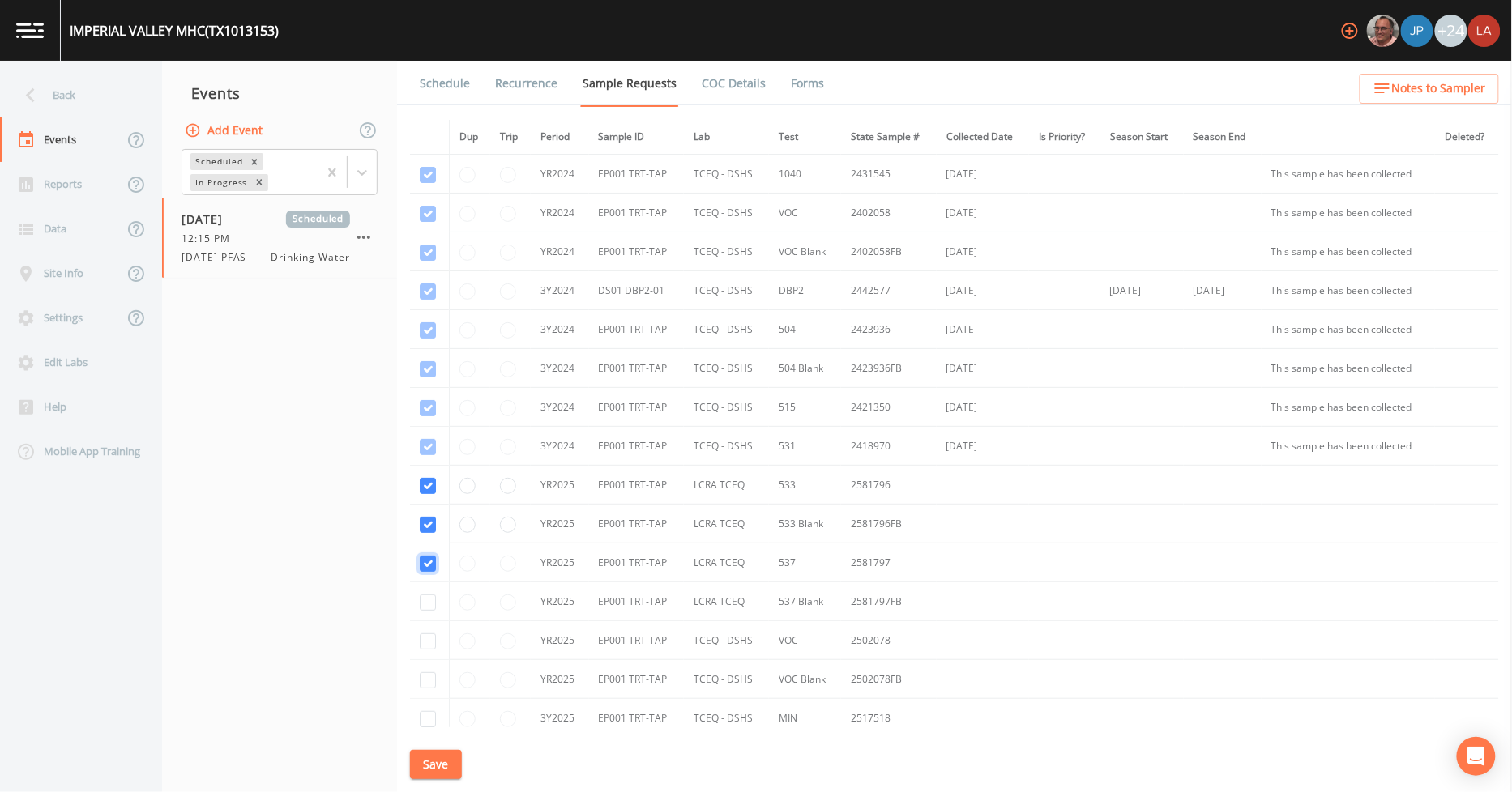
checkbox input "true"
click at [432, 600] on input "checkbox" at bounding box center [428, 603] width 16 height 16
checkbox input "true"
click at [438, 767] on button "Save" at bounding box center [435, 765] width 52 height 30
click at [440, 75] on link "Schedule" at bounding box center [445, 84] width 55 height 46
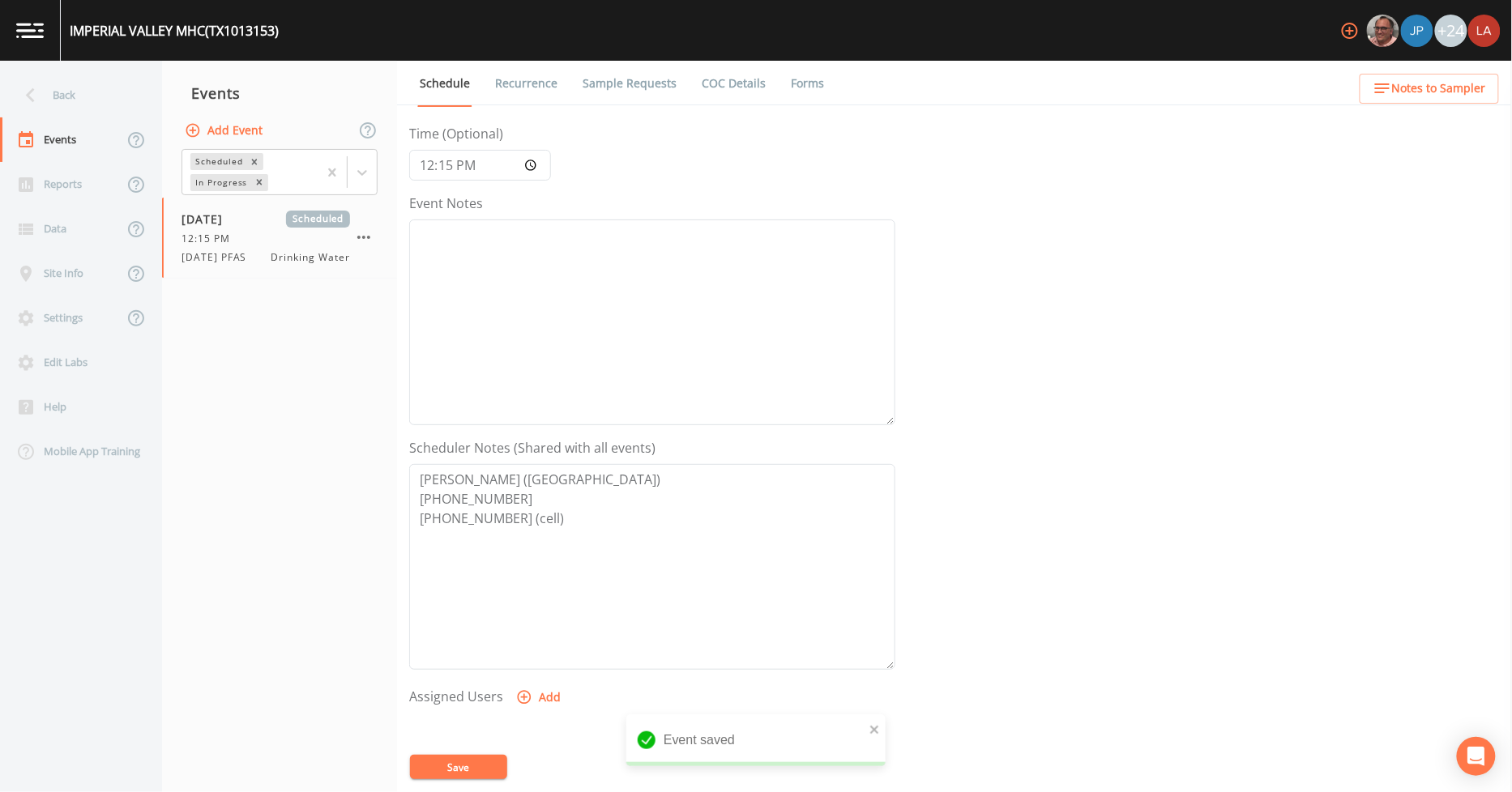
scroll to position [350, 0]
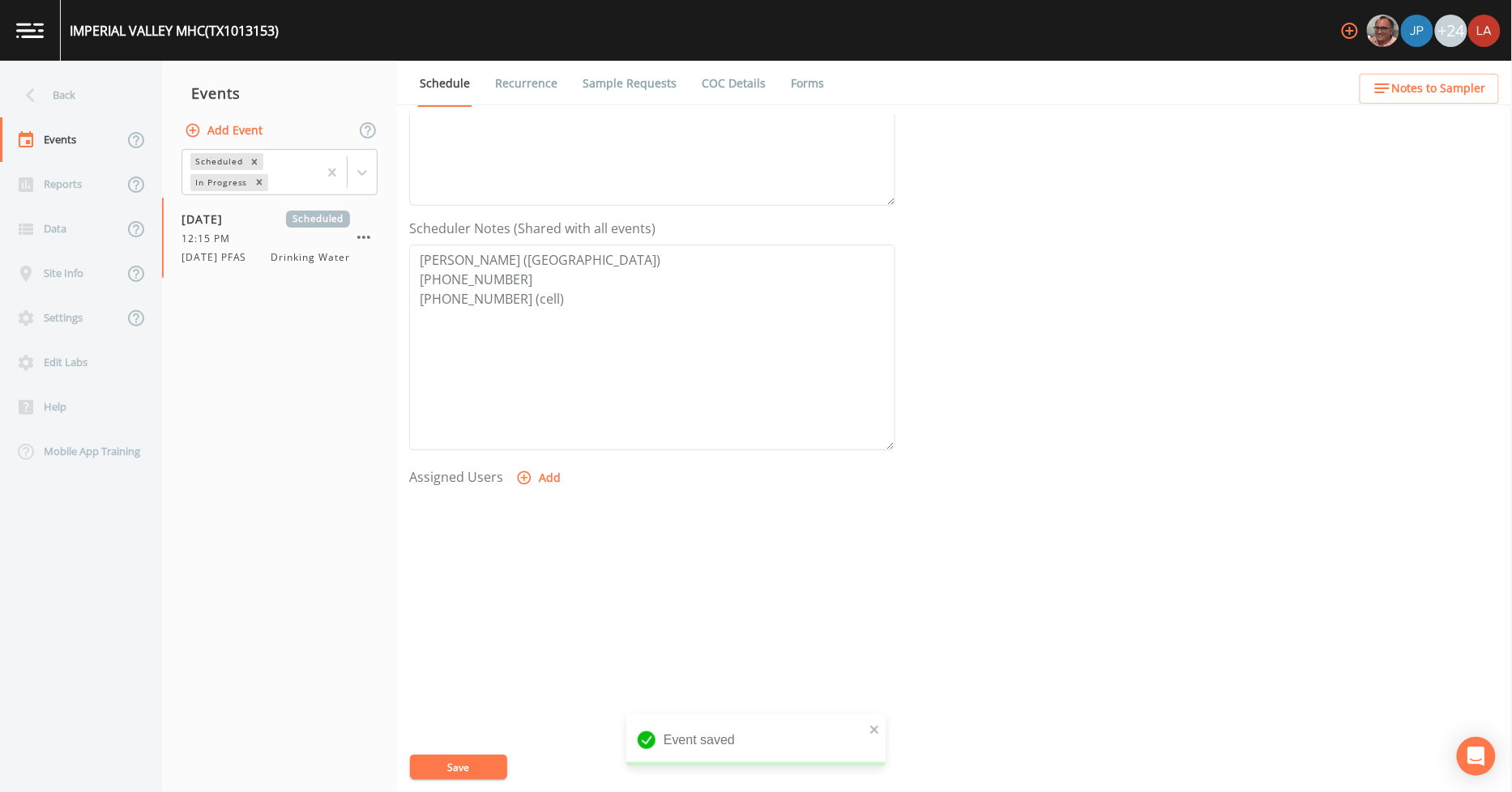
click at [538, 475] on button "Add" at bounding box center [540, 478] width 54 height 30
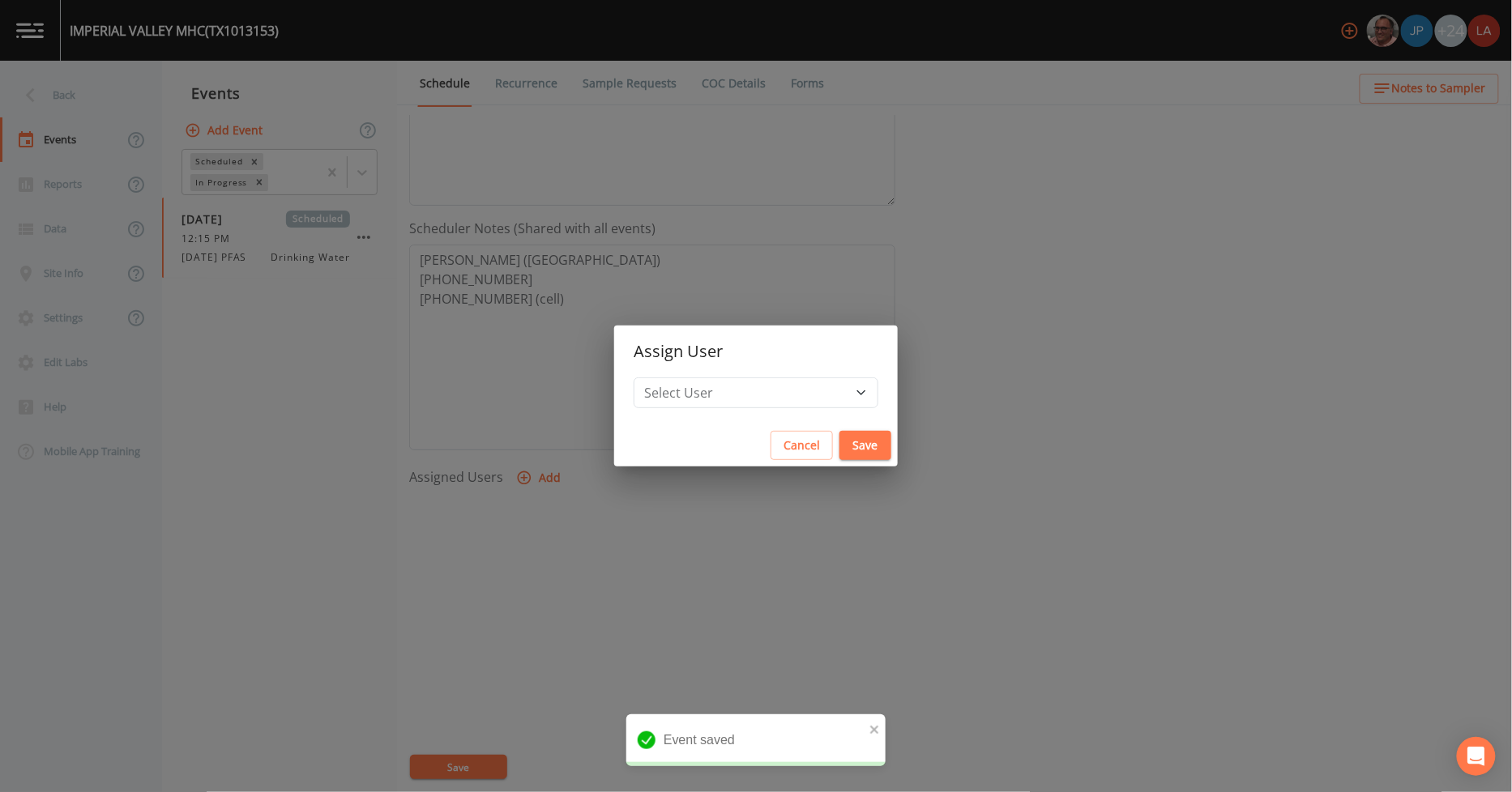
click at [710, 374] on h2 "Assign User" at bounding box center [756, 351] width 283 height 52
click at [714, 393] on select "Select User [PERSON_NAME] [PERSON_NAME] [PERSON_NAME] [PERSON_NAME] [PERSON_NAM…" at bounding box center [756, 393] width 244 height 30
select select "0c4ac92a-2052-4971-af99-d49bdd27a7b1"
click at [670, 378] on select "Select User [PERSON_NAME] [PERSON_NAME] [PERSON_NAME] [PERSON_NAME] [PERSON_NAM…" at bounding box center [756, 393] width 244 height 30
click at [839, 440] on button "Save" at bounding box center [865, 445] width 52 height 30
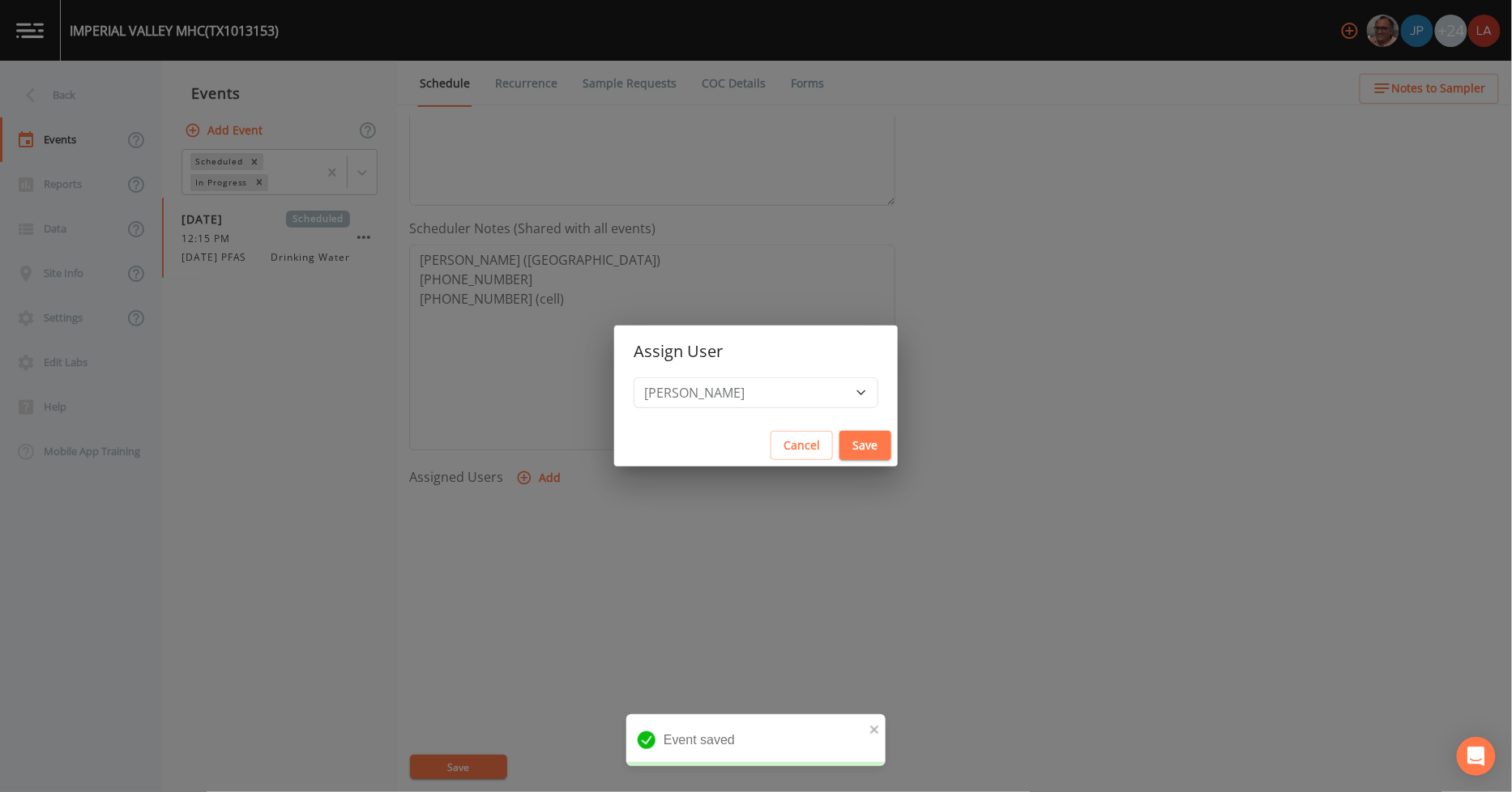
select select
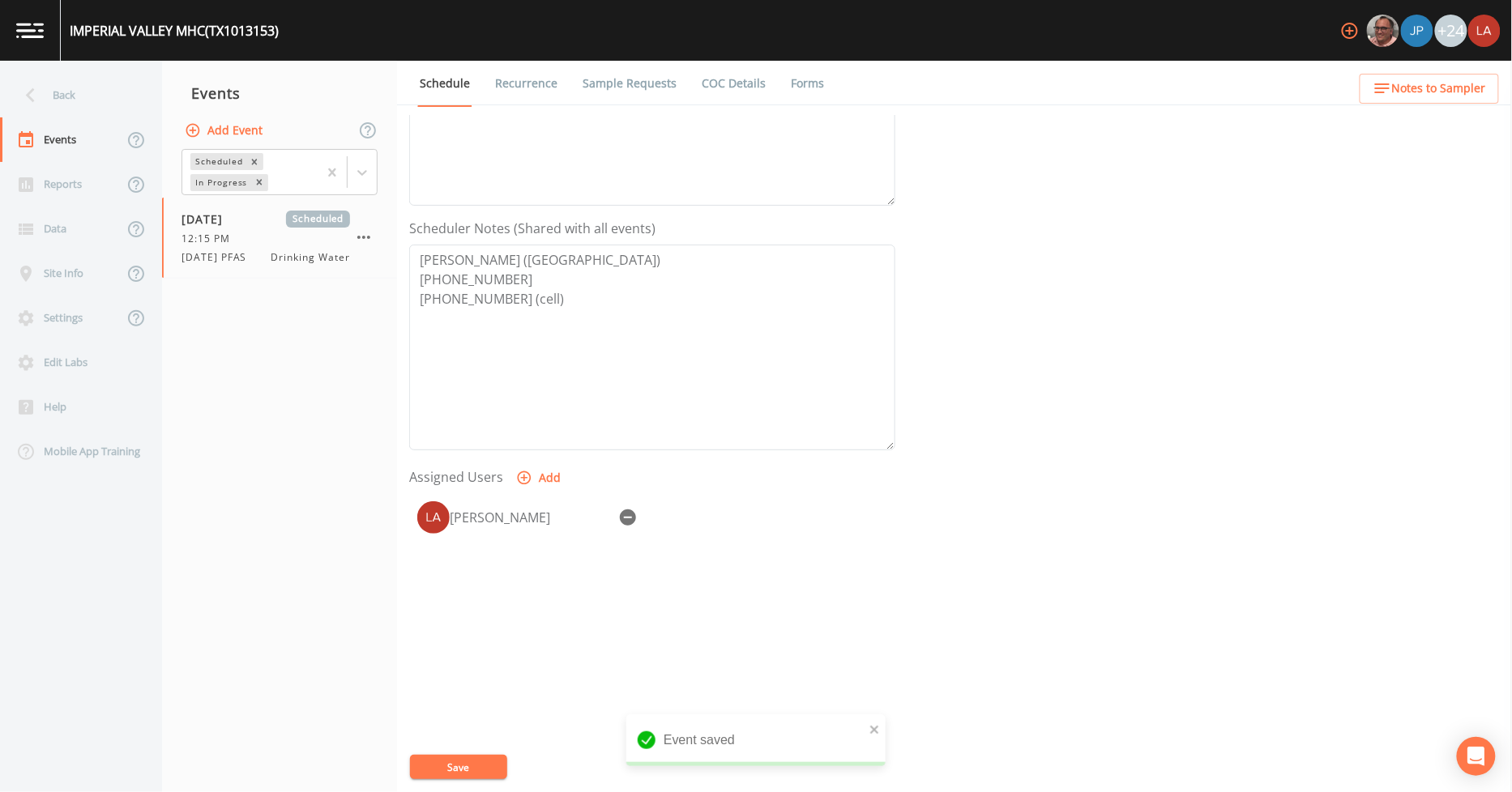
click at [483, 768] on button "Save" at bounding box center [458, 767] width 97 height 25
click at [68, 87] on div "Back" at bounding box center [73, 95] width 146 height 45
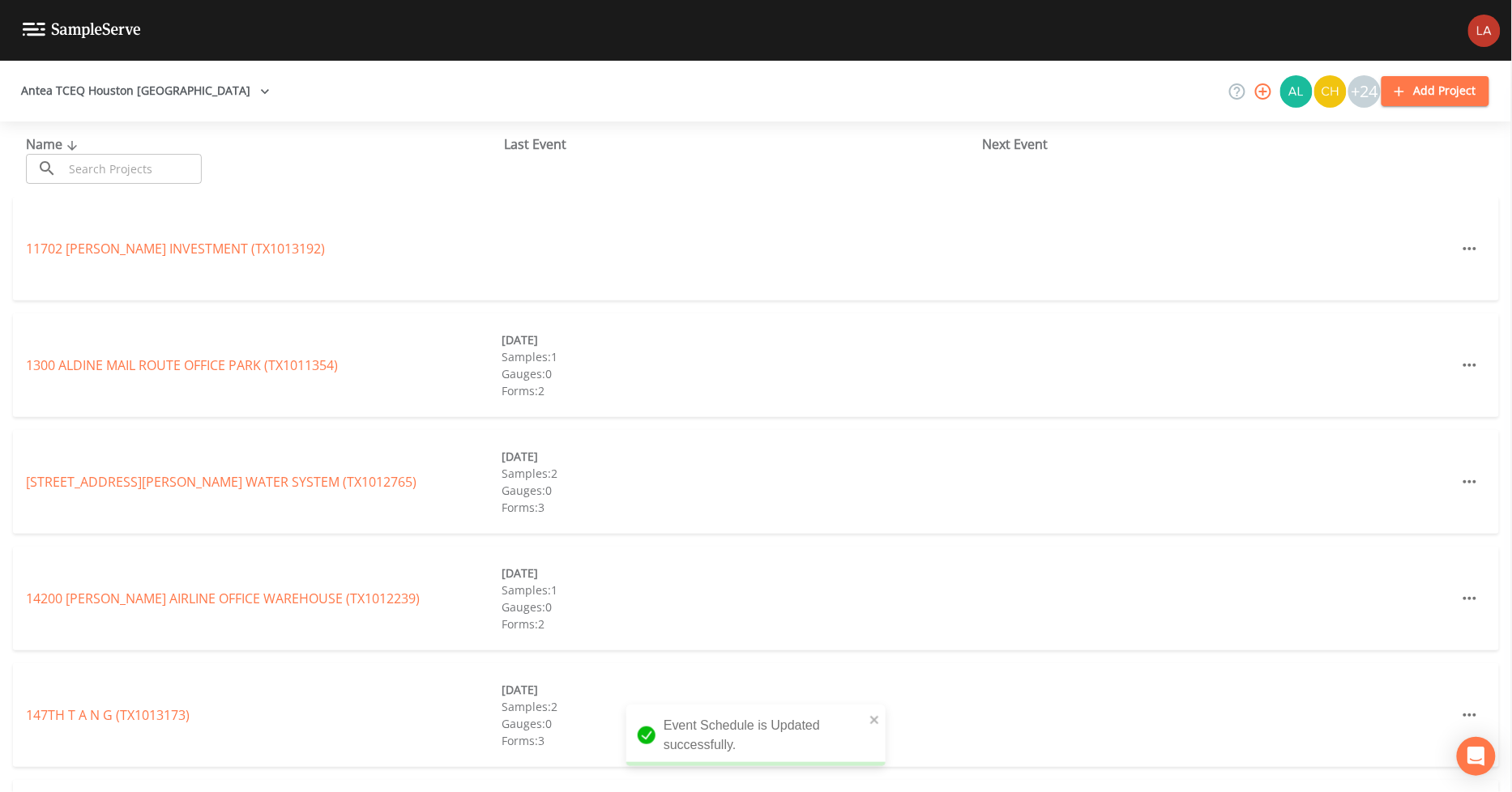
click at [180, 165] on input "text" at bounding box center [133, 168] width 139 height 30
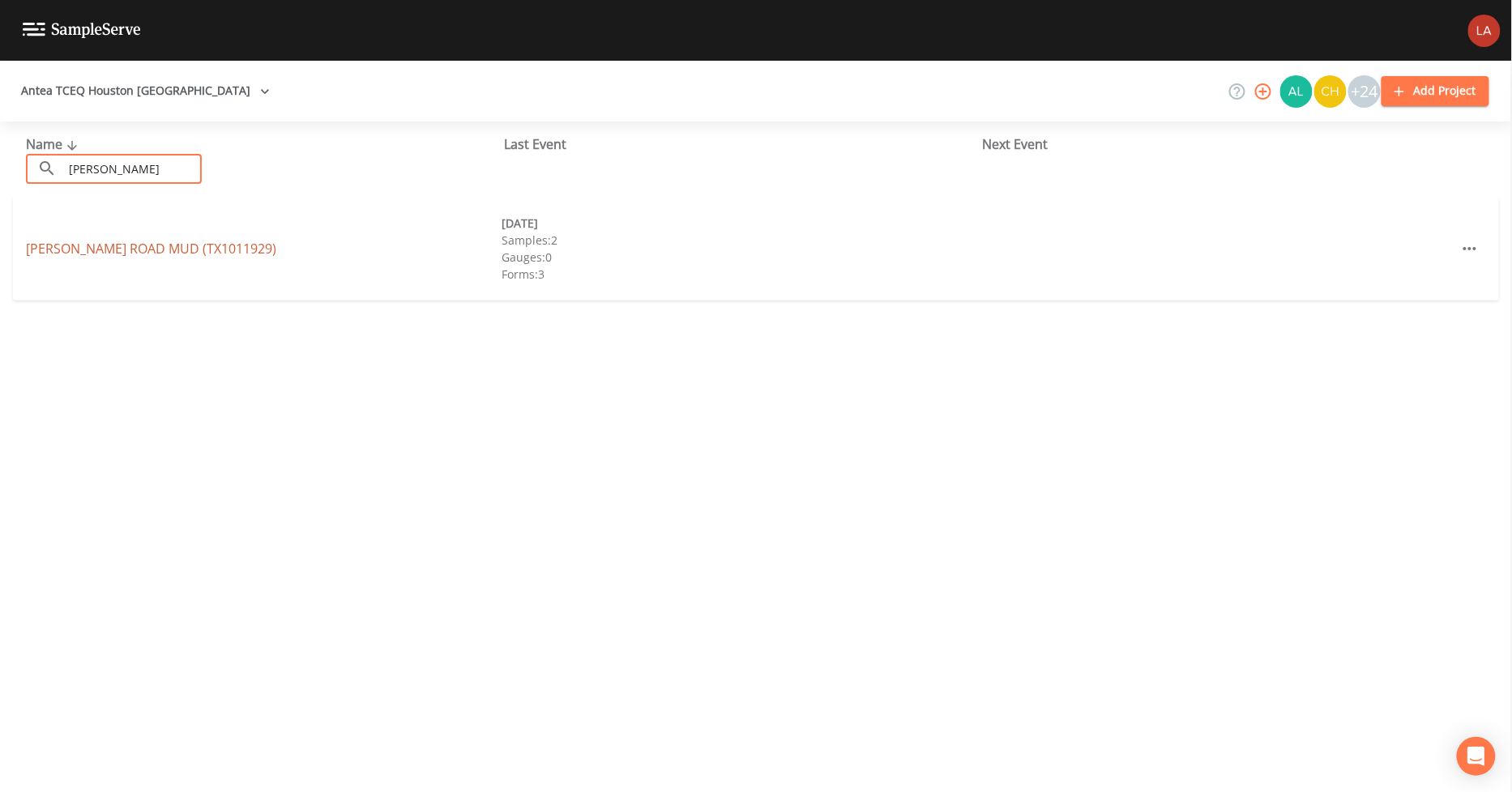
type input "[PERSON_NAME]"
click at [68, 249] on link "[PERSON_NAME][GEOGRAPHIC_DATA] (TX1011929)" at bounding box center [151, 249] width 250 height 18
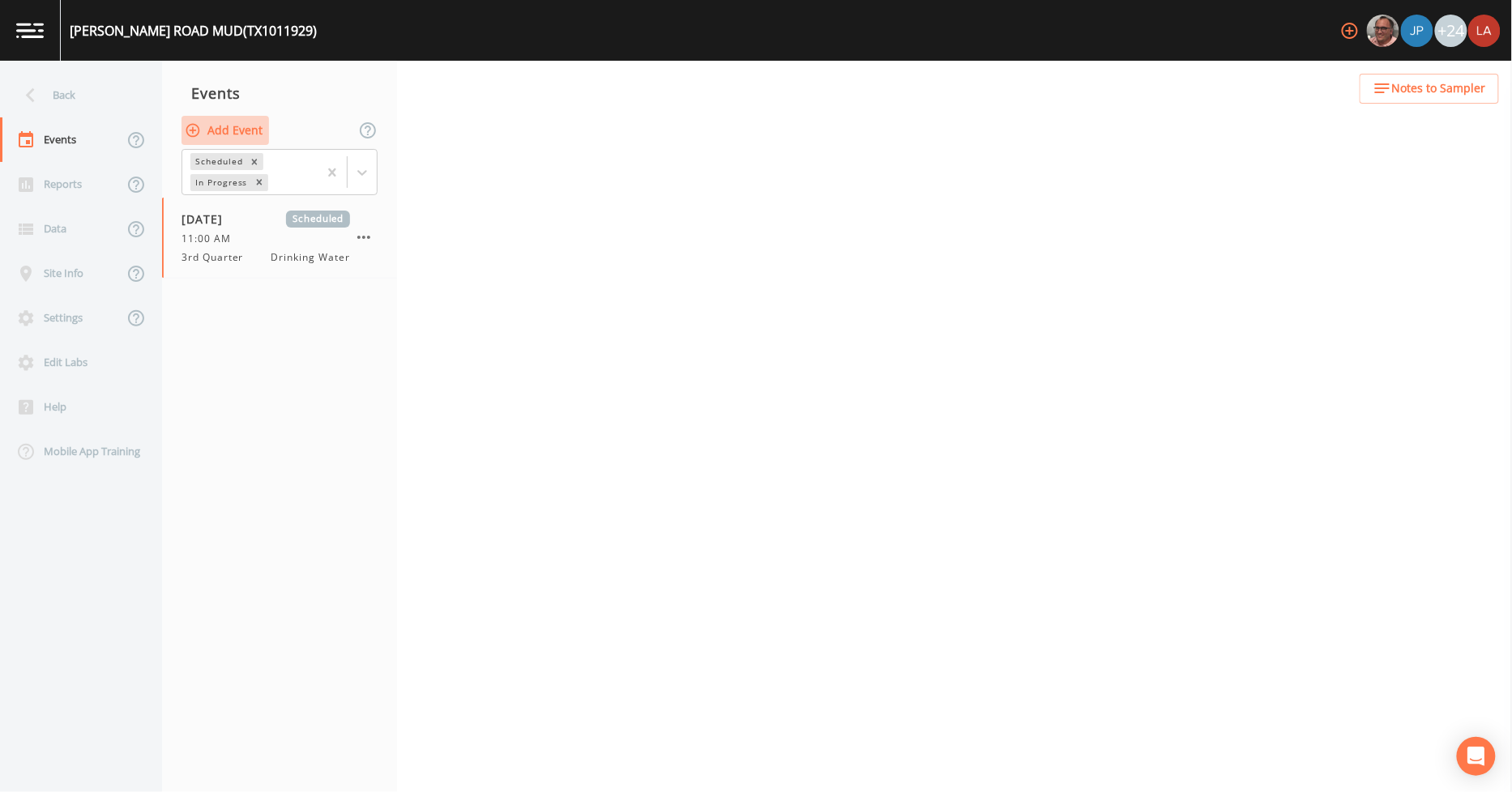
click at [205, 134] on button "Add Event" at bounding box center [226, 130] width 88 height 30
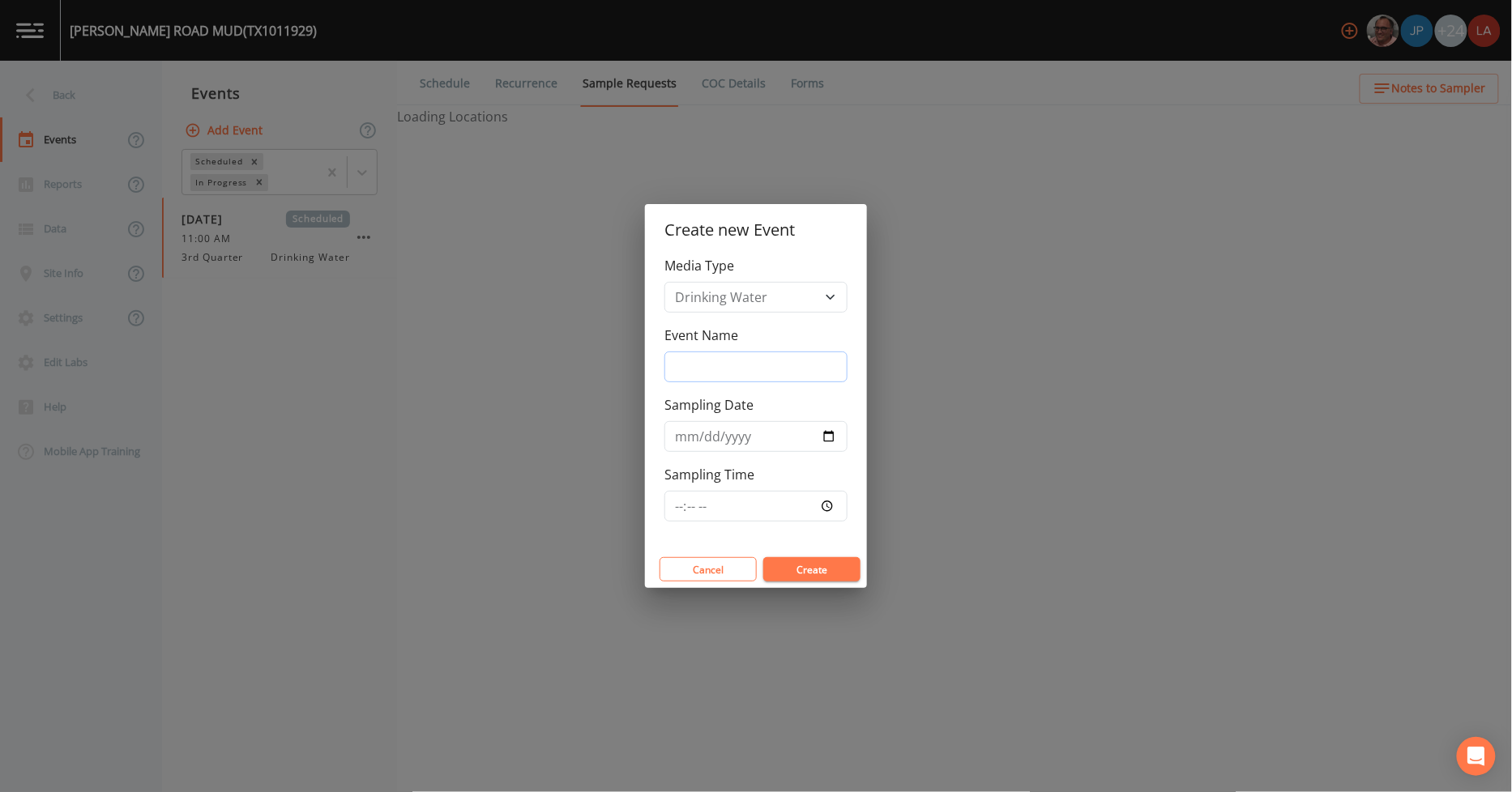
click at [750, 381] on input "Event Name" at bounding box center [756, 367] width 183 height 30
paste input "[DATE] PFAS"
type input "[DATE] PFAS"
click at [671, 434] on input "Sampling Date" at bounding box center [756, 436] width 183 height 30
type input "[DATE]"
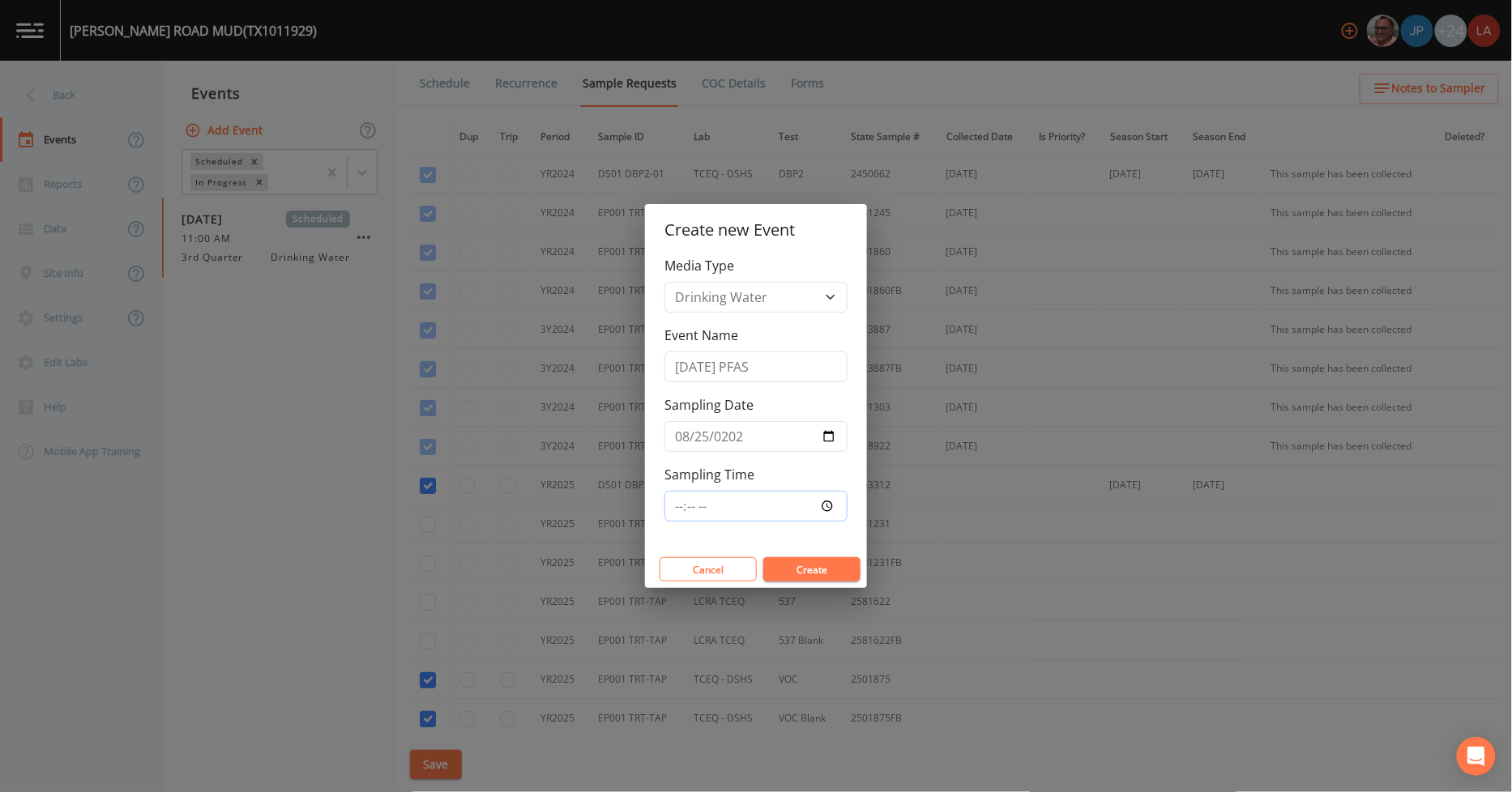
type input "12:45"
click at [763, 557] on button "Create" at bounding box center [811, 569] width 97 height 25
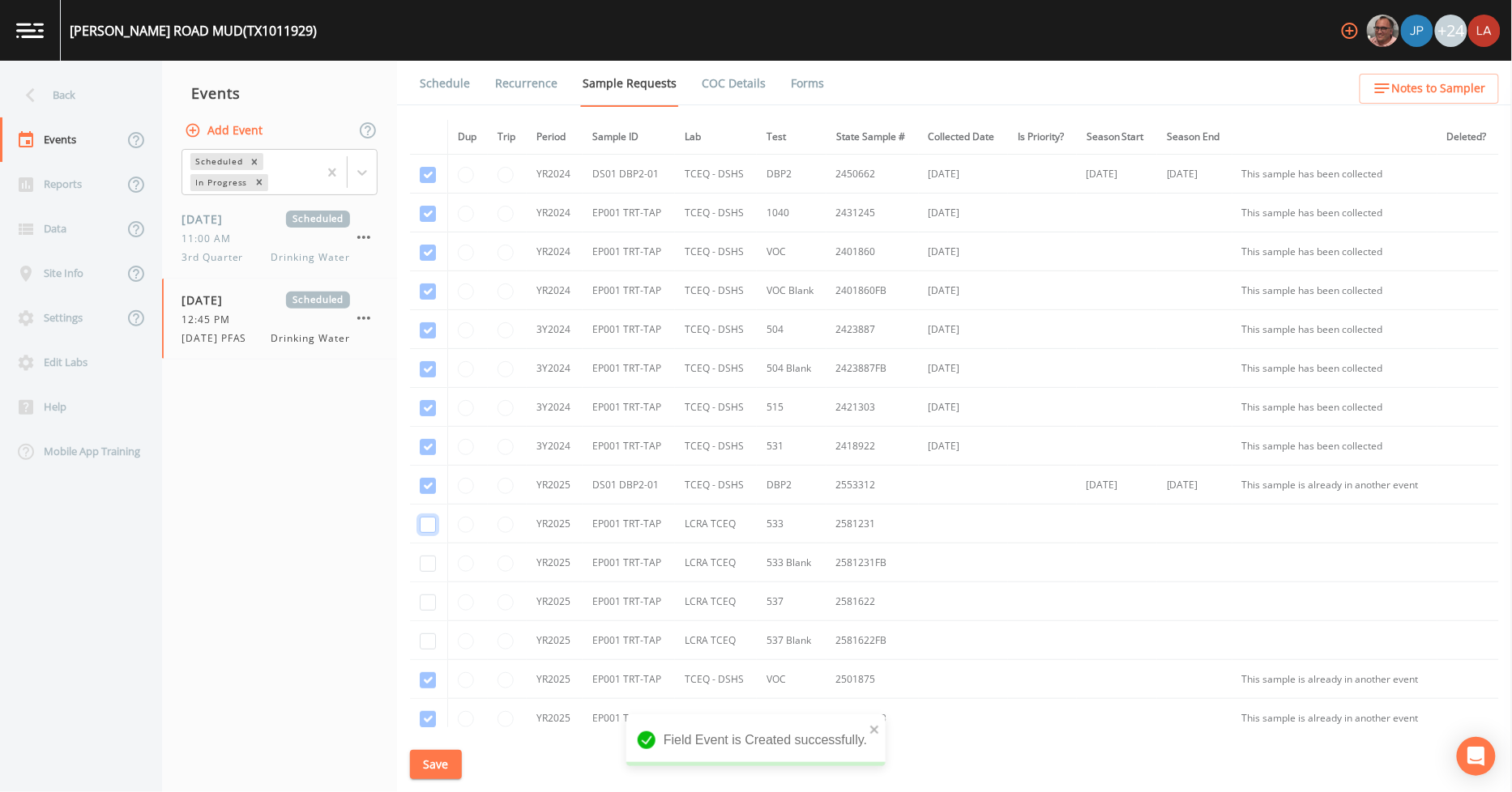
click at [422, 520] on input "checkbox" at bounding box center [428, 525] width 16 height 16
checkbox input "true"
click at [427, 560] on input "checkbox" at bounding box center [428, 564] width 16 height 16
checkbox input "true"
click at [434, 608] on input "checkbox" at bounding box center [428, 603] width 16 height 16
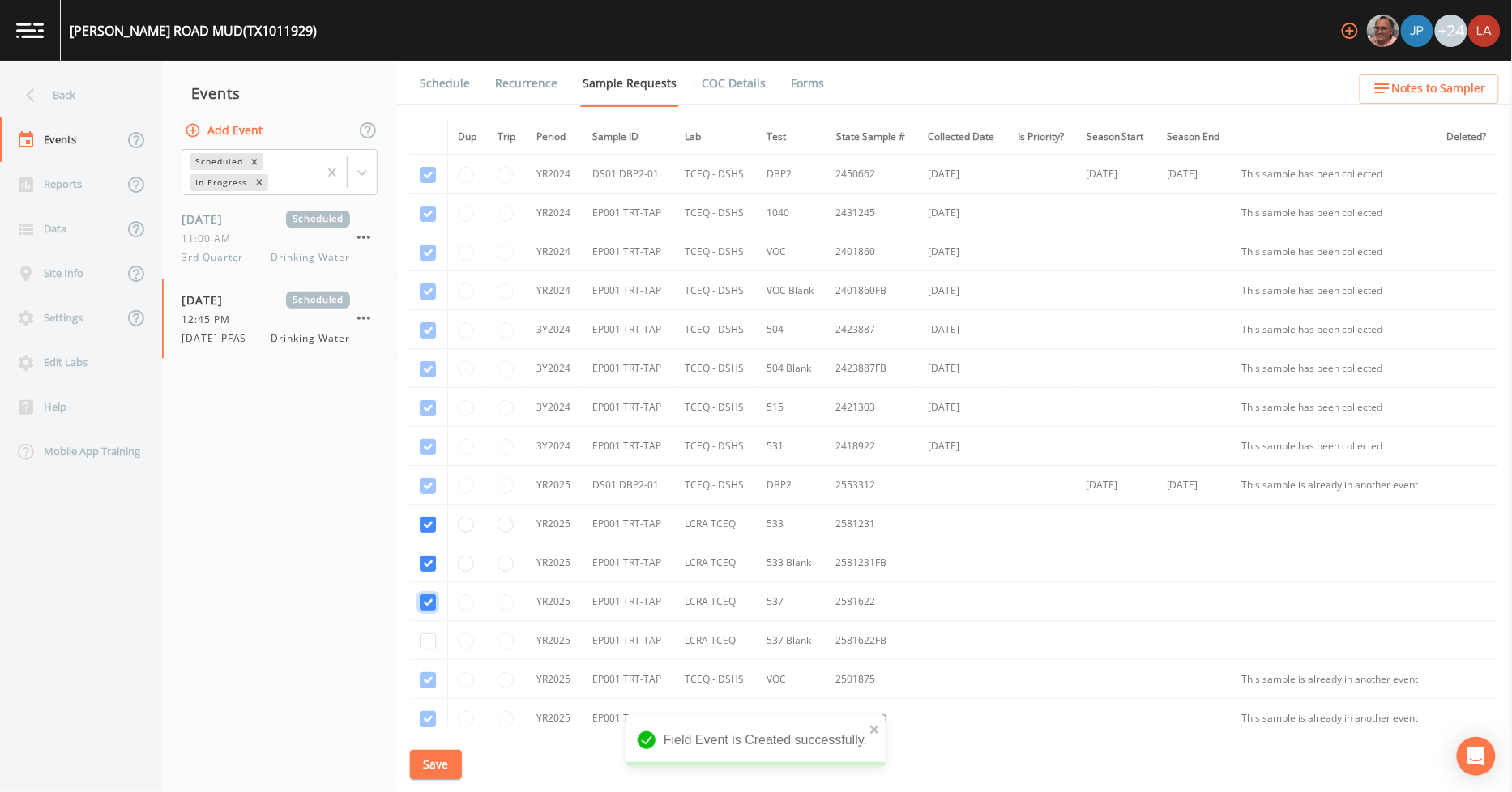
checkbox input "true"
click at [431, 649] on input "checkbox" at bounding box center [428, 642] width 16 height 16
checkbox input "true"
click at [433, 771] on button "Save" at bounding box center [435, 765] width 52 height 30
click at [439, 83] on link "Schedule" at bounding box center [445, 84] width 55 height 46
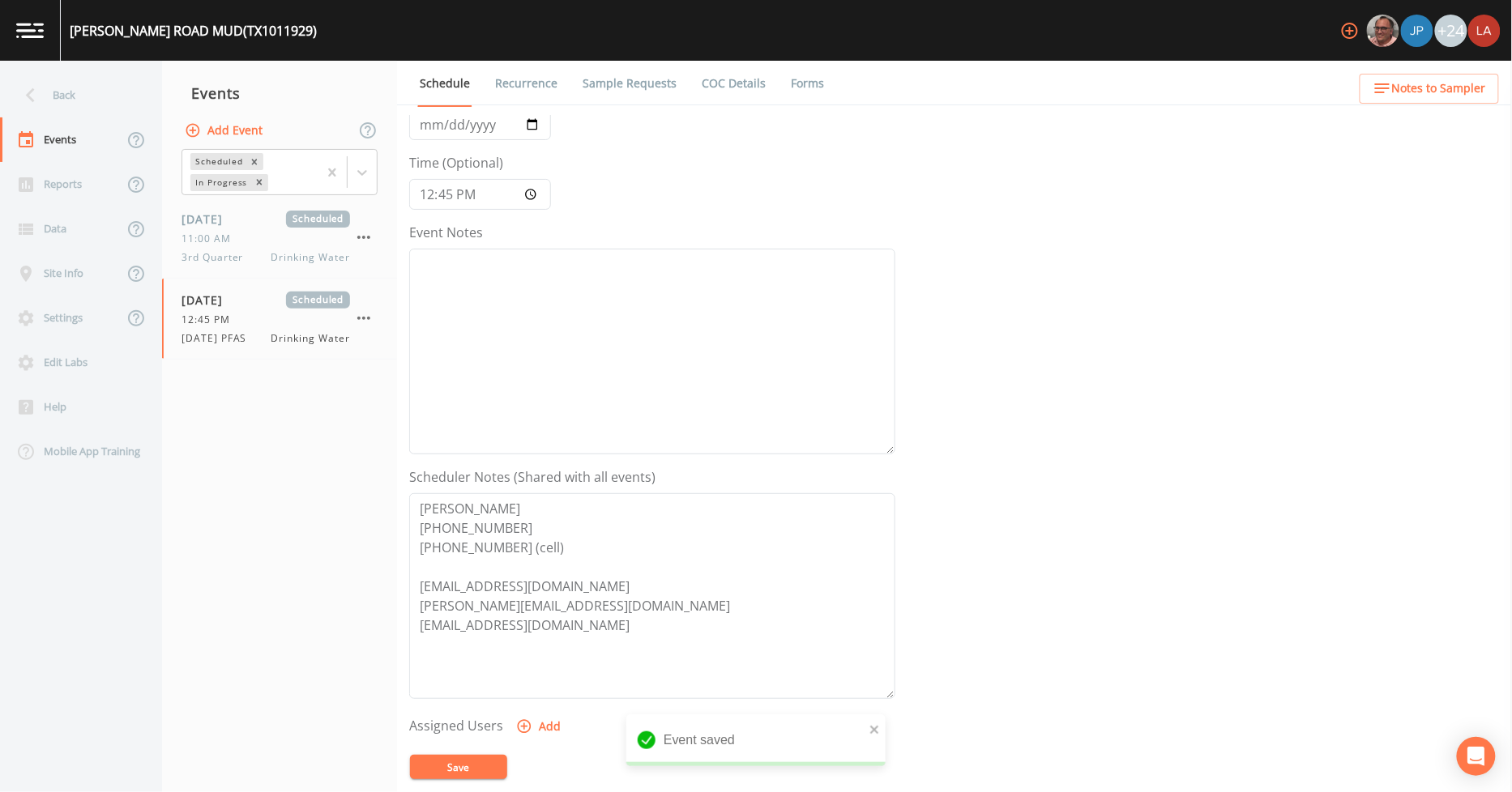
scroll to position [350, 0]
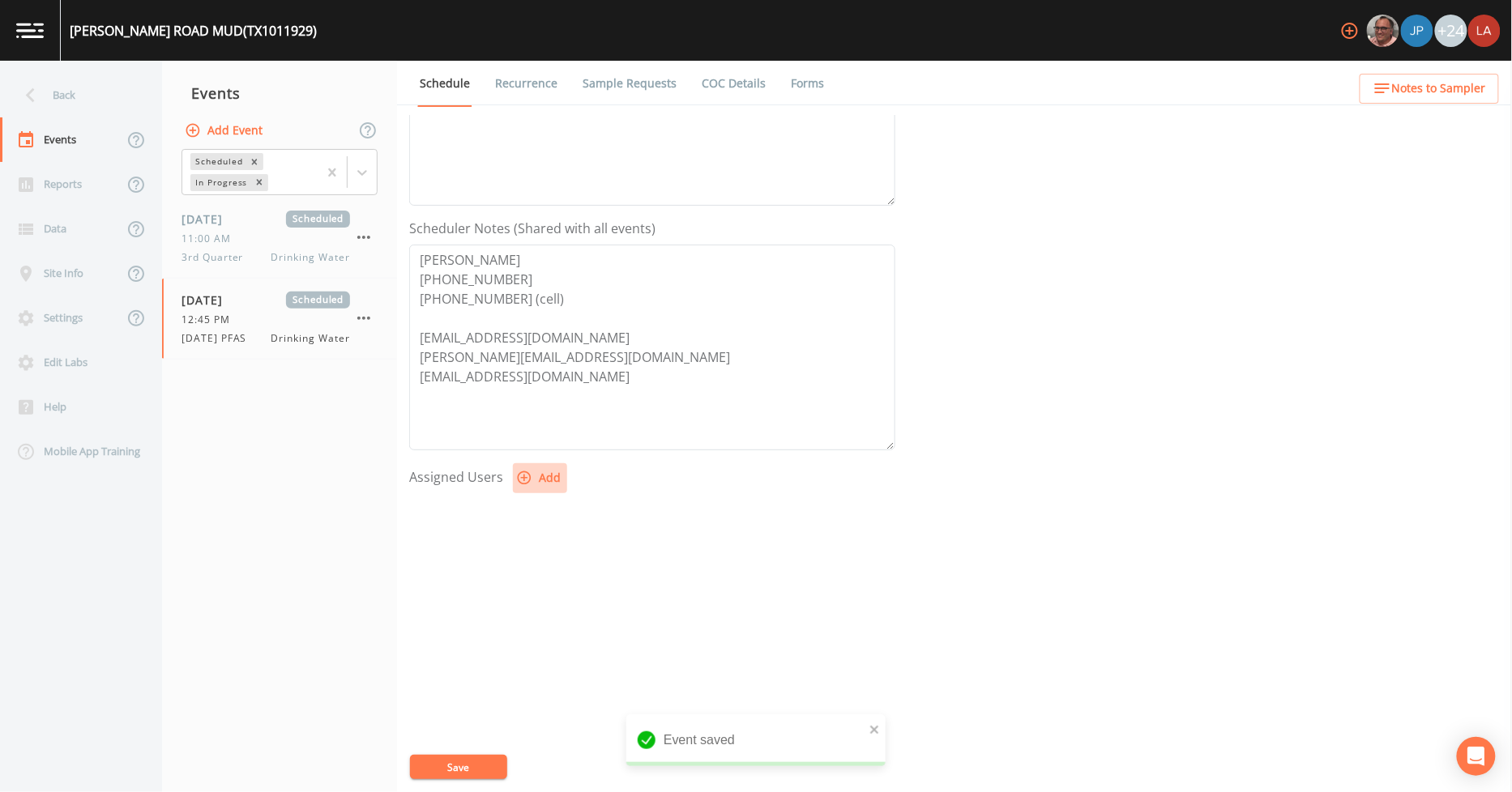
click at [544, 467] on button "Add" at bounding box center [540, 478] width 54 height 30
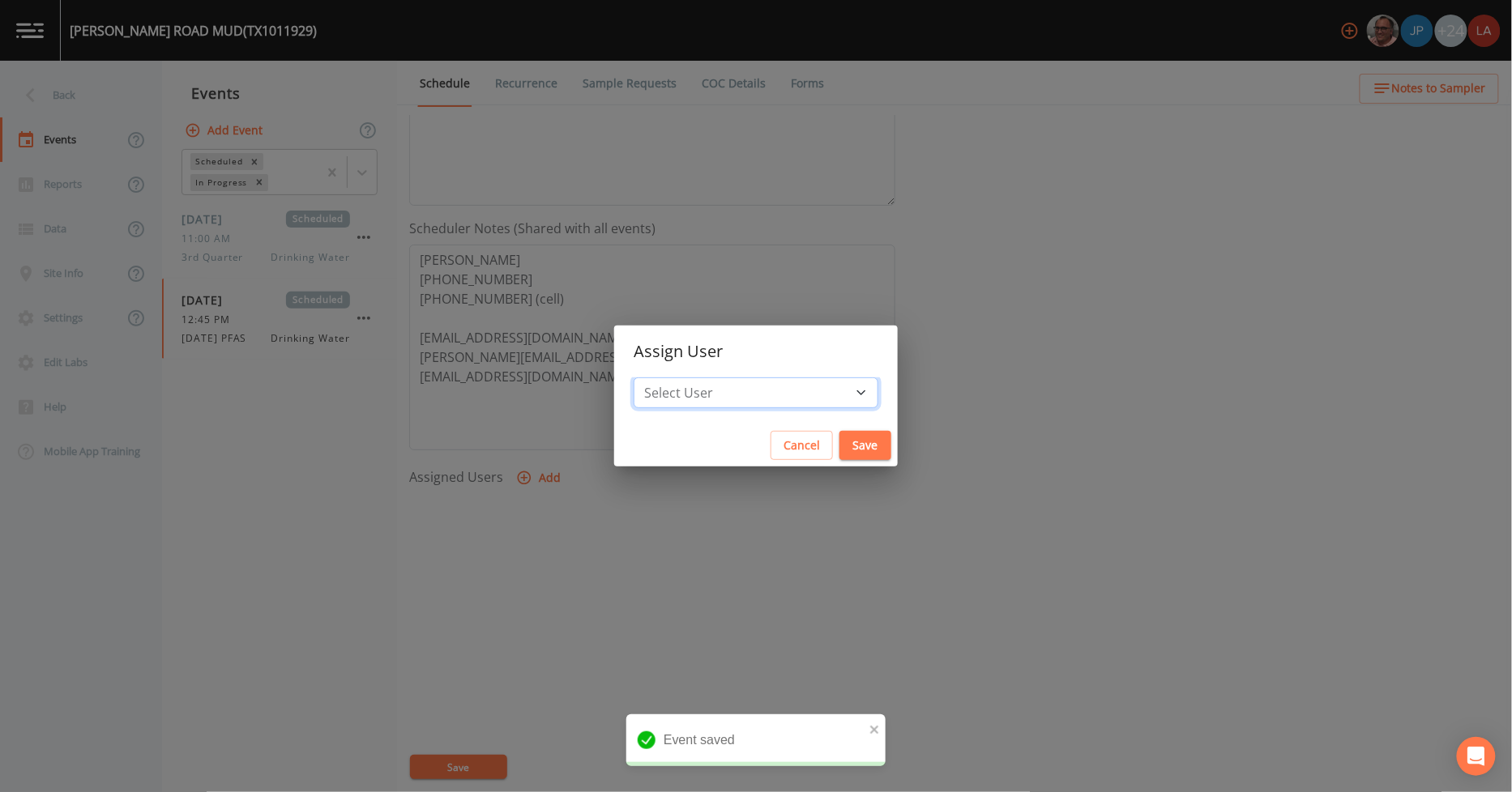
click at [712, 400] on select "Select User [PERSON_NAME] [PERSON_NAME] [PERSON_NAME] [PERSON_NAME] [PERSON_NAM…" at bounding box center [756, 393] width 244 height 30
select select "0c4ac92a-2052-4971-af99-d49bdd27a7b1"
click at [670, 378] on select "Select User [PERSON_NAME] [PERSON_NAME] [PERSON_NAME] [PERSON_NAME] [PERSON_NAM…" at bounding box center [756, 393] width 244 height 30
click at [839, 450] on button "Save" at bounding box center [865, 445] width 52 height 30
select select
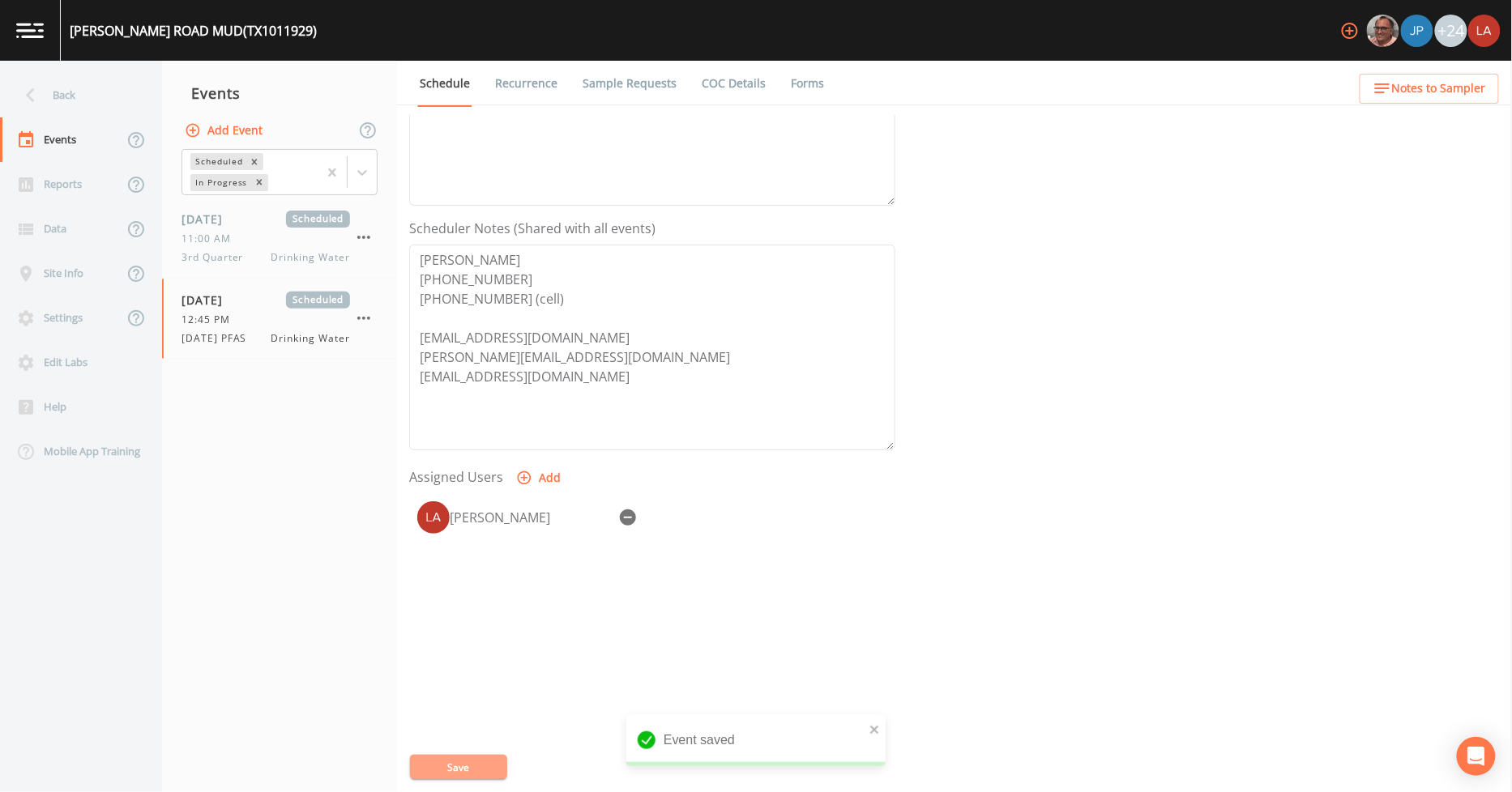
click at [460, 771] on button "Save" at bounding box center [458, 767] width 97 height 25
drag, startPoint x: 573, startPoint y: 341, endPoint x: 420, endPoint y: 346, distance: 153.1
click at [420, 346] on textarea "[PERSON_NAME] [PHONE_NUMBER] [PHONE_NUMBER] (cell) [EMAIL_ADDRESS][DOMAIN_NAME]…" at bounding box center [652, 347] width 486 height 205
click at [568, 353] on textarea "[PERSON_NAME] [PHONE_NUMBER] [PHONE_NUMBER] (cell) [EMAIL_ADDRESS][DOMAIN_NAME]…" at bounding box center [652, 347] width 486 height 205
drag, startPoint x: 570, startPoint y: 354, endPoint x: 423, endPoint y: 361, distance: 147.2
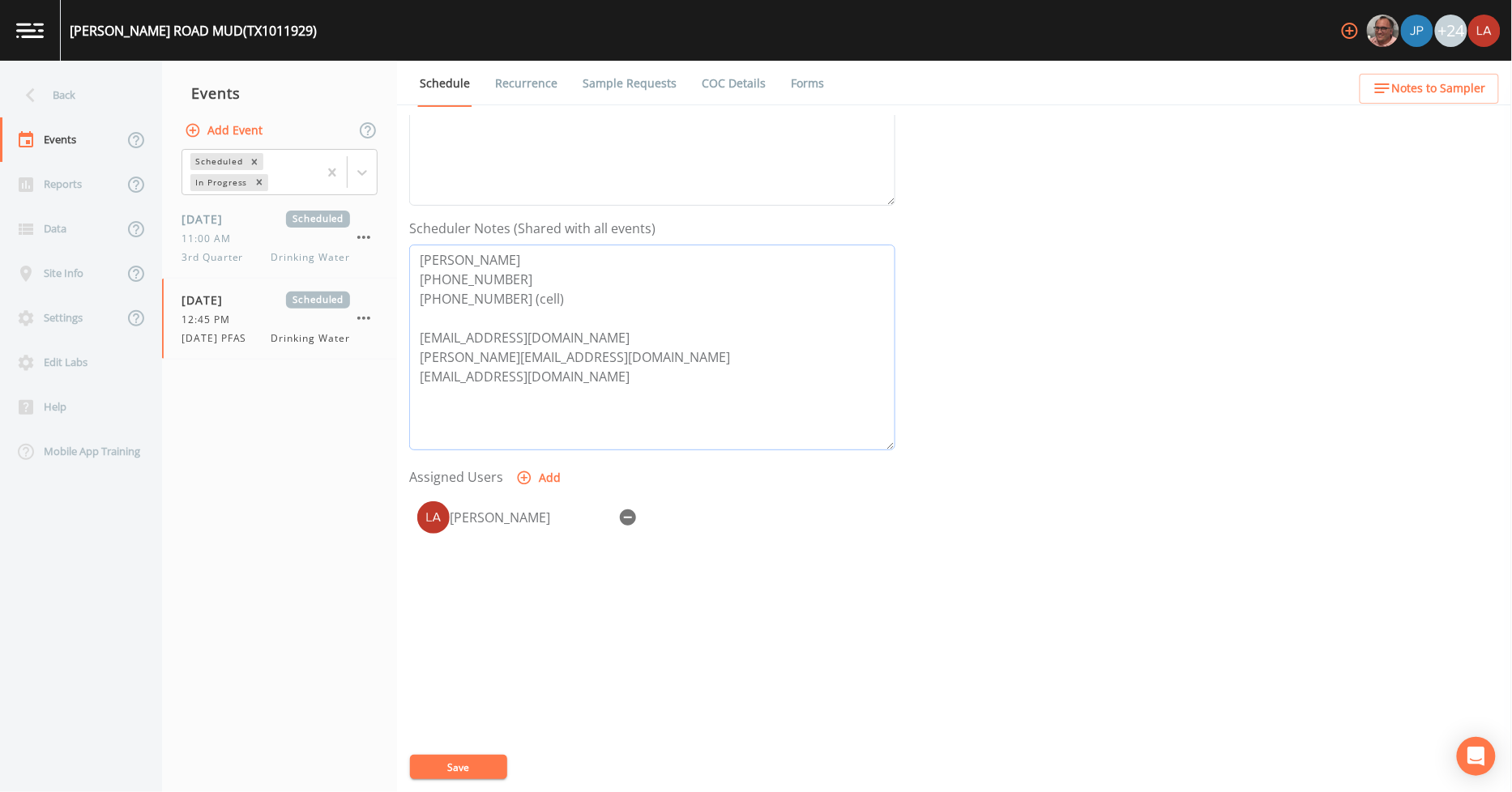
click at [423, 361] on textarea "[PERSON_NAME] [PHONE_NUMBER] [PHONE_NUMBER] (cell) [EMAIL_ADDRESS][DOMAIN_NAME]…" at bounding box center [652, 347] width 486 height 205
drag, startPoint x: 559, startPoint y: 398, endPoint x: 548, endPoint y: 393, distance: 12.1
click at [559, 398] on textarea "[PERSON_NAME] [PHONE_NUMBER] [PHONE_NUMBER] (cell) [EMAIL_ADDRESS][DOMAIN_NAME]…" at bounding box center [652, 347] width 486 height 205
drag, startPoint x: 556, startPoint y: 381, endPoint x: 416, endPoint y: 386, distance: 140.1
click at [416, 386] on textarea "[PERSON_NAME] [PHONE_NUMBER] [PHONE_NUMBER] (cell) [EMAIL_ADDRESS][DOMAIN_NAME]…" at bounding box center [652, 347] width 486 height 205
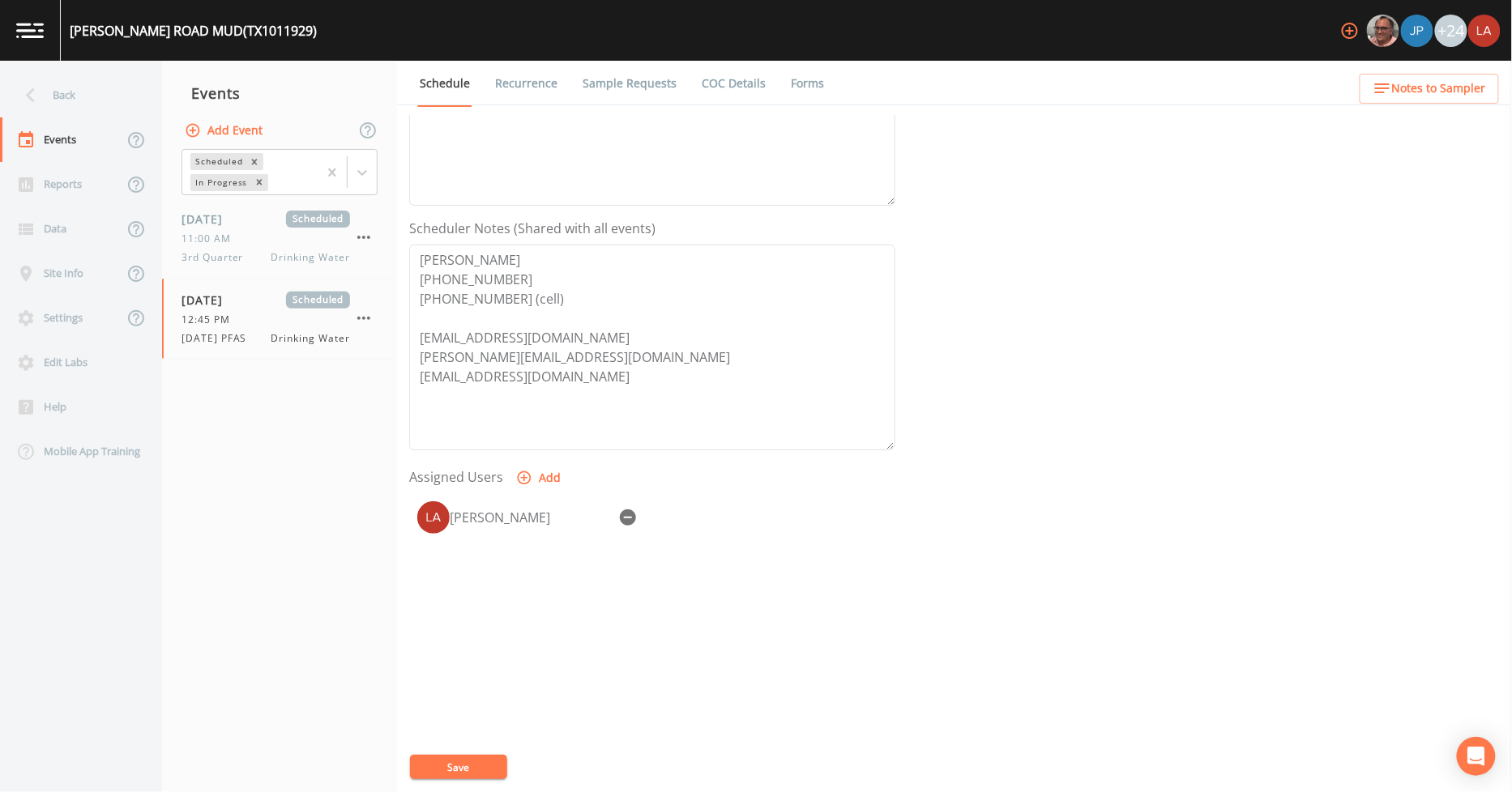
click at [491, 751] on div "Event Name [DATE] PFAS Target Sampling Date [DATE] Time (Optional) 12:45:00 Eve…" at bounding box center [960, 453] width 1103 height 677
click at [489, 770] on button "Save" at bounding box center [458, 767] width 97 height 25
click at [60, 86] on div "Back" at bounding box center [73, 95] width 146 height 45
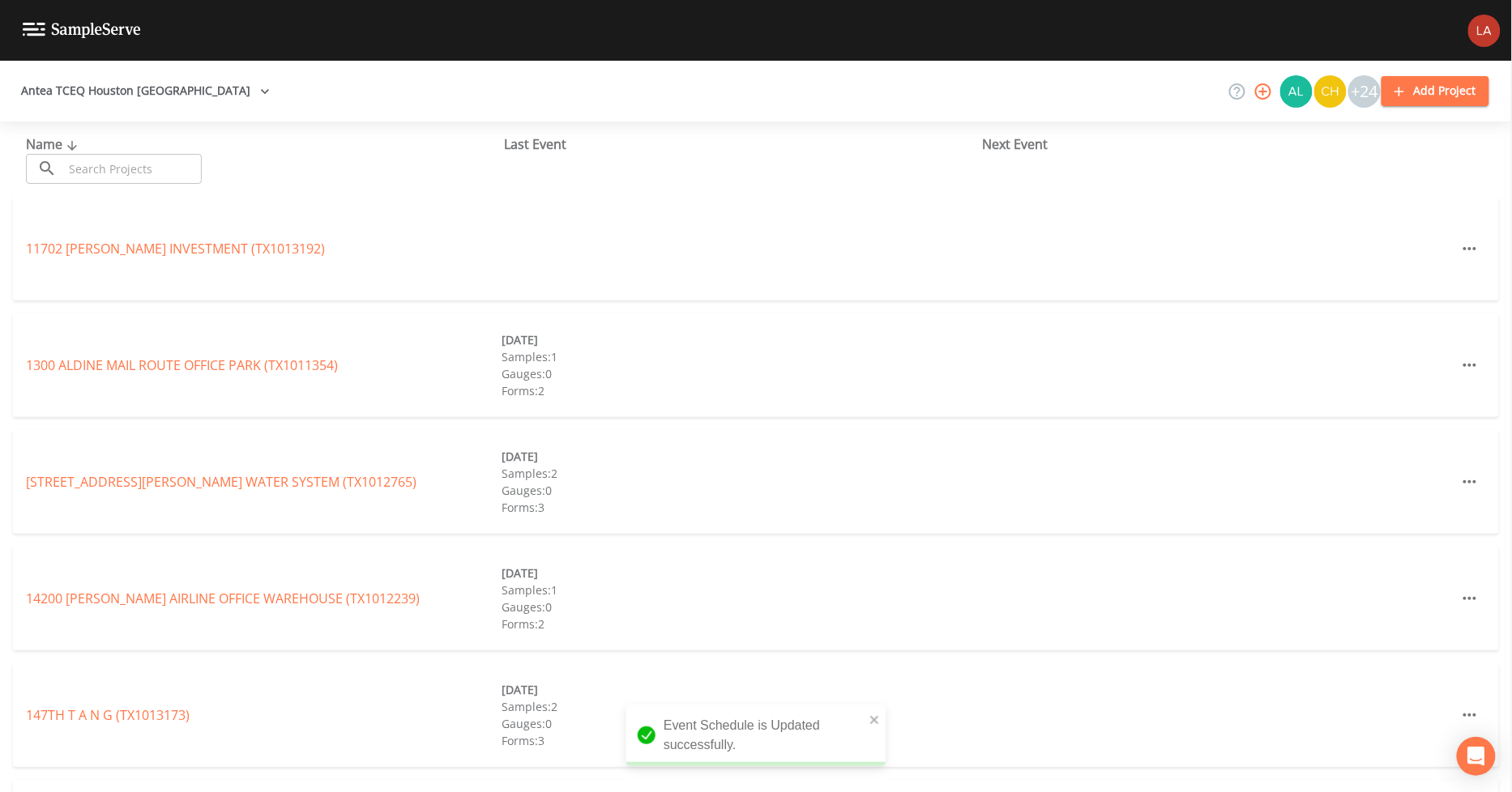
click at [188, 164] on input "text" at bounding box center [133, 168] width 139 height 30
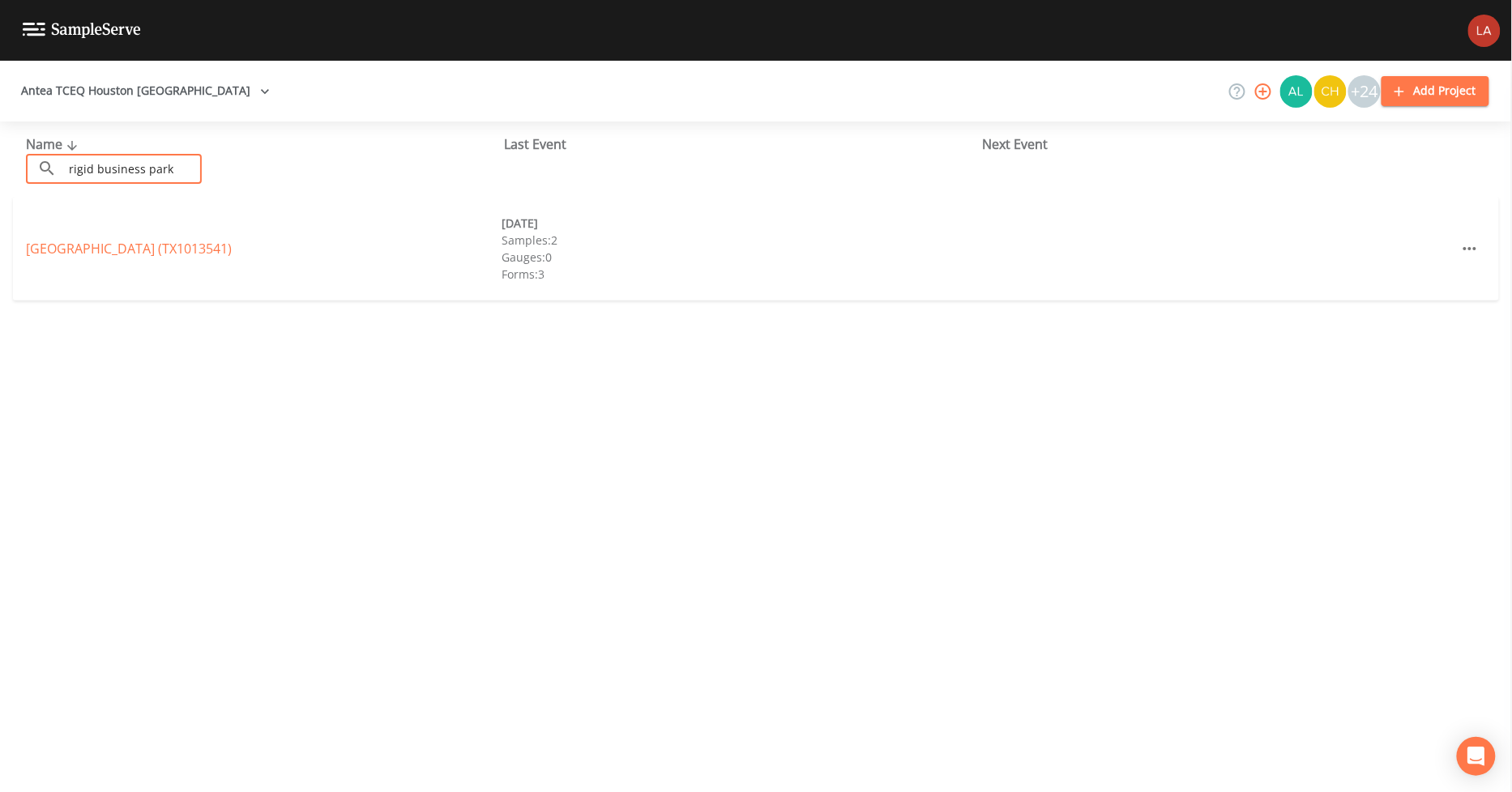
type input "rigid business park"
click at [179, 237] on div "[GEOGRAPHIC_DATA] (TX1013541) [DATE] Samples: 2 Gauges: 0 Forms: 3" at bounding box center [756, 249] width 1486 height 104
click at [184, 244] on link "[GEOGRAPHIC_DATA] (TX1013541)" at bounding box center [128, 249] width 205 height 18
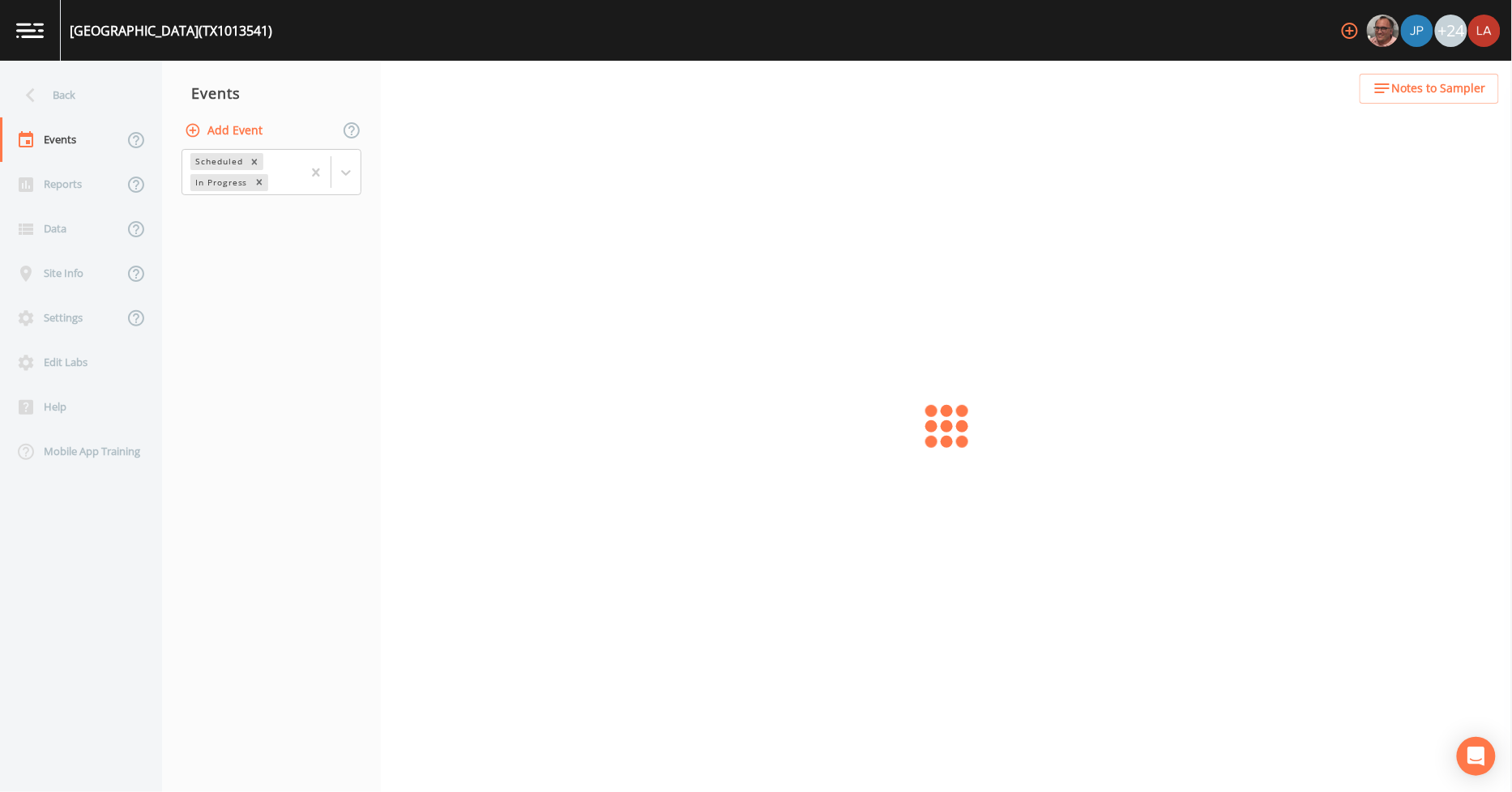
click at [249, 127] on button "Add Event" at bounding box center [226, 130] width 88 height 30
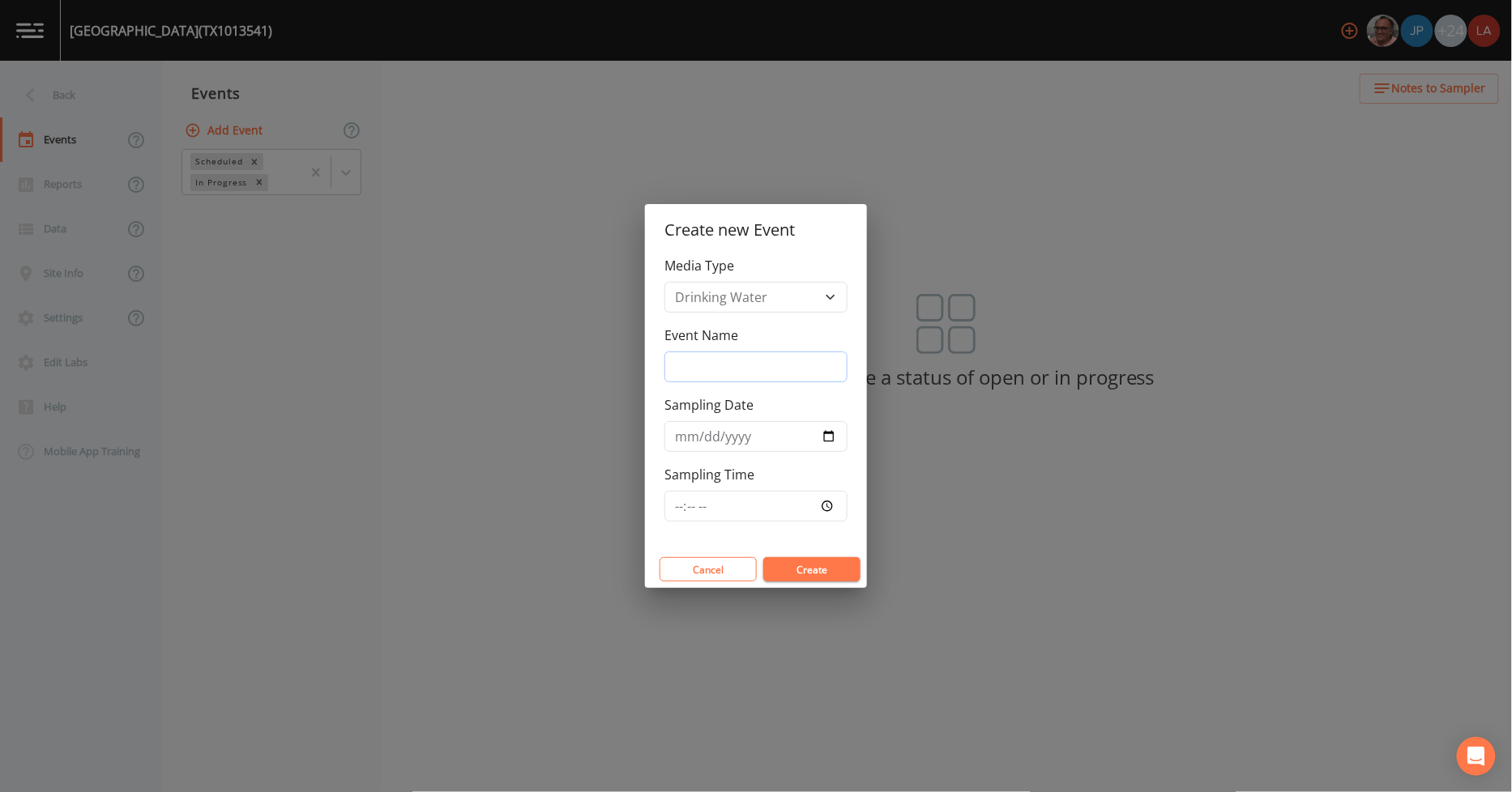
click at [738, 369] on input "Event Name" at bounding box center [756, 367] width 183 height 30
paste input "[EMAIL_ADDRESS][DOMAIN_NAME]"
drag, startPoint x: 819, startPoint y: 364, endPoint x: 587, endPoint y: 330, distance: 234.5
click at [587, 330] on div "Create new Event Media Type Drinking Water Event Name [EMAIL_ADDRESS][DOMAIN_NA…" at bounding box center [756, 396] width 1512 height 792
type input "[DATE] PFAS"
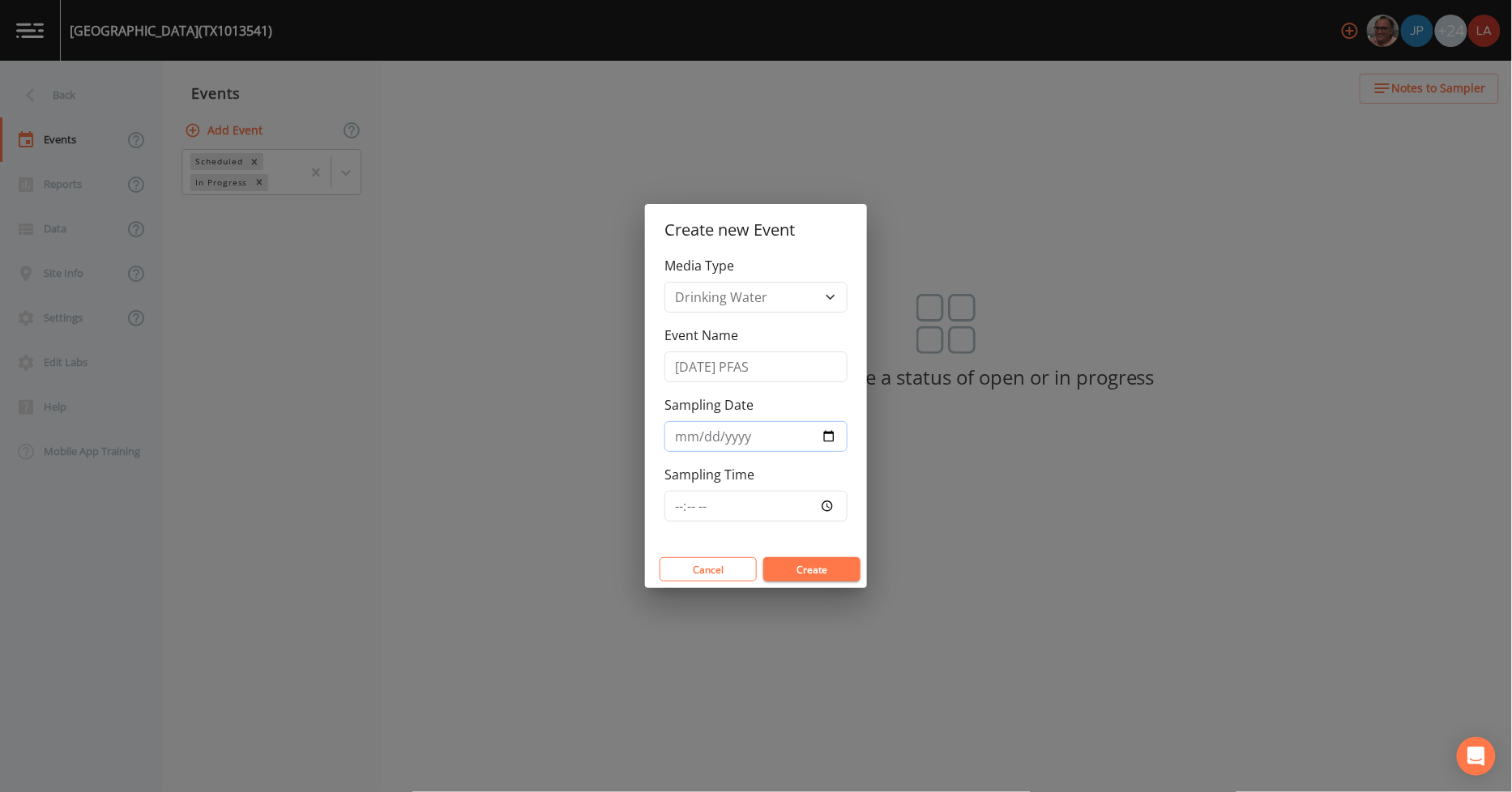
click at [679, 440] on input "Sampling Date" at bounding box center [756, 436] width 183 height 30
type input "[DATE]"
type input "13:15"
click at [763, 557] on button "Create" at bounding box center [811, 569] width 97 height 25
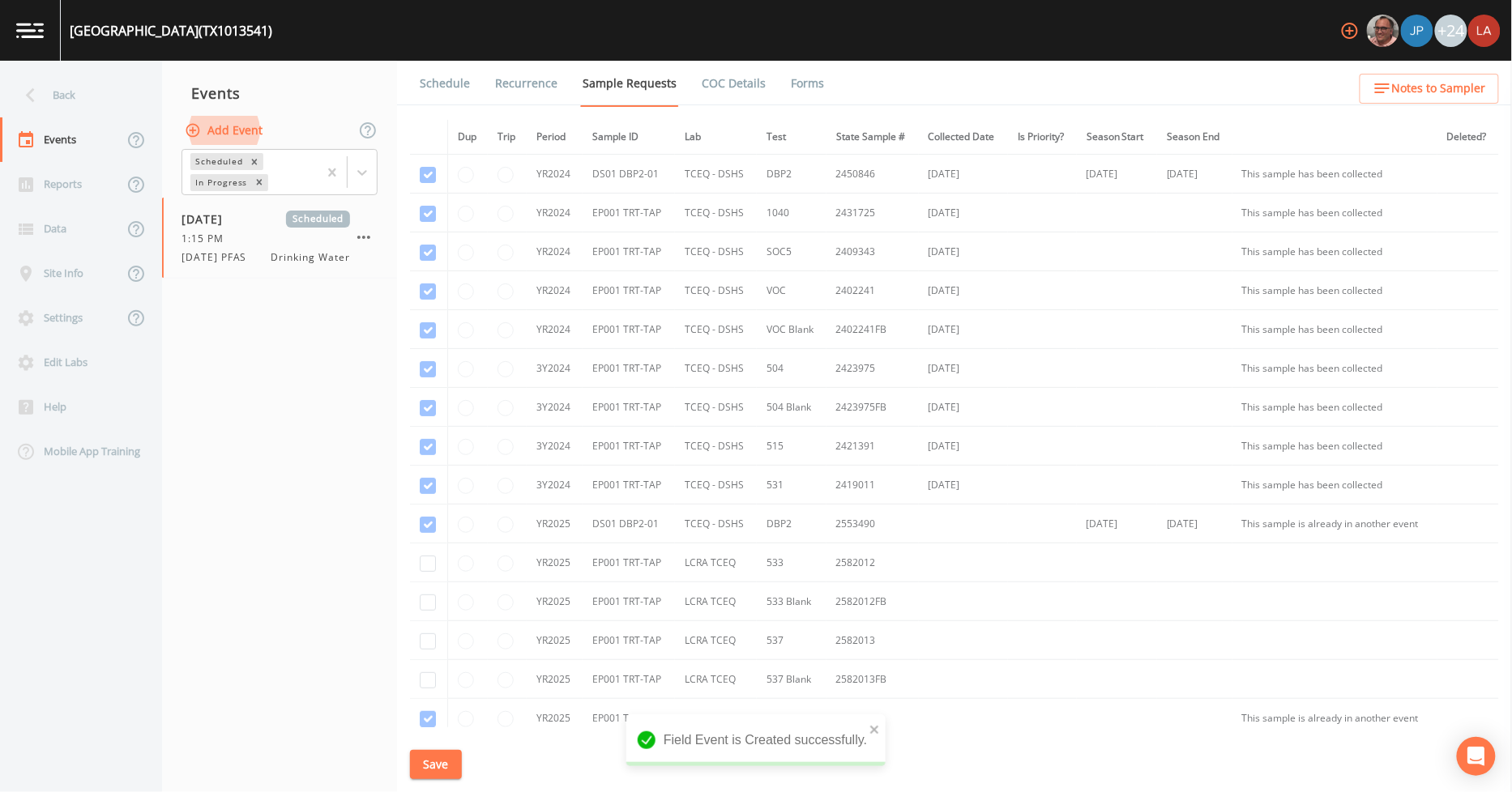
scroll to position [90, 0]
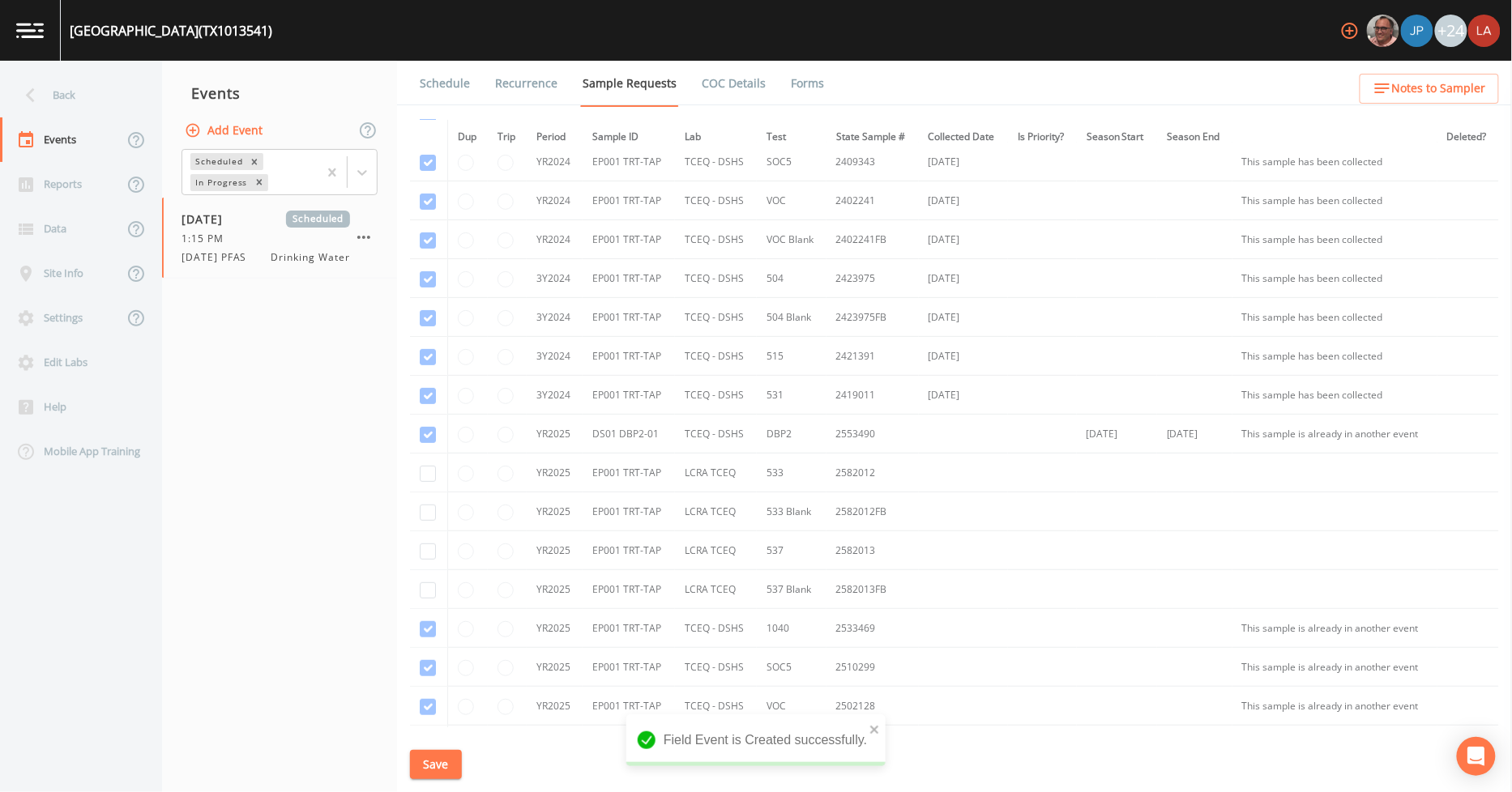
click at [416, 472] on td at bounding box center [428, 473] width 37 height 39
drag, startPoint x: 427, startPoint y: 479, endPoint x: 427, endPoint y: 489, distance: 10.0
click at [427, 481] on input "checkbox" at bounding box center [428, 473] width 16 height 16
checkbox input "true"
click at [431, 511] on input "checkbox" at bounding box center [428, 512] width 16 height 16
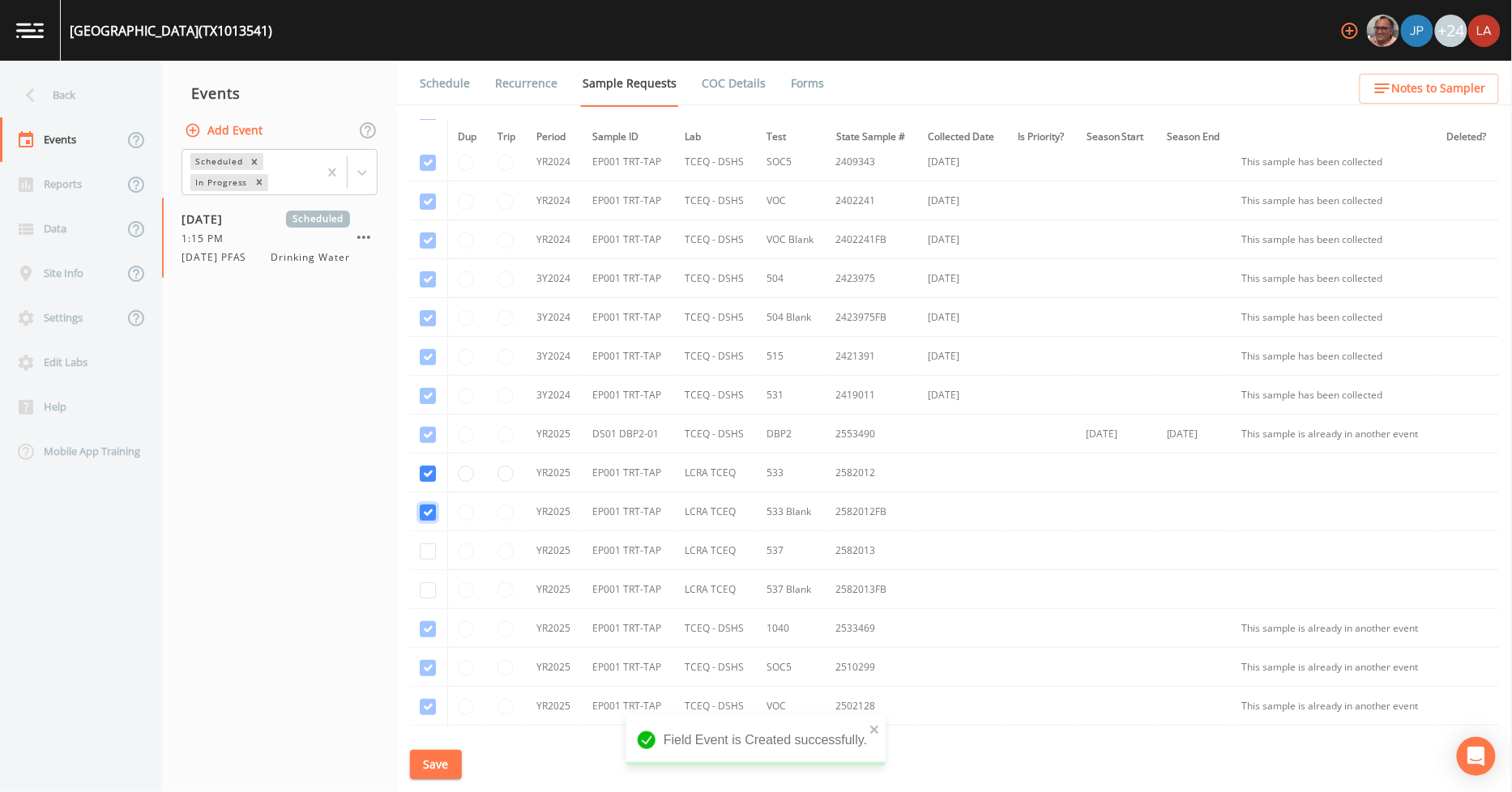
checkbox input "true"
drag, startPoint x: 425, startPoint y: 548, endPoint x: 428, endPoint y: 577, distance: 29.2
click at [425, 549] on input "checkbox" at bounding box center [428, 551] width 16 height 16
checkbox input "true"
click at [427, 587] on input "checkbox" at bounding box center [428, 590] width 16 height 16
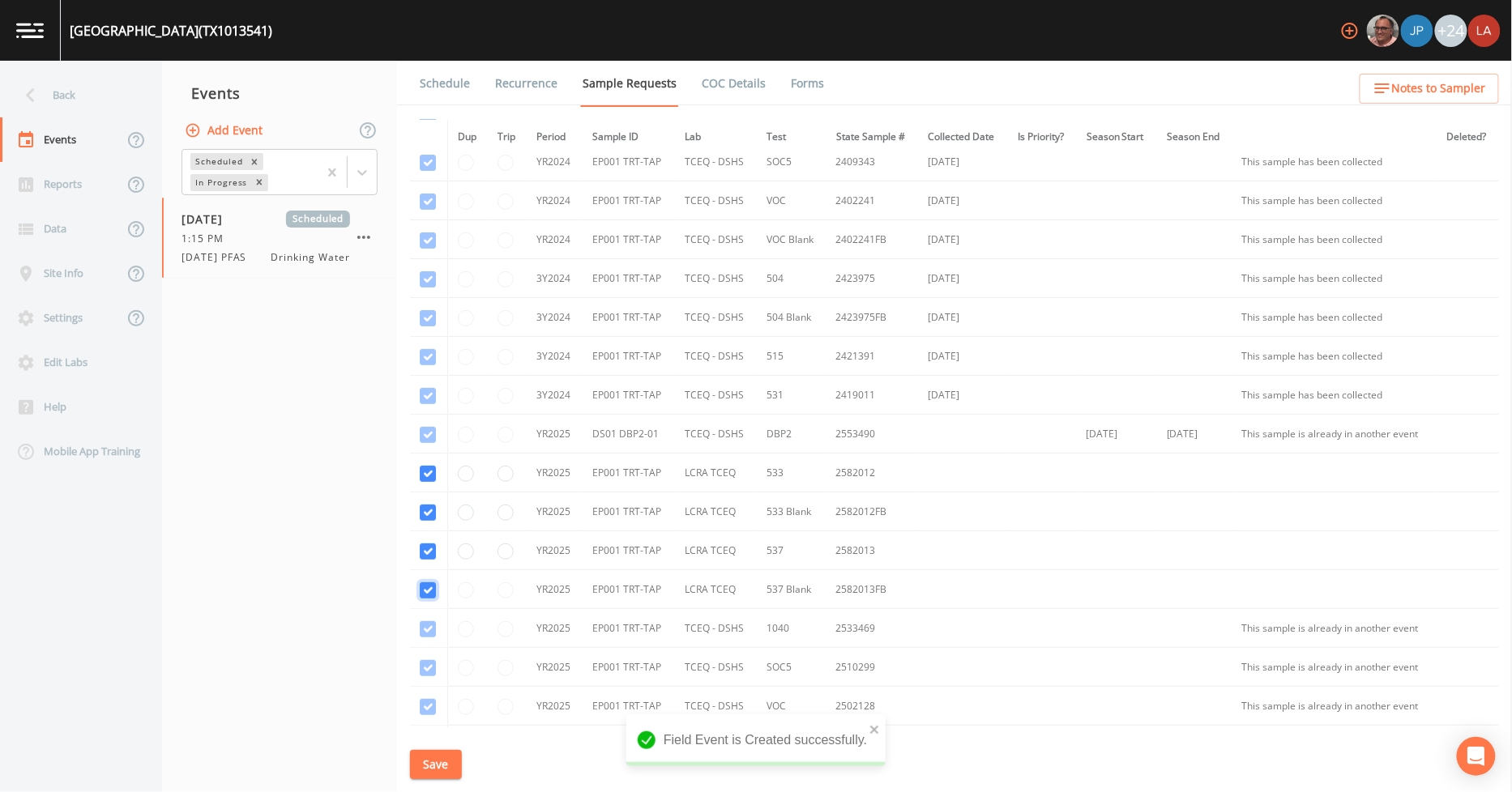
checkbox input "true"
click at [425, 764] on button "Save" at bounding box center [435, 765] width 52 height 30
click at [435, 73] on link "Schedule" at bounding box center [445, 84] width 55 height 46
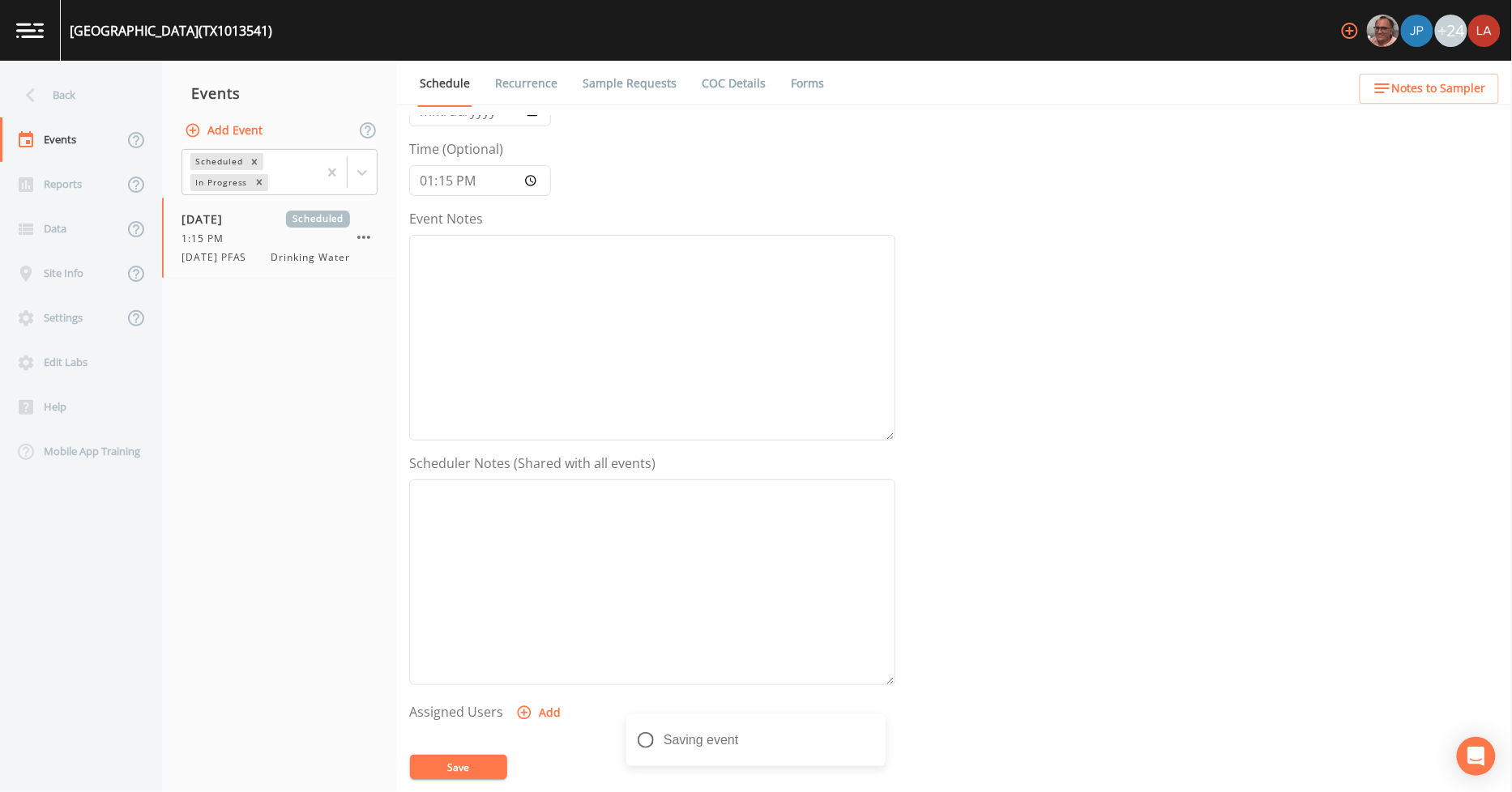
scroll to position [350, 0]
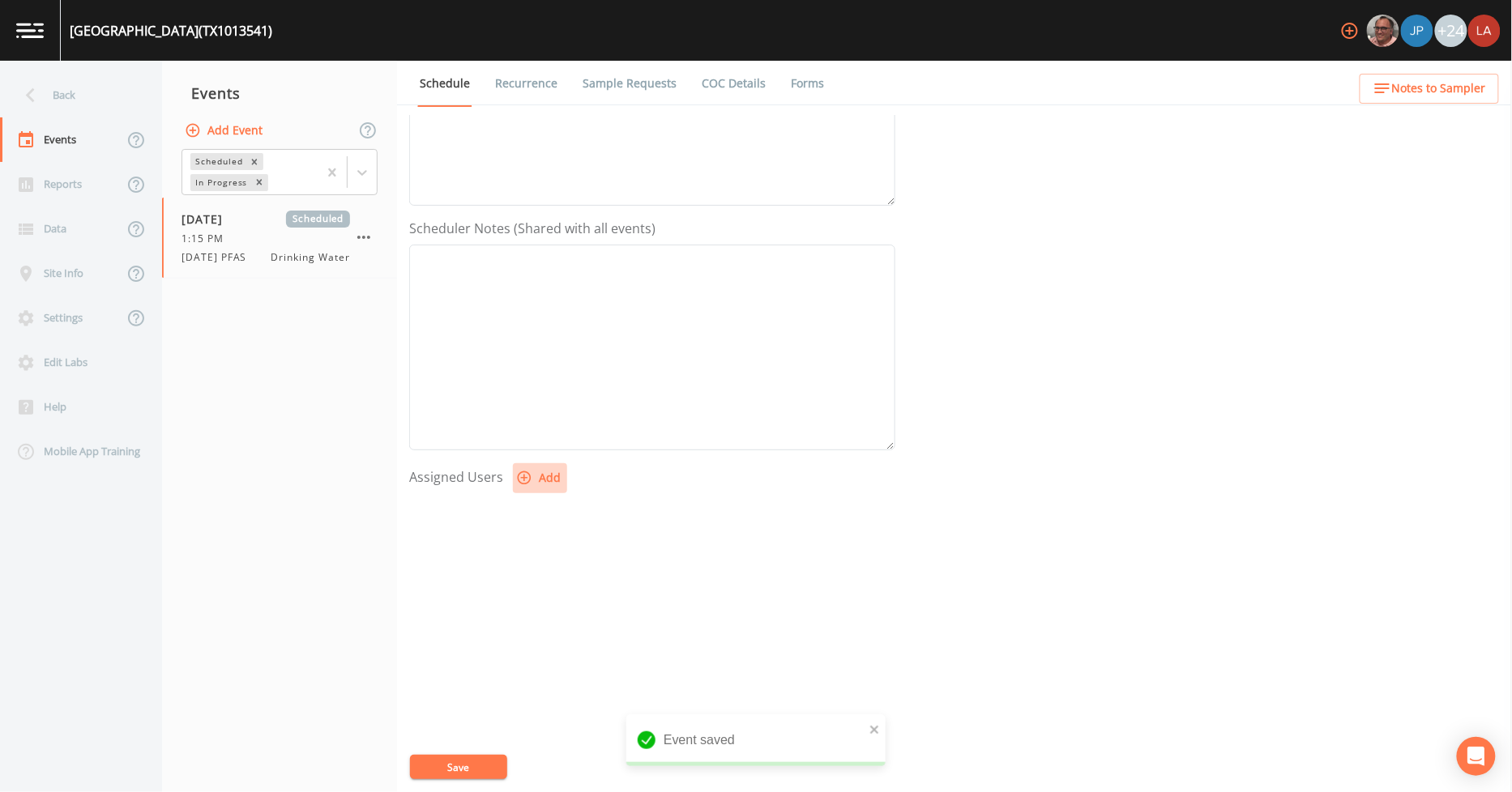
click at [537, 482] on button "Add" at bounding box center [540, 478] width 54 height 30
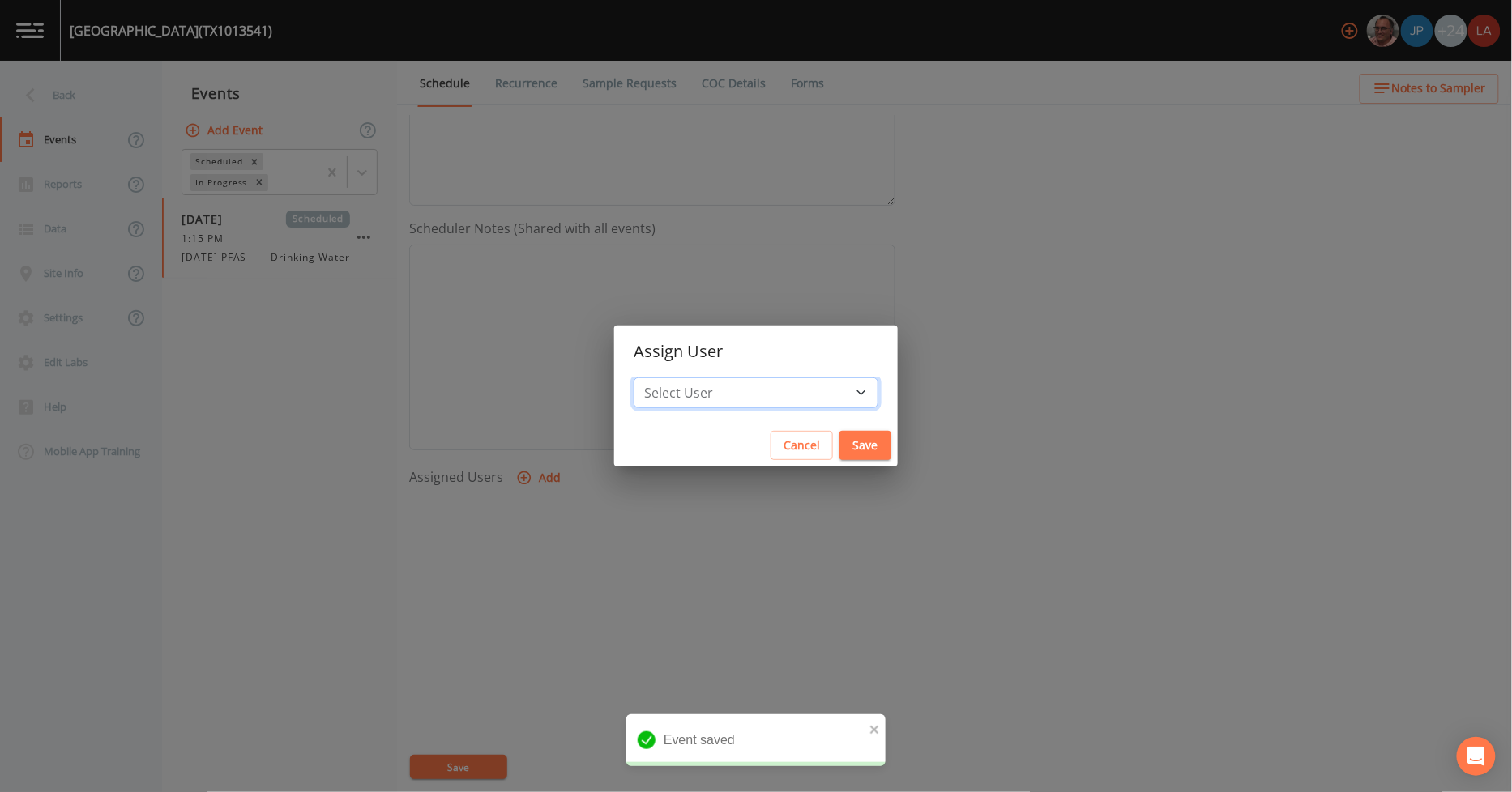
click at [725, 406] on select "Select User [PERSON_NAME] [PERSON_NAME] [PERSON_NAME] [PERSON_NAME] [PERSON_NAM…" at bounding box center [756, 393] width 244 height 30
select select "0c4ac92a-2052-4971-af99-d49bdd27a7b1"
click at [670, 378] on select "Select User [PERSON_NAME] [PERSON_NAME] [PERSON_NAME] [PERSON_NAME] [PERSON_NAM…" at bounding box center [756, 393] width 244 height 30
click at [839, 441] on button "Save" at bounding box center [865, 445] width 52 height 30
select select
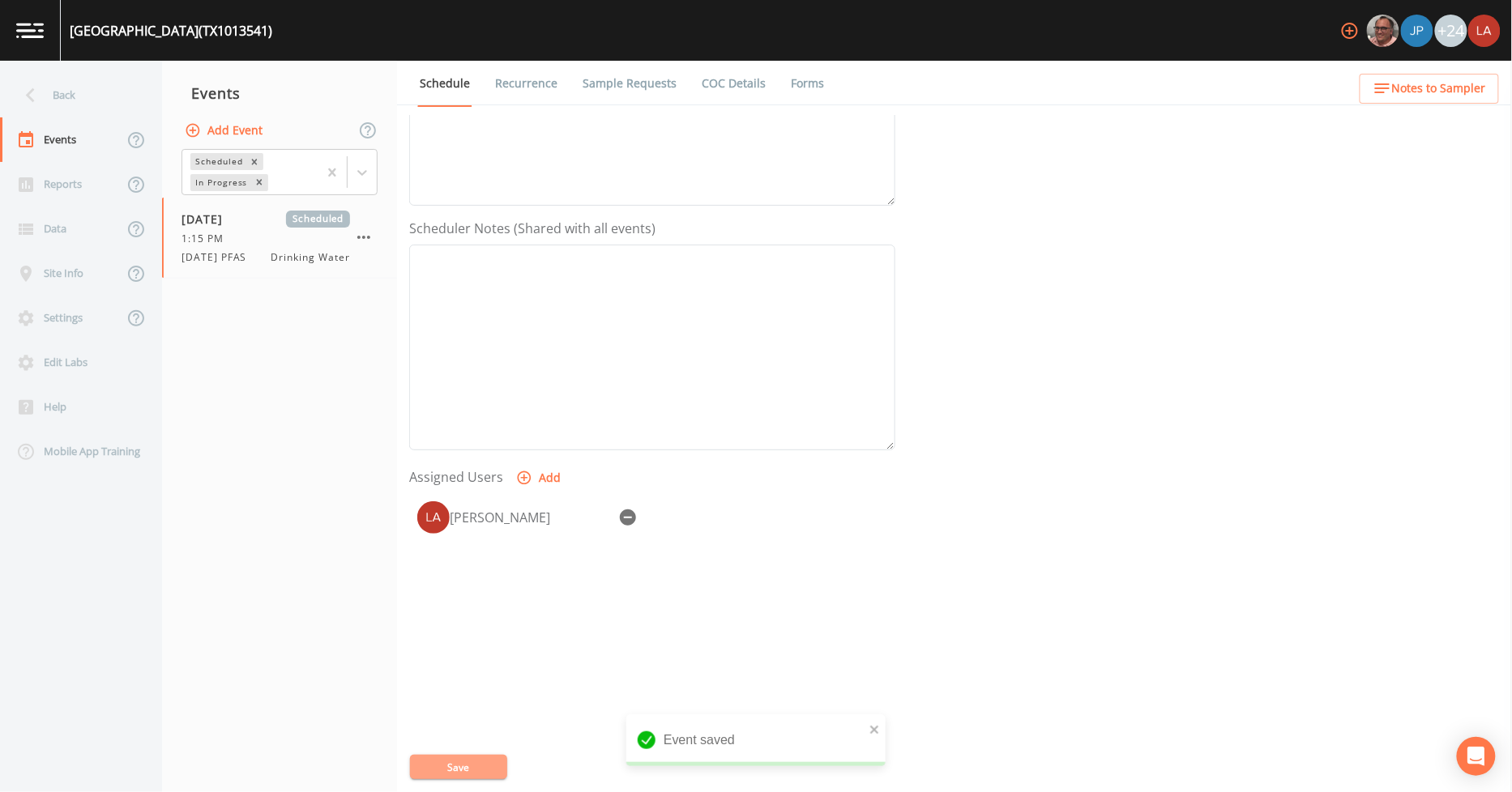
click at [468, 773] on button "Save" at bounding box center [458, 767] width 97 height 25
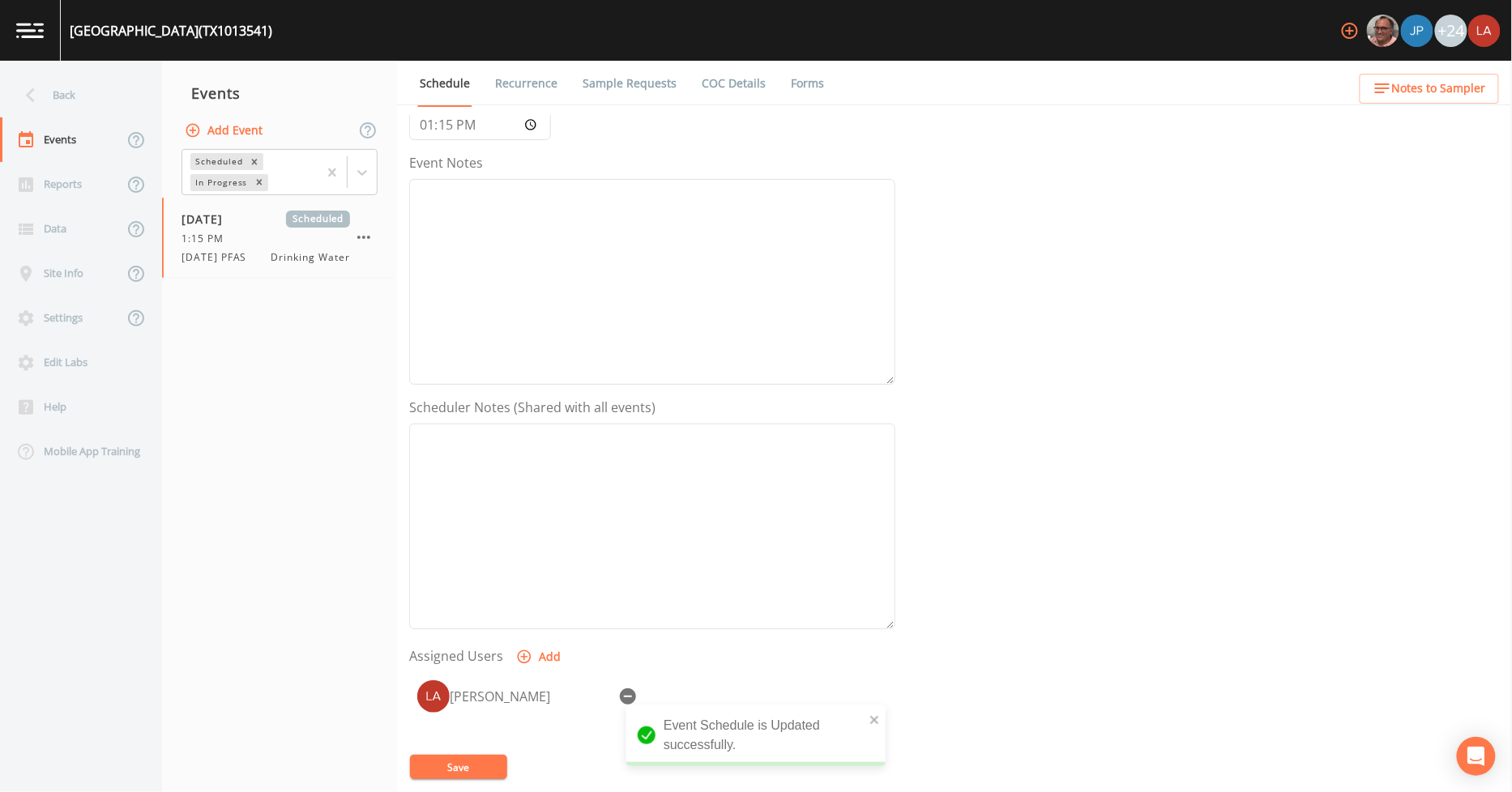
scroll to position [170, 0]
click at [456, 763] on button "Save" at bounding box center [458, 767] width 97 height 25
click at [68, 93] on div "Back" at bounding box center [73, 95] width 146 height 45
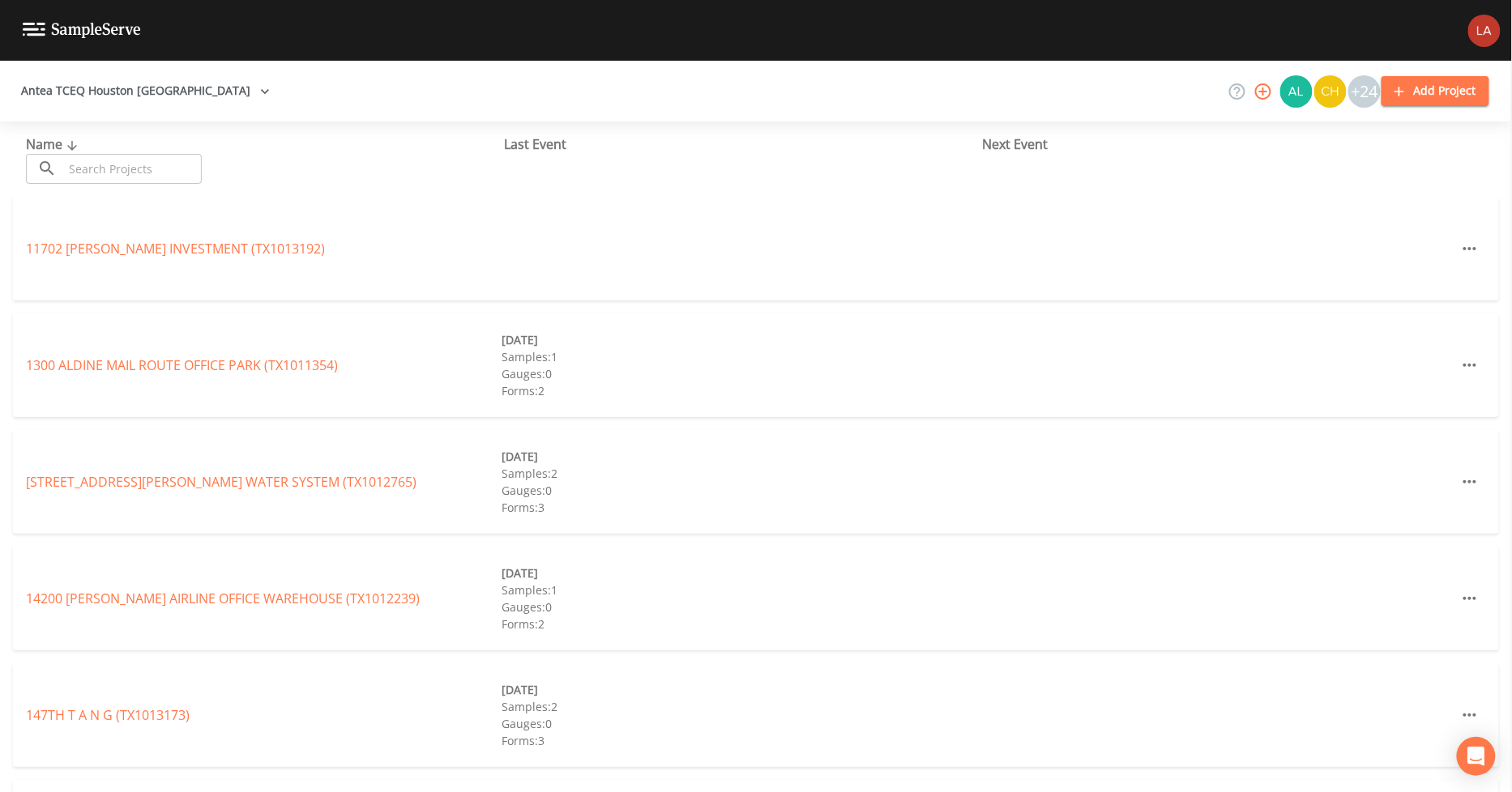
click at [108, 164] on input "text" at bounding box center [133, 168] width 139 height 30
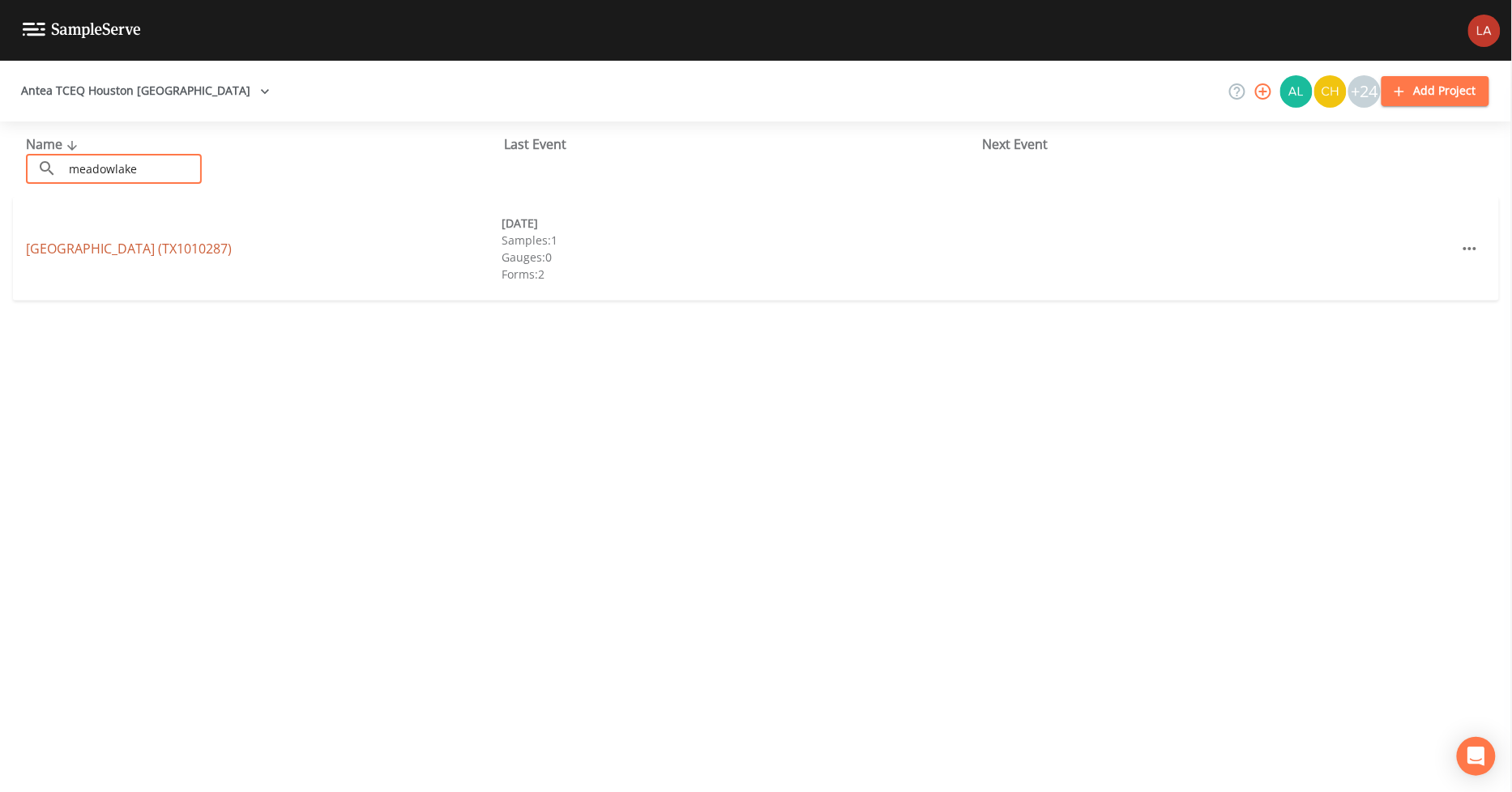
type input "meadowlake"
click at [85, 253] on link "[GEOGRAPHIC_DATA] (TX1010287)" at bounding box center [128, 249] width 205 height 18
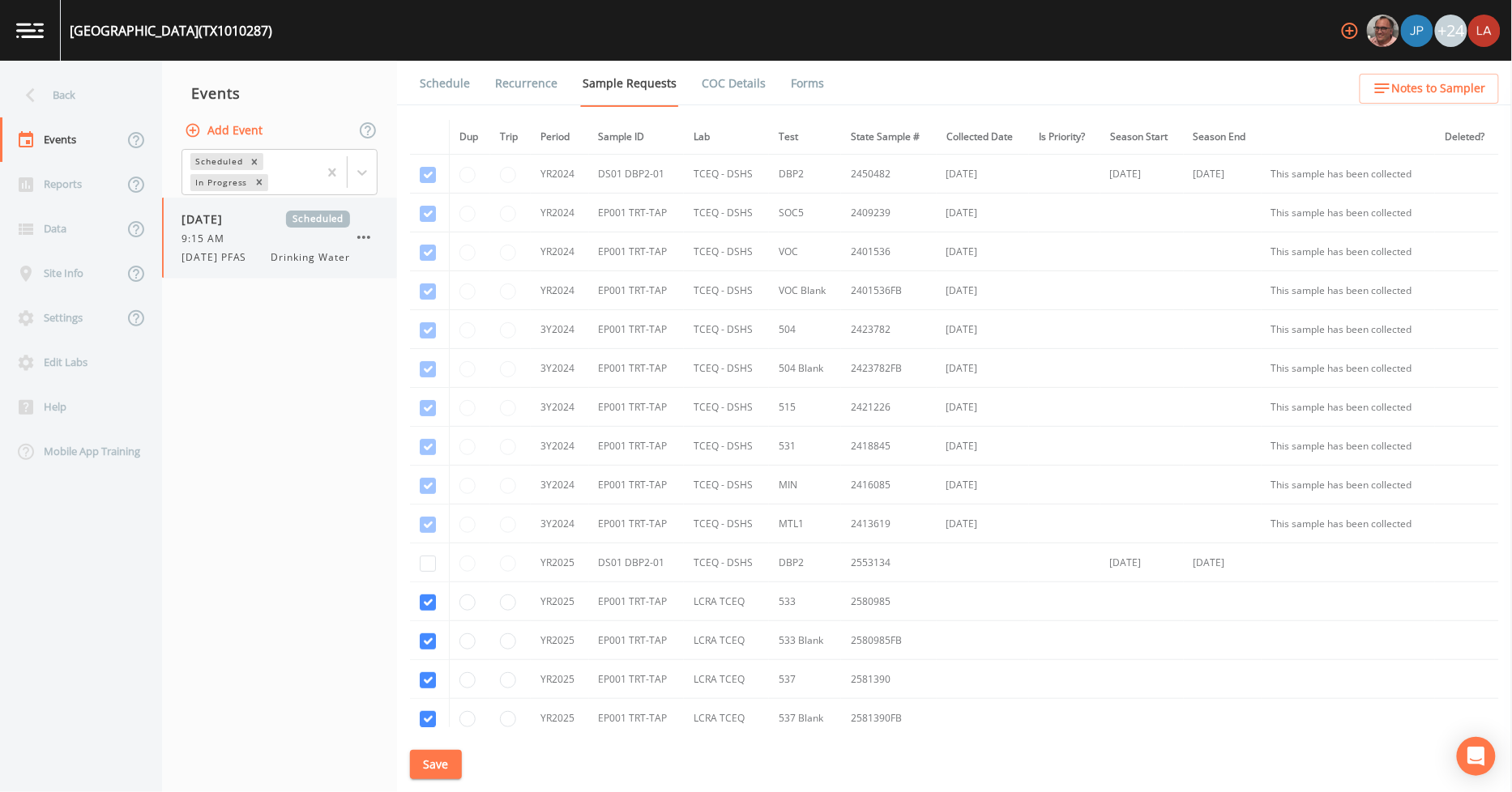
click at [281, 238] on div "9:15 AM" at bounding box center [265, 238] width 168 height 14
